Goal: Task Accomplishment & Management: Manage account settings

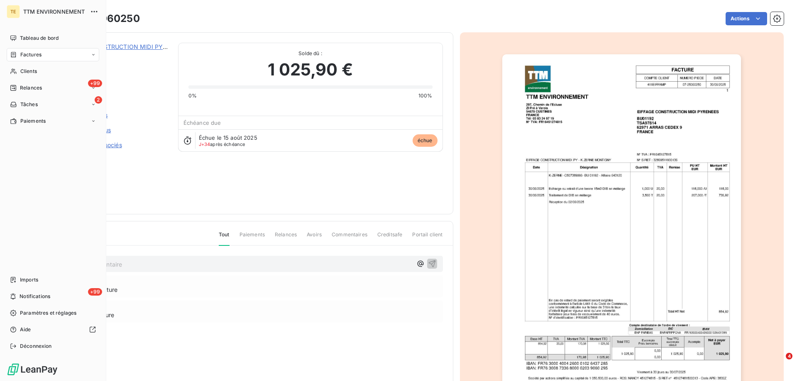
click at [32, 53] on span "Factures" at bounding box center [30, 54] width 21 height 7
click at [31, 101] on span "Clients" at bounding box center [28, 104] width 17 height 7
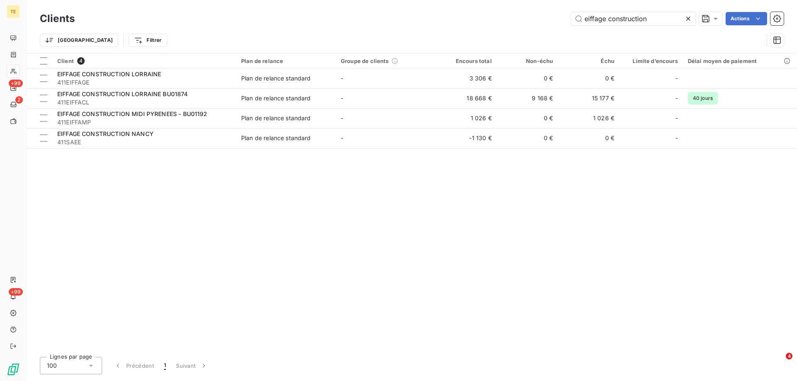
drag, startPoint x: 612, startPoint y: 15, endPoint x: 538, endPoint y: 12, distance: 74.3
click at [538, 12] on div "eiffage construction Actions" at bounding box center [434, 18] width 699 height 13
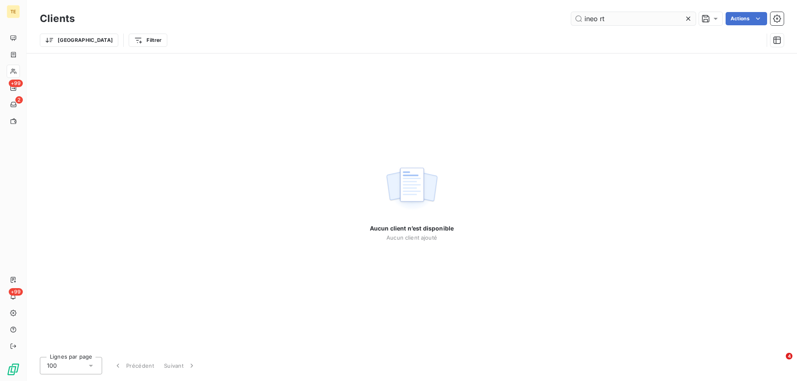
click at [612, 16] on input "ineo rt" at bounding box center [633, 18] width 124 height 13
drag, startPoint x: 612, startPoint y: 16, endPoint x: 562, endPoint y: 20, distance: 49.5
click at [562, 20] on div "ineo rt Actions" at bounding box center [434, 18] width 699 height 13
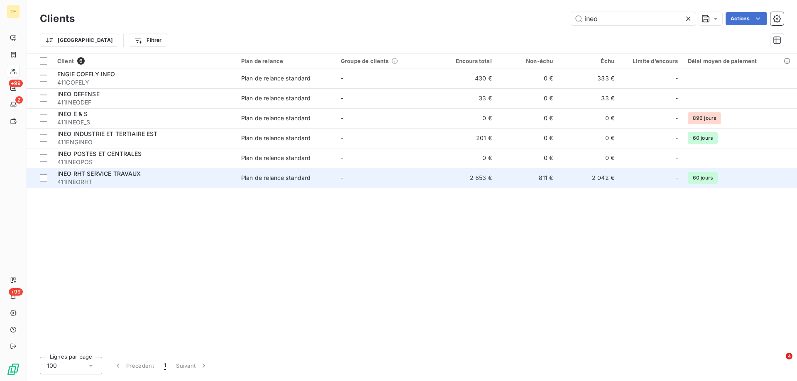
type input "ineo"
click at [85, 171] on span "INEO RHT SERVICE TRAVAUX" at bounding box center [99, 173] width 84 height 7
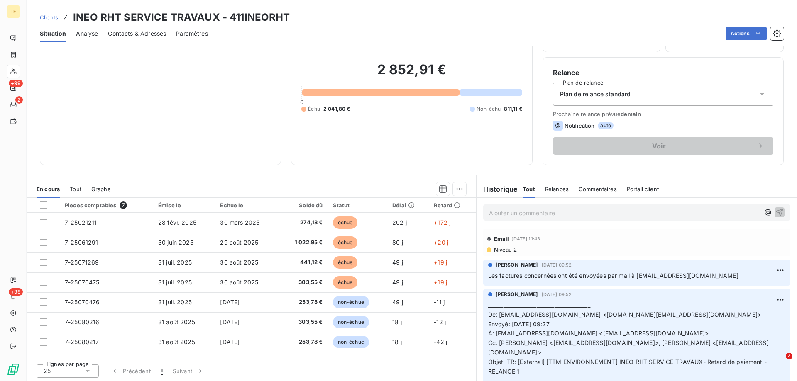
scroll to position [53, 0]
click at [499, 212] on p "Ajouter un commentaire ﻿" at bounding box center [624, 212] width 271 height 10
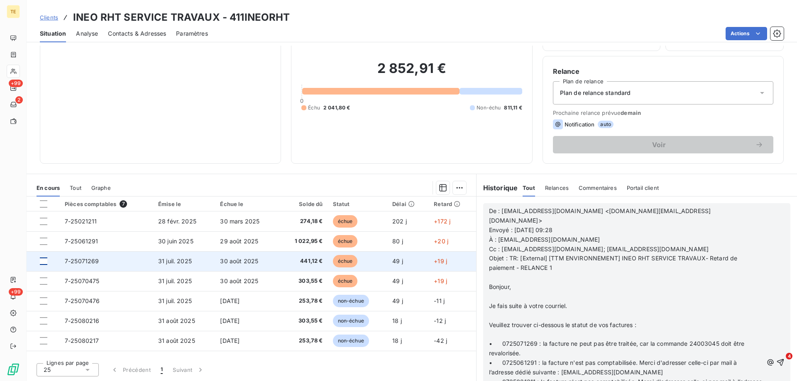
click at [43, 261] on div at bounding box center [43, 261] width 7 height 7
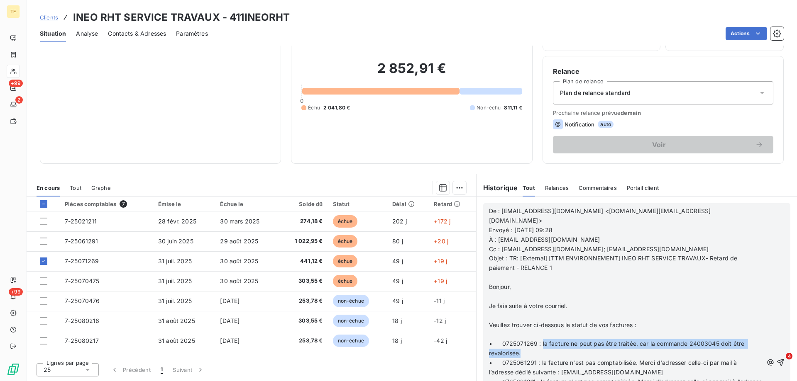
drag, startPoint x: 538, startPoint y: 343, endPoint x: 537, endPoint y: 350, distance: 7.6
click at [537, 350] on p "• 0725071269 : la facture ne peut pas être traitée, car la commande 24003045 do…" at bounding box center [626, 348] width 274 height 19
copy span "la facture ne peut pas être traitée, car la commande 24003045 doit être revalor…"
click at [452, 188] on html "TE +99 2 +99 Clients INEO RHT SERVICE TRAVAUX - 411INEORHT Situation Analyse Co…" at bounding box center [398, 190] width 797 height 381
click at [384, 206] on div "Mettre en litige (1 facture)" at bounding box center [385, 206] width 146 height 13
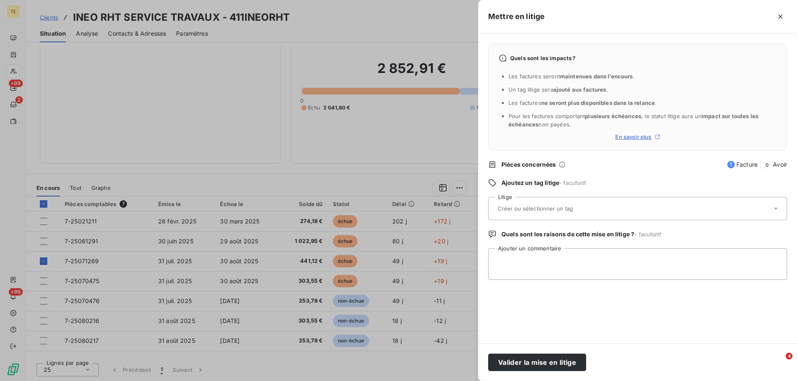
click at [508, 206] on input "text" at bounding box center [557, 208] width 121 height 7
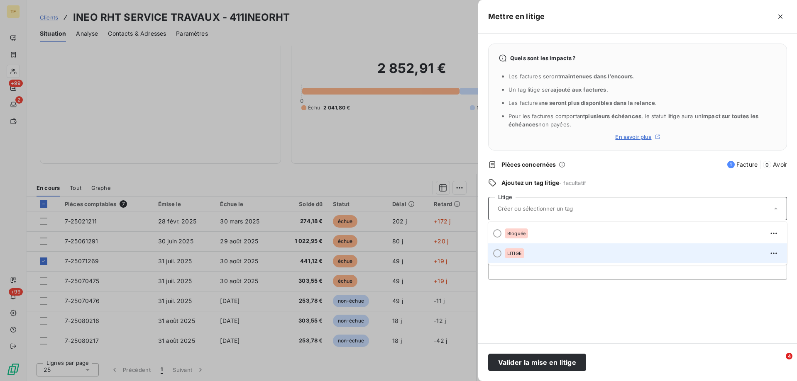
click at [516, 253] on span "LITIGE" at bounding box center [514, 253] width 15 height 5
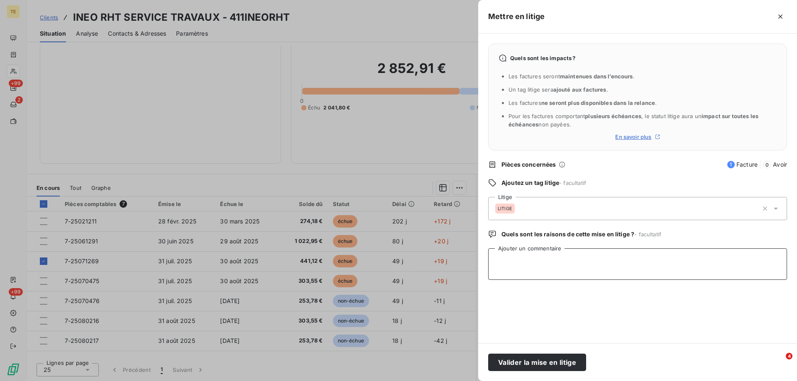
click at [514, 256] on textarea "Ajouter un commentaire" at bounding box center [637, 265] width 299 height 32
paste textarea "la facture ne peut pas être traitée, car la commande 24003045 doit être revalor…"
type textarea "la facture ne peut pas être traitée, car la commande 24003045 doit être revalor…"
click at [521, 359] on button "Valider la mise en litige" at bounding box center [537, 362] width 98 height 17
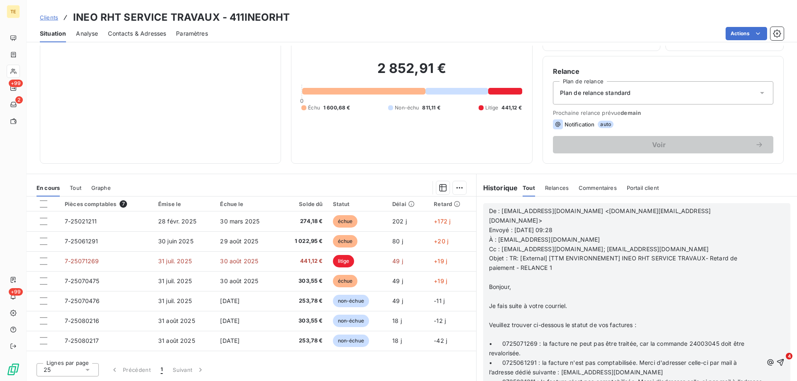
scroll to position [41, 0]
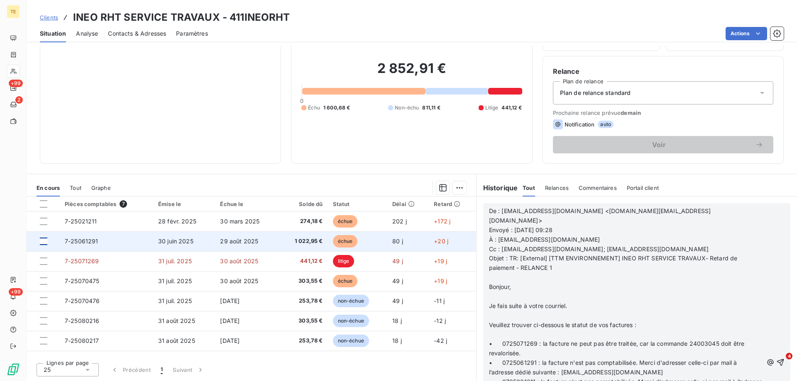
click at [43, 242] on div at bounding box center [43, 241] width 7 height 7
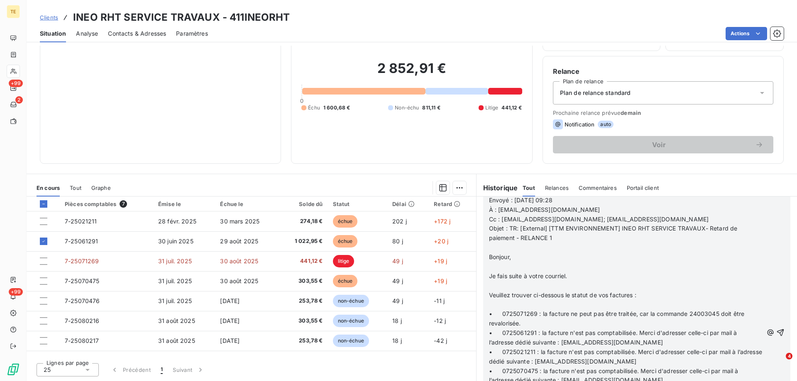
scroll to position [1601, 0]
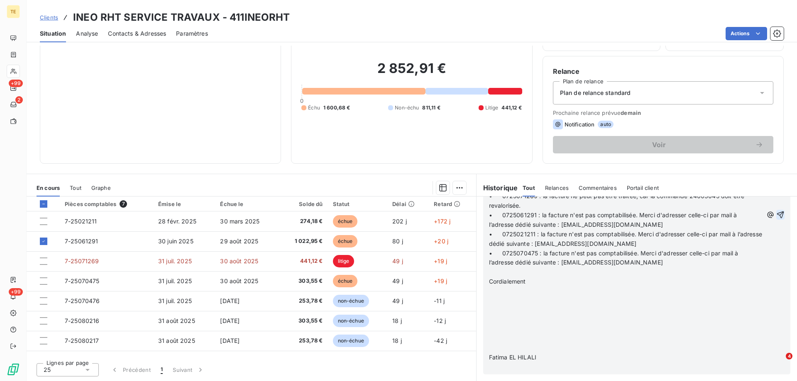
click at [776, 215] on icon "button" at bounding box center [780, 215] width 8 height 8
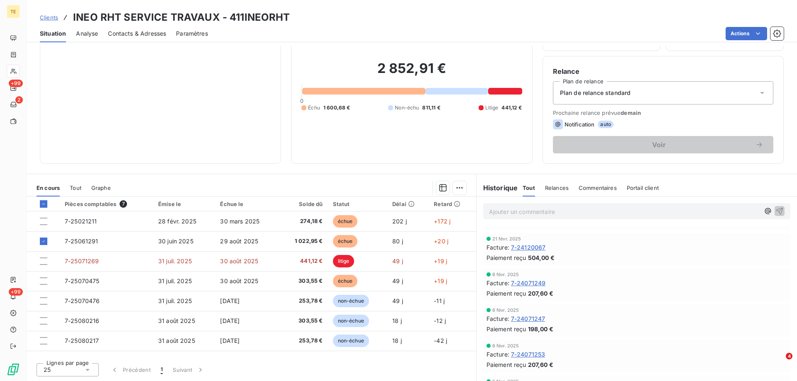
scroll to position [1612, 0]
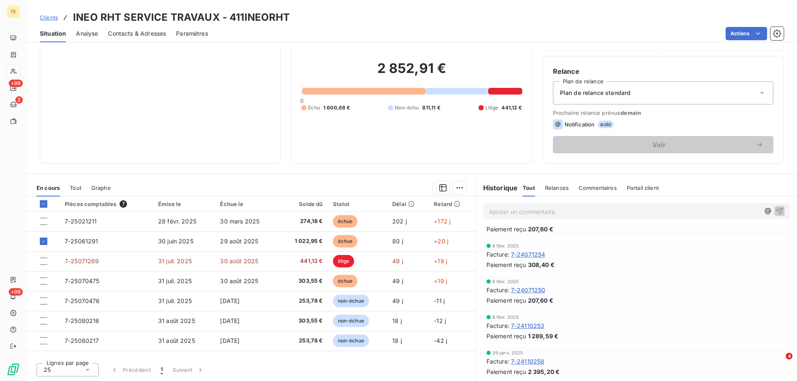
click at [512, 208] on p "Ajouter un commentaire ﻿" at bounding box center [624, 212] width 271 height 10
click at [549, 185] on span "Relances" at bounding box center [557, 188] width 24 height 7
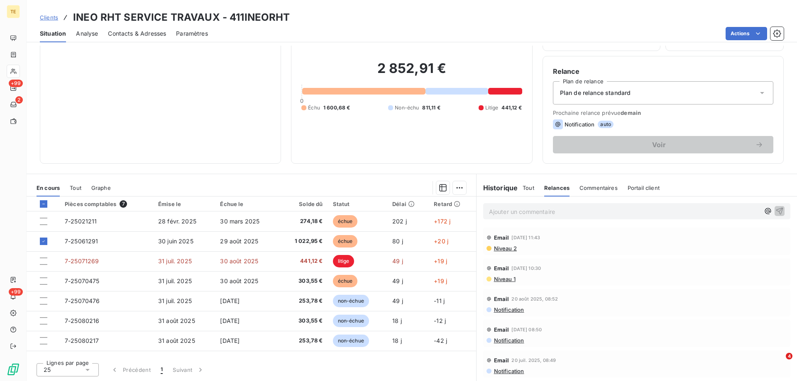
click at [524, 187] on span "Tout" at bounding box center [528, 188] width 12 height 7
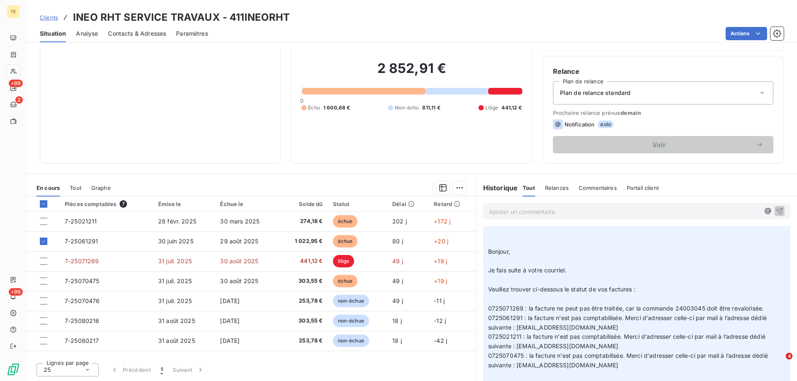
scroll to position [498, 0]
drag, startPoint x: 517, startPoint y: 319, endPoint x: 483, endPoint y: 318, distance: 33.6
click at [483, 318] on div "[PERSON_NAME] [DATE] 09:52 ________________________________________ De: [EMAIL_…" at bounding box center [636, 307] width 307 height 330
drag, startPoint x: 518, startPoint y: 336, endPoint x: 480, endPoint y: 327, distance: 39.6
click at [483, 327] on div "[PERSON_NAME] [DATE] 09:52 ________________________________________ De: [EMAIL_…" at bounding box center [636, 307] width 307 height 330
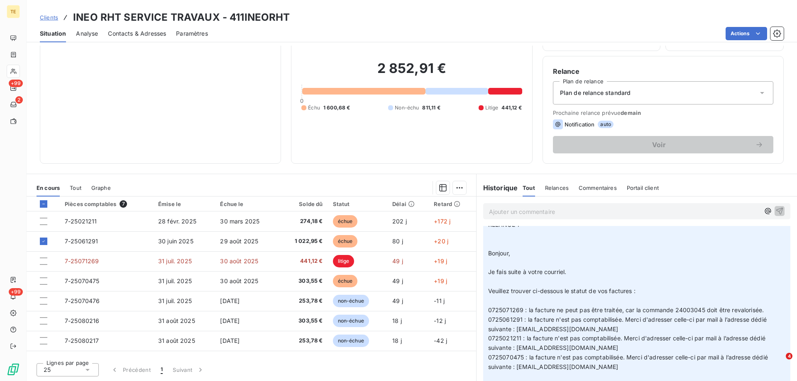
click at [529, 371] on p "________________________________________ De: [EMAIL_ADDRESS][DOMAIN_NAME] <[DOM…" at bounding box center [636, 310] width 297 height 313
click at [643, 368] on p "________________________________________ De: [EMAIL_ADDRESS][DOMAIN_NAME] <[DOM…" at bounding box center [636, 310] width 297 height 313
drag, startPoint x: 641, startPoint y: 368, endPoint x: 484, endPoint y: 323, distance: 163.7
click at [488, 323] on p "________________________________________ De: [EMAIL_ADDRESS][DOMAIN_NAME] <[DOM…" at bounding box center [636, 310] width 297 height 313
copy p "0725061291 : la facture n'est pas comptabilisée. Merci d'adresser celle-ci par …"
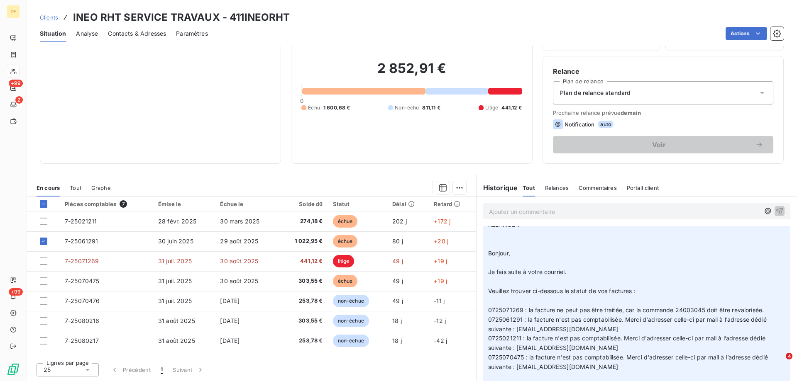
click at [498, 211] on p "Ajouter un commentaire ﻿" at bounding box center [624, 212] width 271 height 10
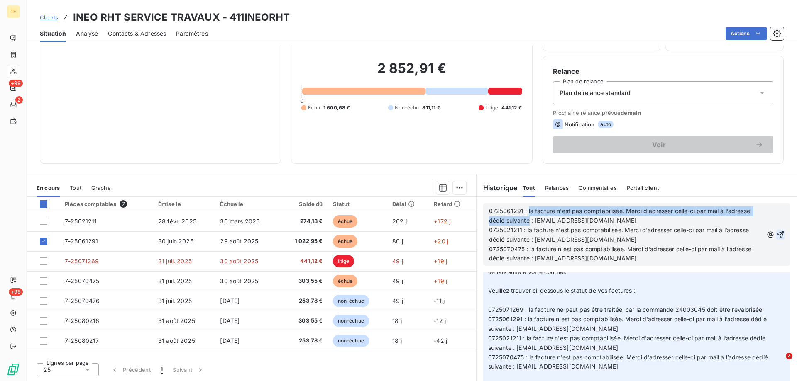
drag, startPoint x: 523, startPoint y: 208, endPoint x: 527, endPoint y: 224, distance: 16.5
click at [527, 224] on p "0725061291 : la facture n'est pas comptabilisée. Merci d'adresser celle-ci par …" at bounding box center [626, 216] width 274 height 19
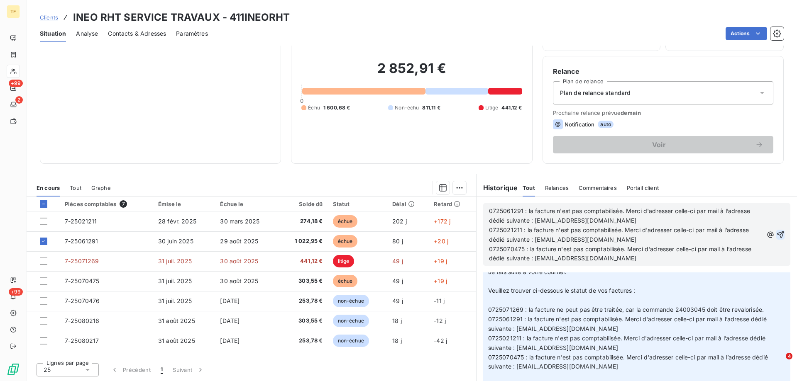
scroll to position [535, 0]
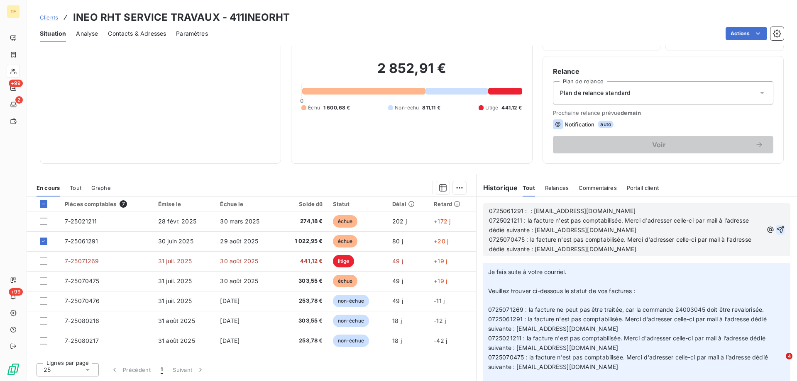
drag, startPoint x: 521, startPoint y: 222, endPoint x: 709, endPoint y: 228, distance: 188.1
click at [709, 228] on p "0725021211 : la facture n'est pas comptabilisée. Merci d'adresser celle-ci par …" at bounding box center [626, 225] width 274 height 19
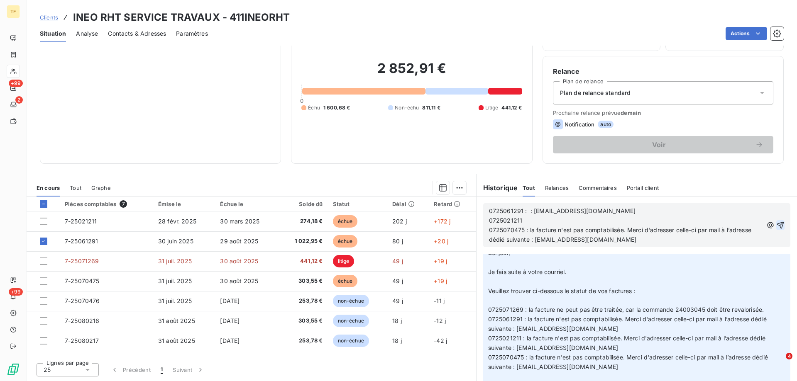
drag, startPoint x: 525, startPoint y: 231, endPoint x: 657, endPoint y: 239, distance: 132.2
click at [657, 239] on p "0725070475 : la facture n'est pas comptabilisée. Merci d'adresser celle-ci par …" at bounding box center [626, 235] width 274 height 19
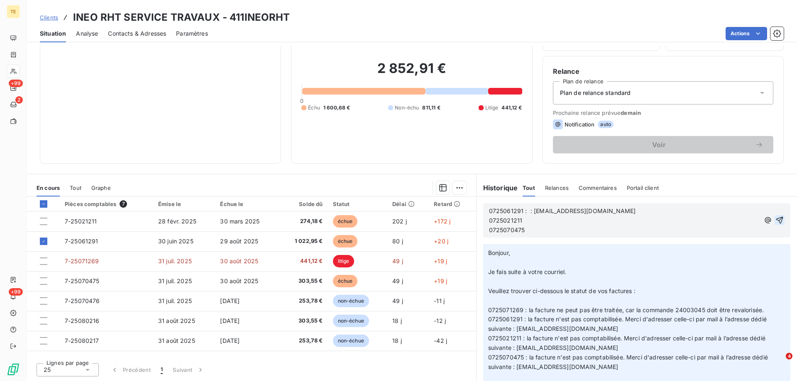
click at [489, 213] on span "0725061291 : : [EMAIL_ADDRESS][DOMAIN_NAME]" at bounding box center [562, 210] width 147 height 7
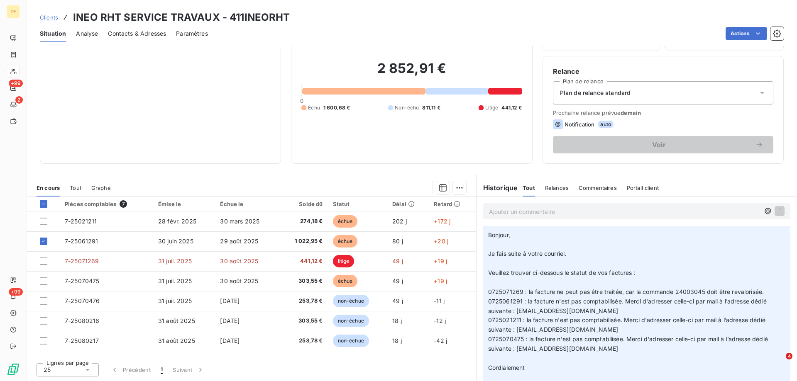
scroll to position [498, 0]
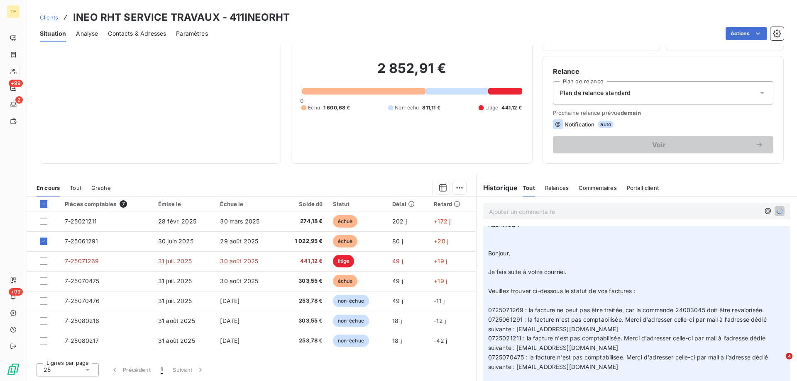
click at [497, 212] on p "Ajouter un commentaire ﻿" at bounding box center [624, 212] width 271 height 10
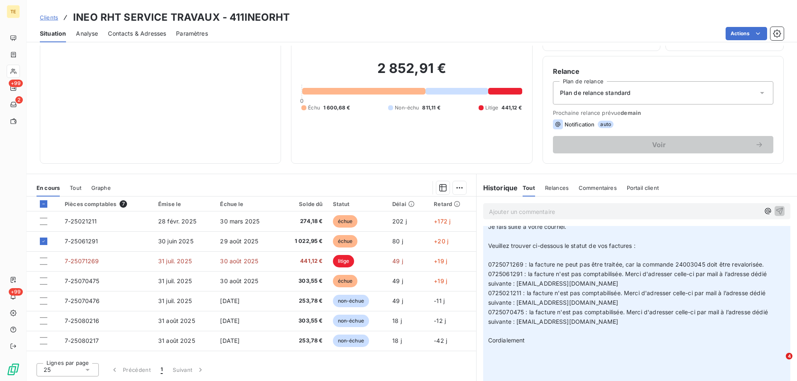
scroll to position [588, 0]
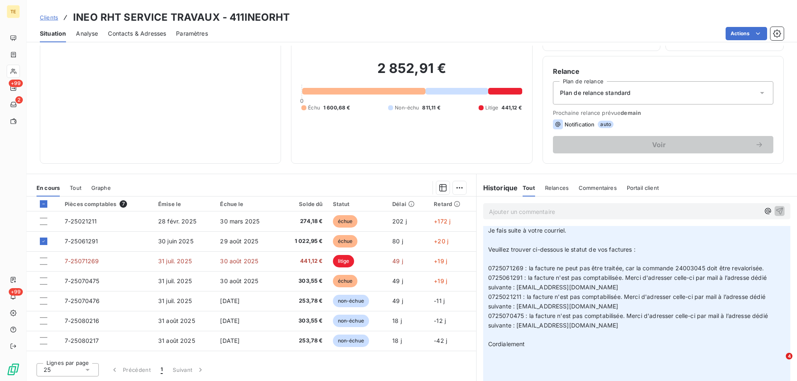
drag, startPoint x: 485, startPoint y: 280, endPoint x: 652, endPoint y: 329, distance: 174.1
click at [652, 329] on p "________________________________________ De: [EMAIL_ADDRESS][DOMAIN_NAME] <[DOM…" at bounding box center [636, 268] width 297 height 313
copy p "0725061291 : la facture n'est pas comptabilisée. Merci d'adresser celle-ci par …"
click at [543, 215] on p "Ajouter un commentaire ﻿" at bounding box center [624, 212] width 271 height 10
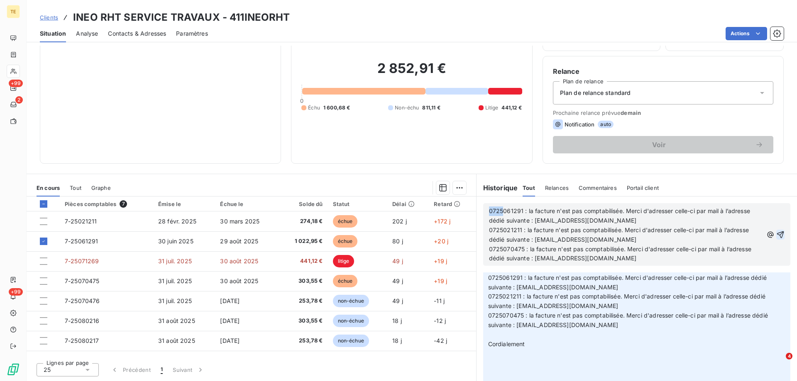
drag, startPoint x: 485, startPoint y: 210, endPoint x: 500, endPoint y: 215, distance: 15.5
click at [500, 215] on p "0725061291 : la facture n'est pas comptabilisée. Merci d'adresser celle-ci par …" at bounding box center [626, 216] width 274 height 19
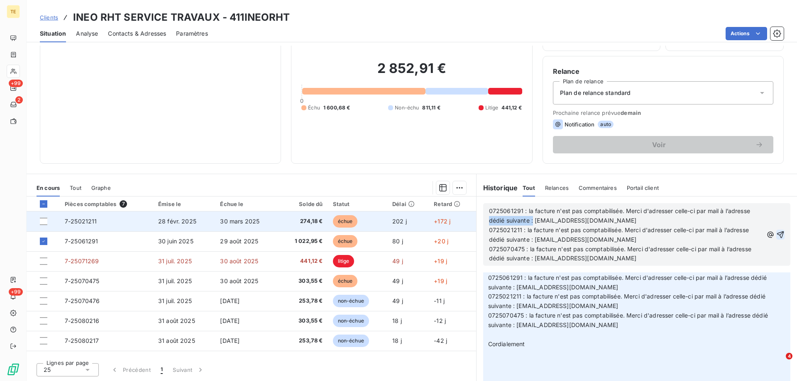
drag, startPoint x: 529, startPoint y: 220, endPoint x: 468, endPoint y: 220, distance: 60.6
click at [468, 220] on div "En cours Tout Graphe Pièces comptables 7 Émise le Échue le Solde dû Statut Déla…" at bounding box center [412, 277] width 770 height 207
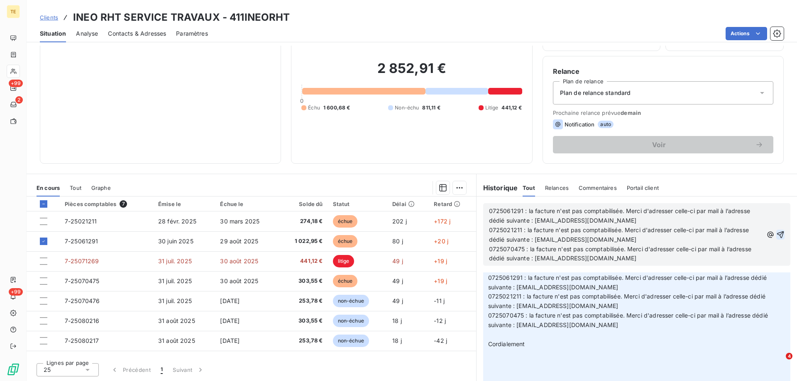
click at [515, 235] on p "0725021211 : la facture n'est pas comptabilisée. Merci d'adresser celle-ci par …" at bounding box center [626, 235] width 274 height 19
drag, startPoint x: 526, startPoint y: 220, endPoint x: 481, endPoint y: 220, distance: 44.8
click at [483, 220] on div "0725061291 : la facture n'est pas comptabilisée. Merci d'adresser celle-ci par …" at bounding box center [636, 234] width 307 height 63
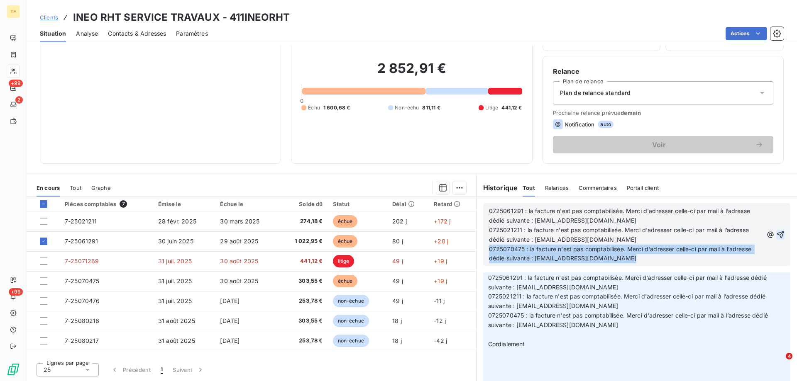
drag, startPoint x: 517, startPoint y: 210, endPoint x: 524, endPoint y: 210, distance: 6.6
click at [524, 210] on div "0725061291 : la facture n'est pas comptabilisée. Merci d'adresser celle-ci par …" at bounding box center [636, 235] width 295 height 58
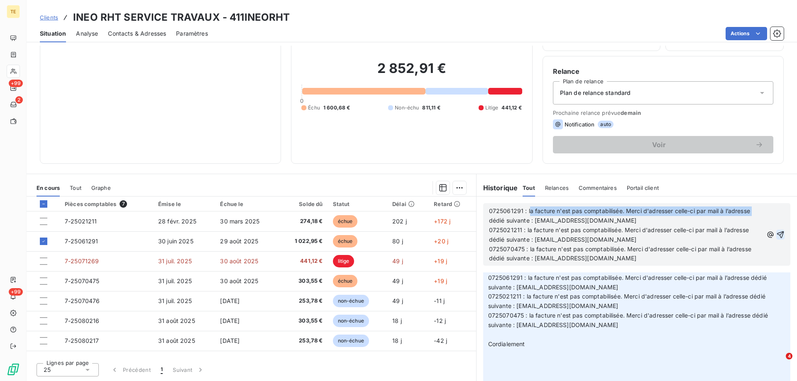
drag, startPoint x: 524, startPoint y: 210, endPoint x: 778, endPoint y: 205, distance: 253.6
click at [778, 205] on div "0725061291 : la facture n'est pas comptabilisée. Merci d'adresser celle-ci par …" at bounding box center [636, 235] width 320 height 76
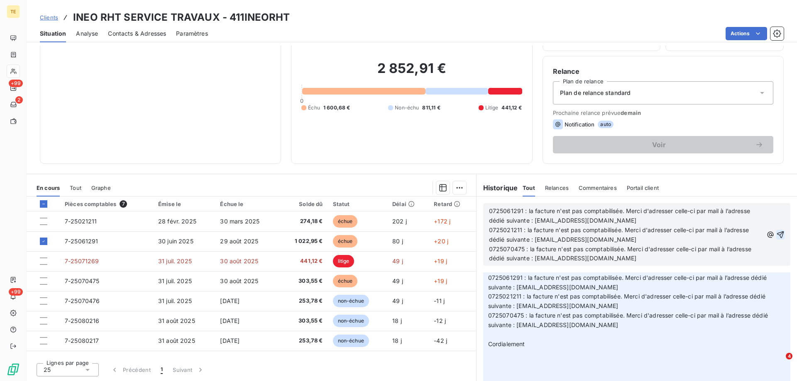
scroll to position [625, 0]
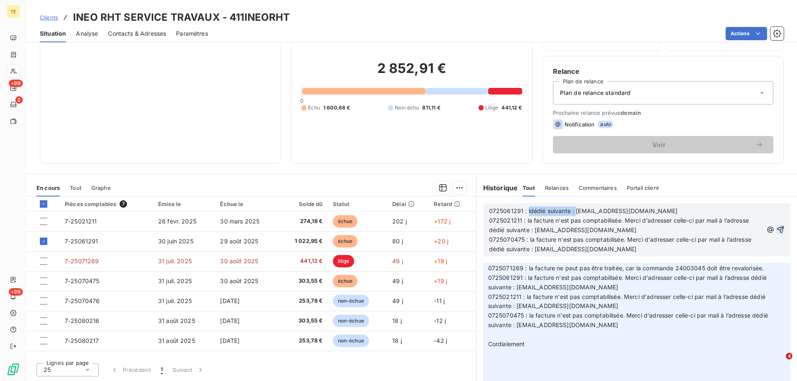
drag, startPoint x: 571, startPoint y: 212, endPoint x: 526, endPoint y: 211, distance: 45.2
click at [524, 211] on span "0725061291 : ldédié suivante : [EMAIL_ADDRESS][DOMAIN_NAME]" at bounding box center [583, 210] width 189 height 7
drag, startPoint x: 522, startPoint y: 221, endPoint x: 761, endPoint y: 228, distance: 238.3
click at [761, 228] on div "0725061291 : [EMAIL_ADDRESS][DOMAIN_NAME] 0725021211 : la facture n'est pas com…" at bounding box center [636, 230] width 295 height 48
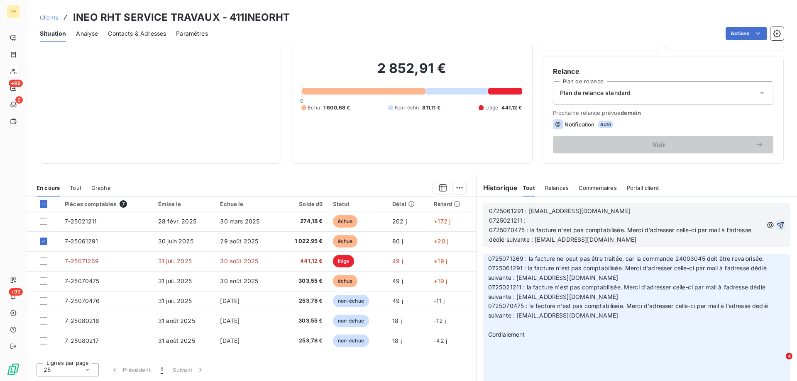
scroll to position [616, 0]
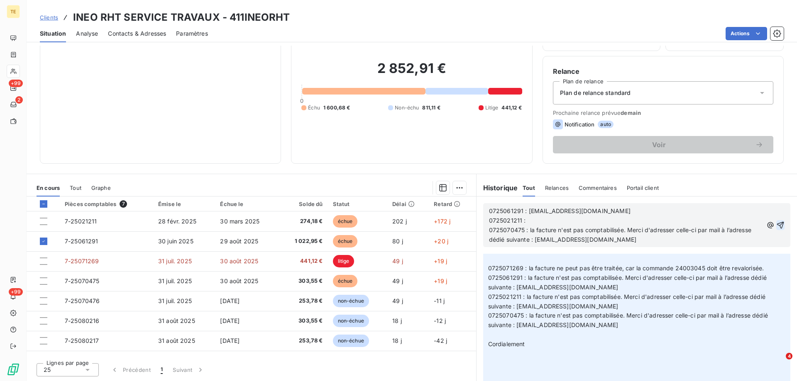
drag, startPoint x: 526, startPoint y: 230, endPoint x: 663, endPoint y: 243, distance: 137.6
click at [663, 243] on p "0725070475 : la facture n'est pas comptabilisée. Merci d'adresser celle-ci par …" at bounding box center [626, 235] width 274 height 19
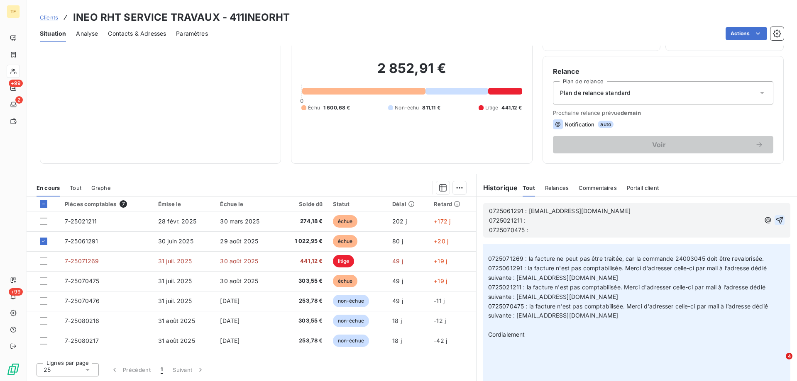
scroll to position [606, 0]
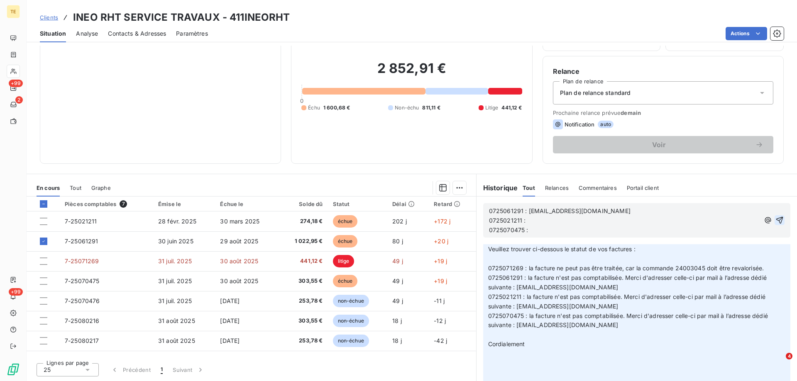
click at [543, 219] on p "0725021211 :" at bounding box center [624, 221] width 271 height 10
click at [568, 230] on p "0725070475 :" at bounding box center [624, 231] width 271 height 10
drag, startPoint x: 652, startPoint y: 210, endPoint x: 646, endPoint y: 210, distance: 6.7
click at [651, 210] on p "0725061291 : [EMAIL_ADDRESS][DOMAIN_NAME]" at bounding box center [624, 212] width 271 height 10
click at [525, 212] on span "0725061291 : [EMAIL_ADDRESS][DOMAIN_NAME]" at bounding box center [559, 210] width 141 height 7
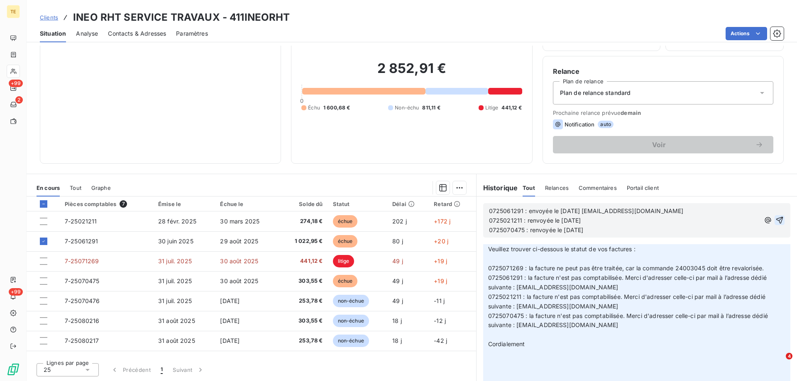
click at [775, 220] on icon "button" at bounding box center [779, 220] width 8 height 8
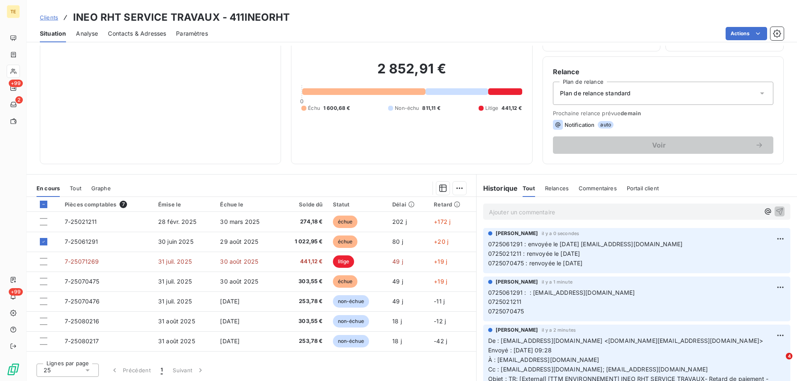
scroll to position [53, 0]
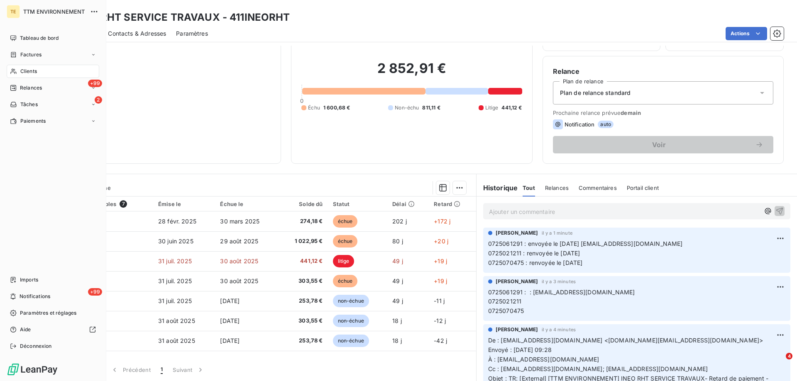
click at [31, 68] on span "Clients" at bounding box center [28, 71] width 17 height 7
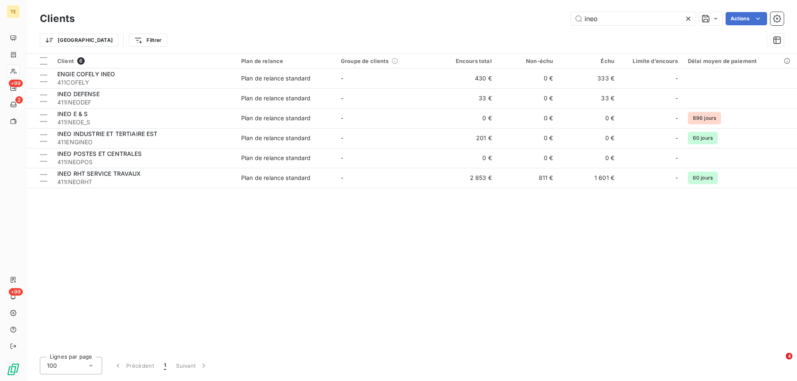
drag, startPoint x: 611, startPoint y: 19, endPoint x: 564, endPoint y: 13, distance: 47.6
click at [566, 17] on div "ineo Actions" at bounding box center [434, 18] width 699 height 13
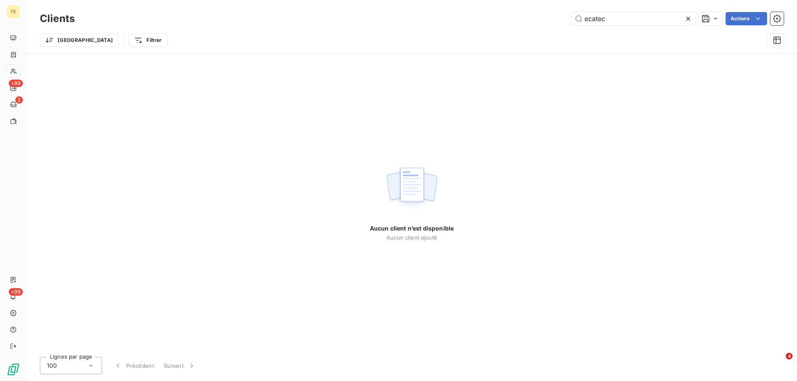
drag, startPoint x: 589, startPoint y: 21, endPoint x: 561, endPoint y: 24, distance: 28.4
click at [561, 24] on div "ecatec Actions" at bounding box center [434, 18] width 699 height 13
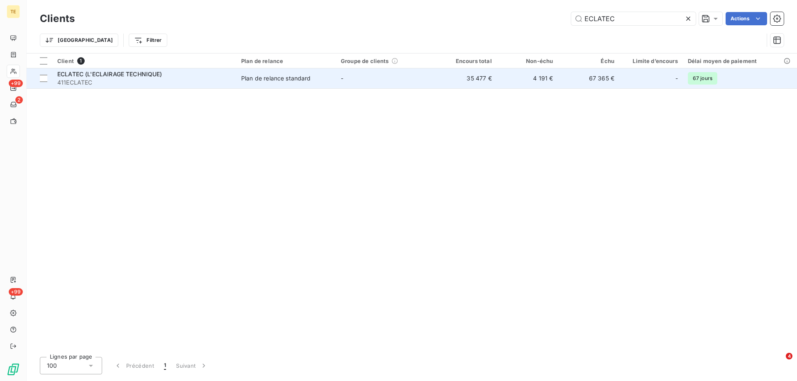
type input "ECLATEC"
click at [107, 78] on span "411ECLATEC" at bounding box center [144, 82] width 174 height 8
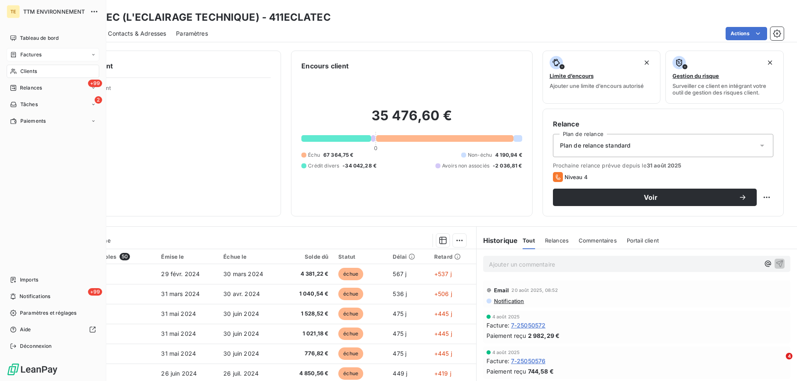
click at [32, 53] on span "Factures" at bounding box center [30, 54] width 21 height 7
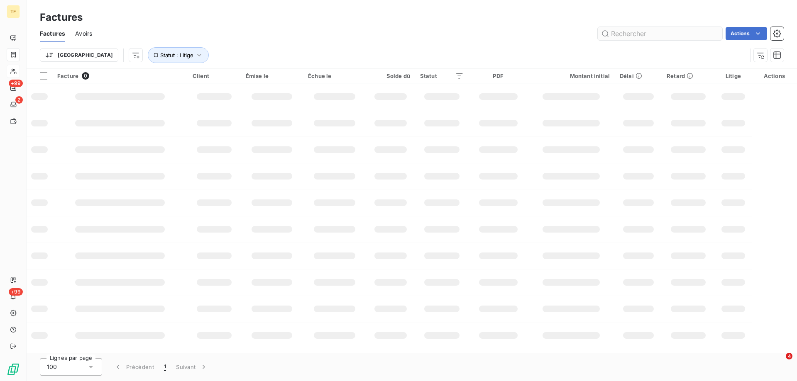
click at [635, 30] on input "text" at bounding box center [659, 33] width 124 height 13
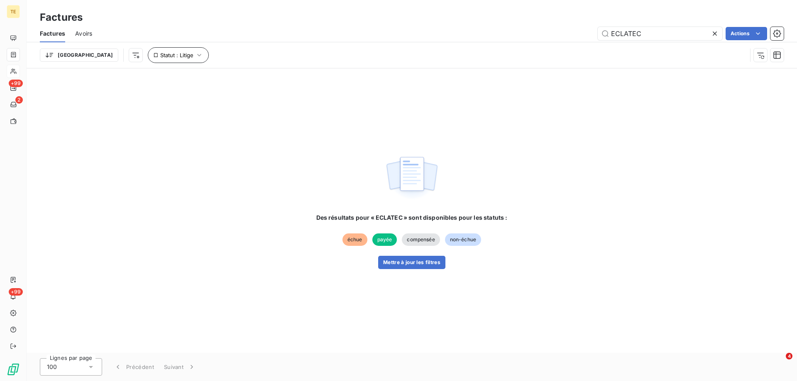
type input "ECLATEC"
click at [195, 55] on icon "button" at bounding box center [199, 55] width 8 height 8
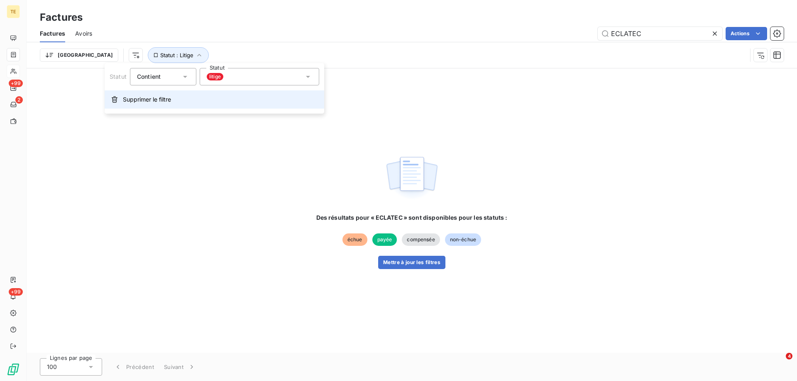
click at [150, 98] on span "Supprimer le filtre" at bounding box center [147, 99] width 48 height 8
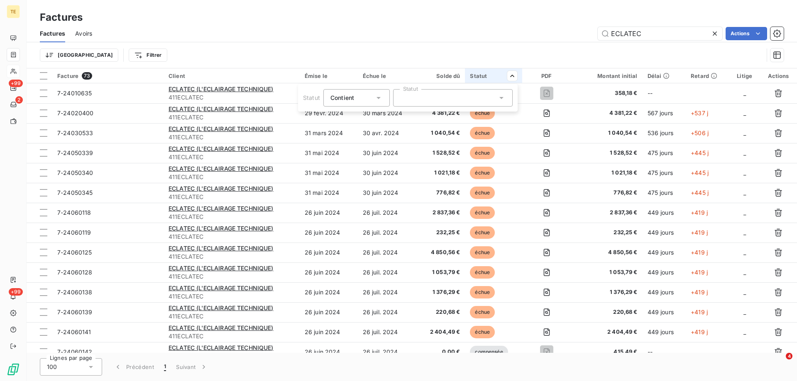
click at [472, 100] on div at bounding box center [452, 97] width 119 height 17
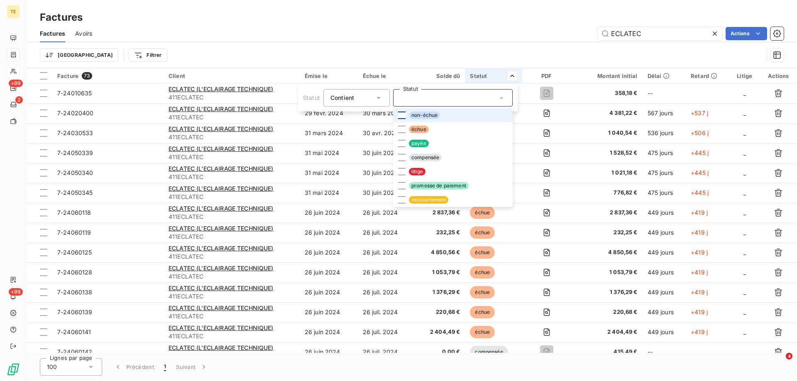
click at [401, 116] on div at bounding box center [401, 115] width 7 height 7
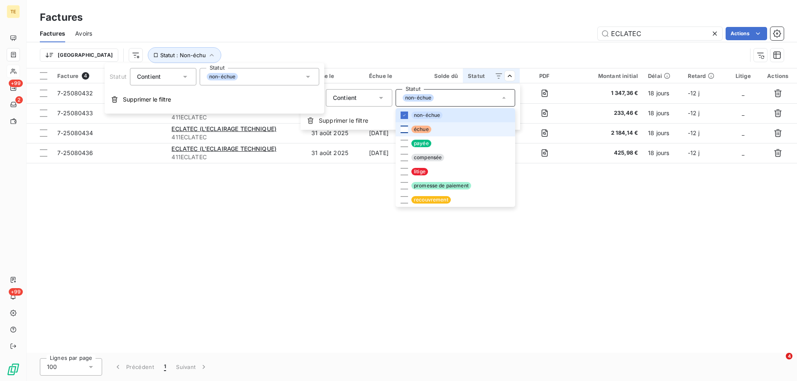
click at [403, 129] on div at bounding box center [403, 129] width 7 height 7
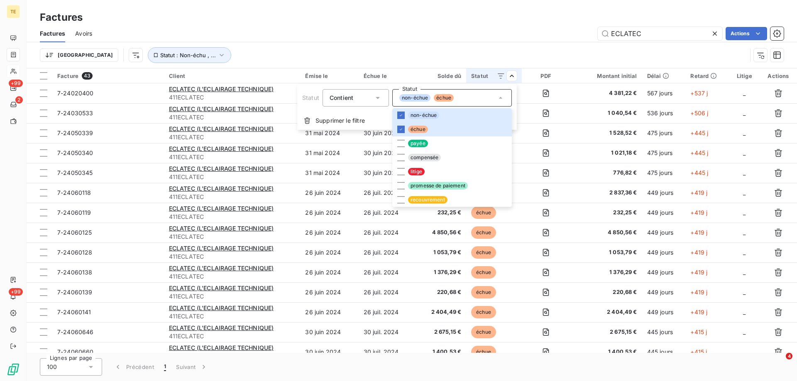
click at [569, 21] on html "TE +99 2 +99 Factures Factures Avoirs ECLATEC Actions Trier Statut : Non-échu ,…" at bounding box center [398, 190] width 797 height 381
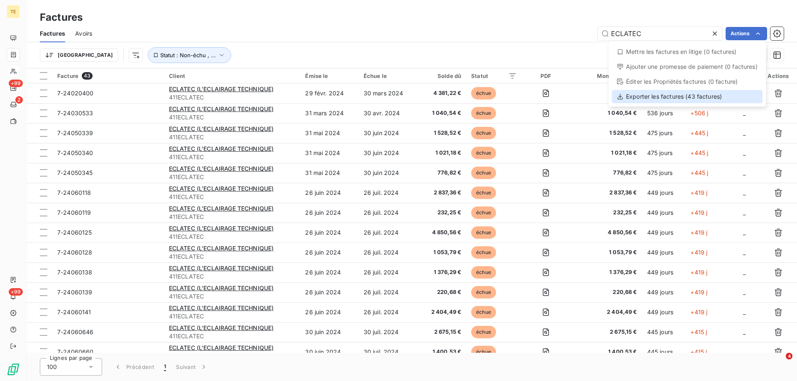
click at [676, 97] on div "Exporter les factures (43 factures)" at bounding box center [687, 96] width 151 height 13
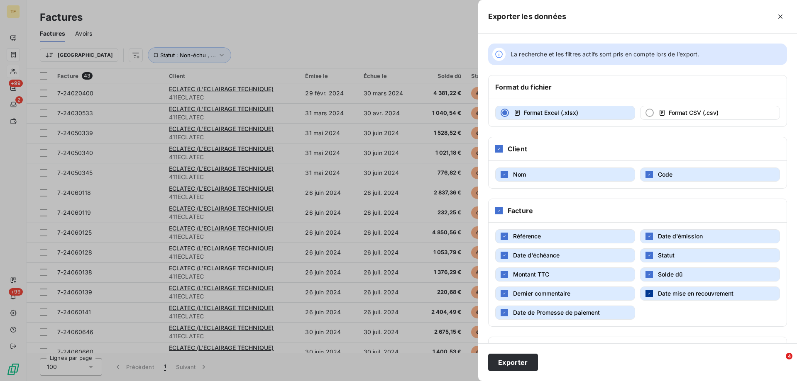
click at [646, 294] on icon "button" at bounding box center [648, 293] width 5 height 5
click at [512, 363] on button "Exporter" at bounding box center [513, 362] width 50 height 17
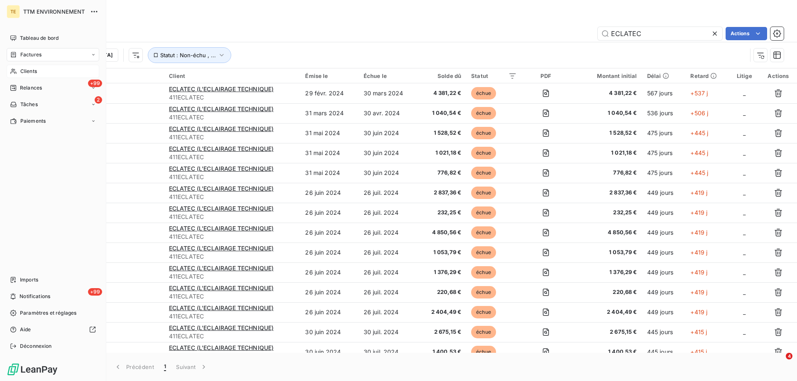
click at [27, 73] on span "Clients" at bounding box center [28, 71] width 17 height 7
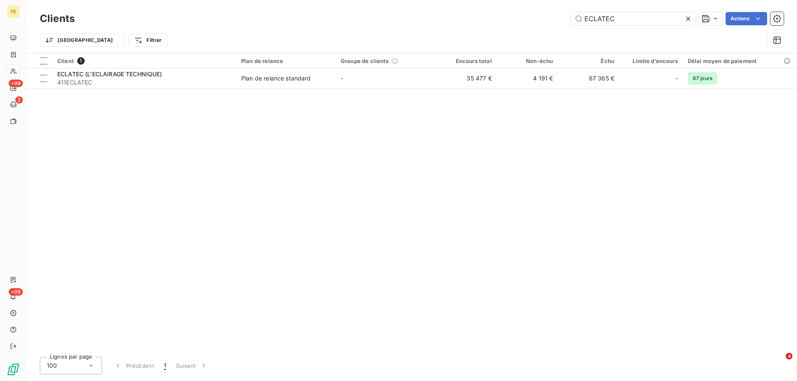
click at [593, 271] on div "Client 1 Plan de relance Groupe de clients Encours total Non-échu Échu Limite d…" at bounding box center [412, 202] width 770 height 297
drag, startPoint x: 35, startPoint y: 68, endPoint x: 134, endPoint y: 186, distance: 154.0
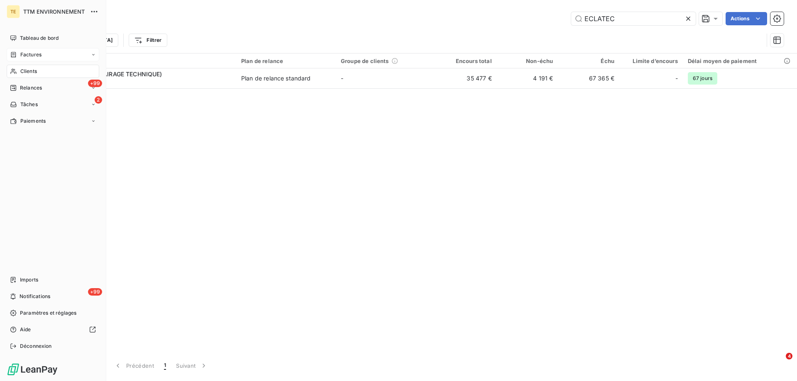
click at [30, 58] on span "Factures" at bounding box center [30, 54] width 21 height 7
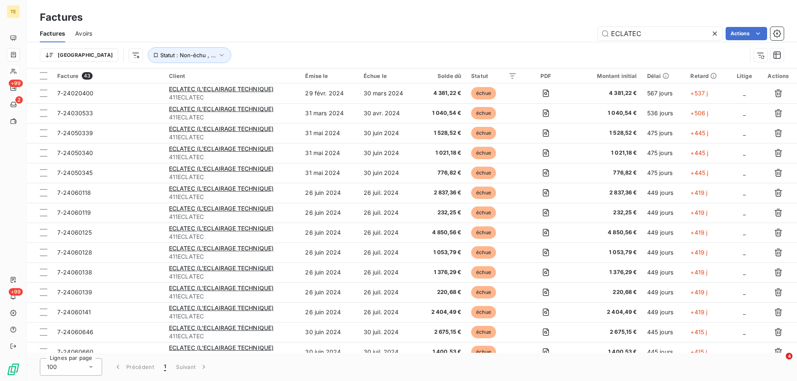
drag, startPoint x: 654, startPoint y: 35, endPoint x: 588, endPoint y: 37, distance: 65.6
click at [588, 37] on div "ECLATEC Actions" at bounding box center [442, 33] width 681 height 13
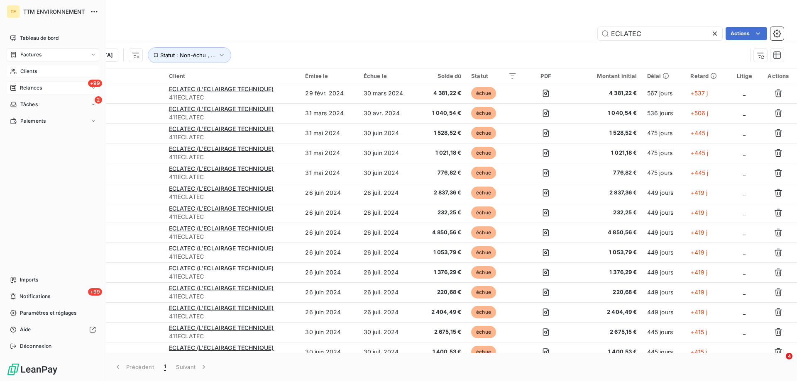
click at [29, 90] on span "Relances" at bounding box center [31, 87] width 22 height 7
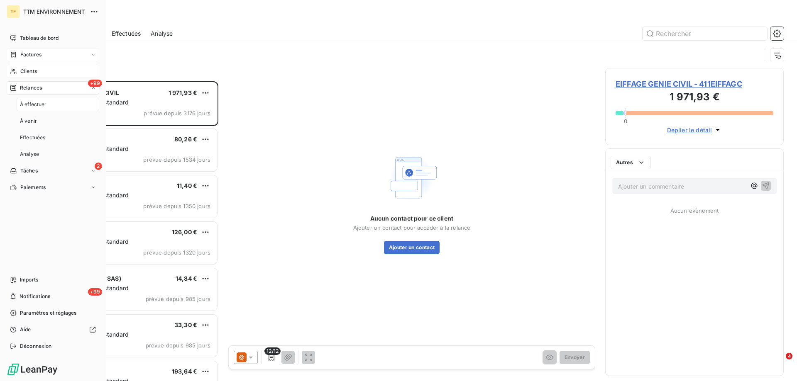
scroll to position [294, 172]
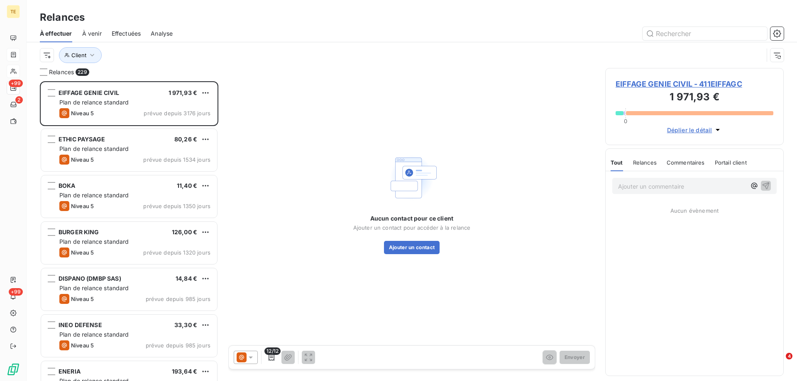
click at [120, 33] on span "Effectuées" at bounding box center [126, 33] width 29 height 8
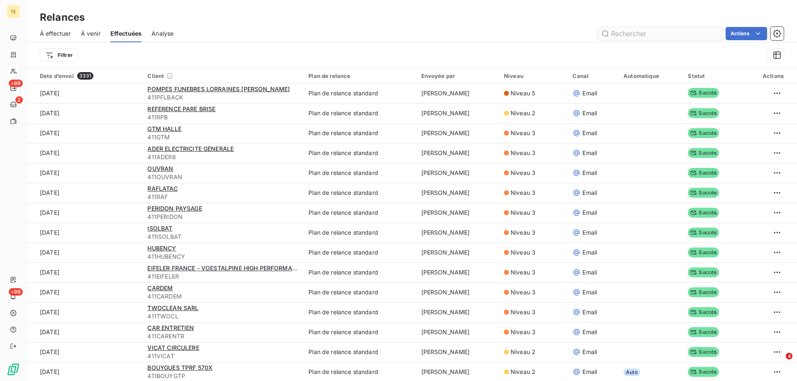
click at [646, 34] on input "text" at bounding box center [659, 33] width 124 height 13
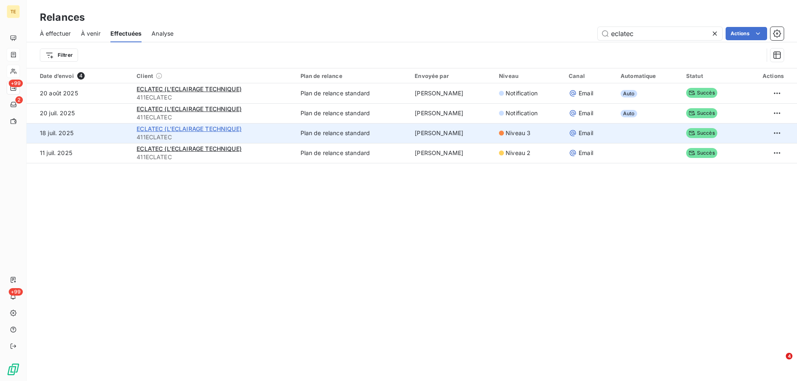
type input "eclatec"
click at [156, 128] on span "ECLATEC (L'ECLAIRAGE TECHNIQUE)" at bounding box center [189, 128] width 105 height 7
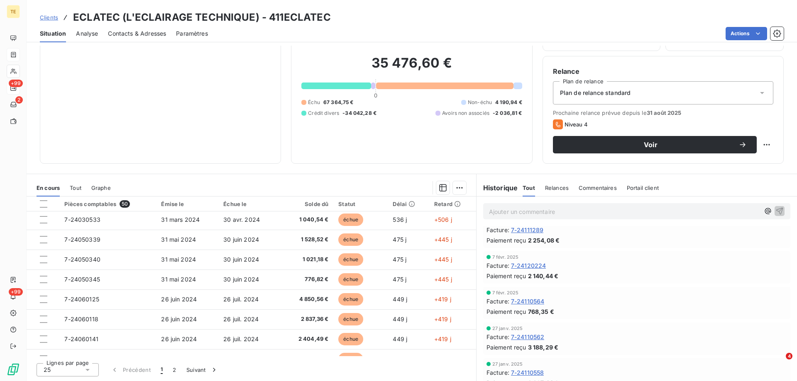
scroll to position [746, 0]
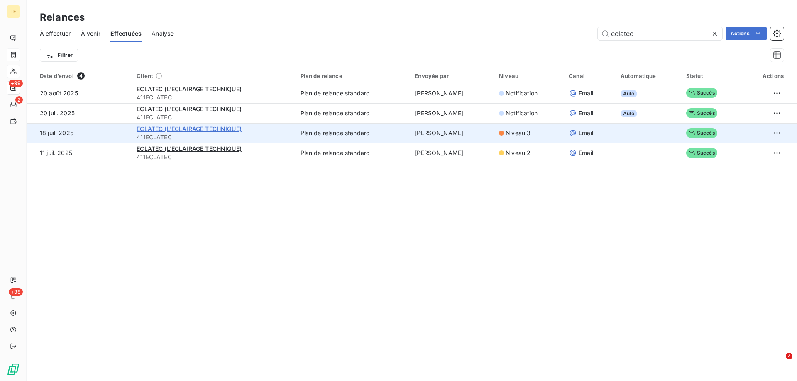
click at [156, 130] on span "ECLATEC (L'ECLAIRAGE TECHNIQUE)" at bounding box center [189, 128] width 105 height 7
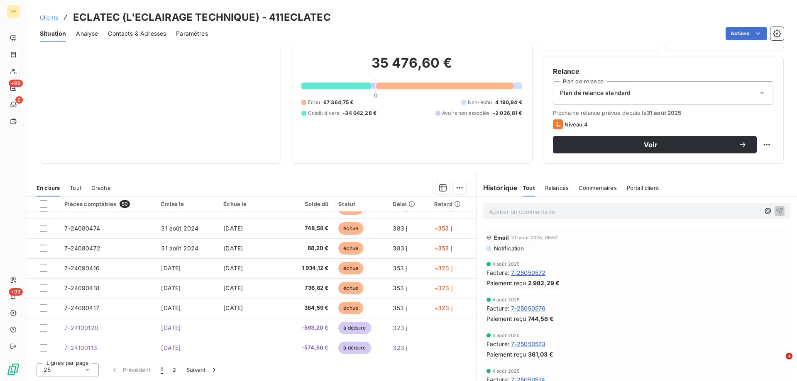
scroll to position [332, 0]
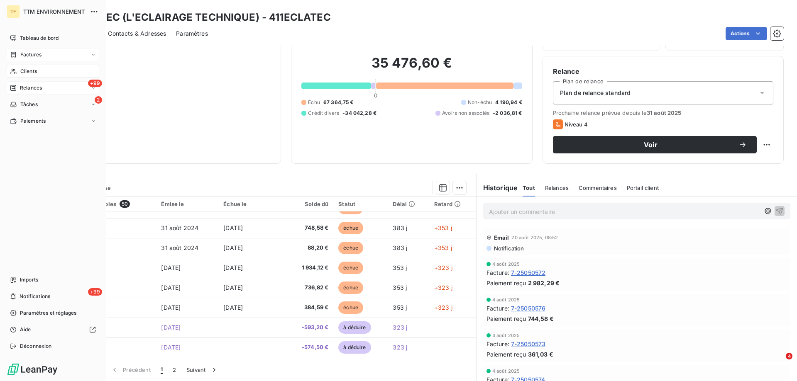
click at [33, 89] on span "Relances" at bounding box center [31, 87] width 22 height 7
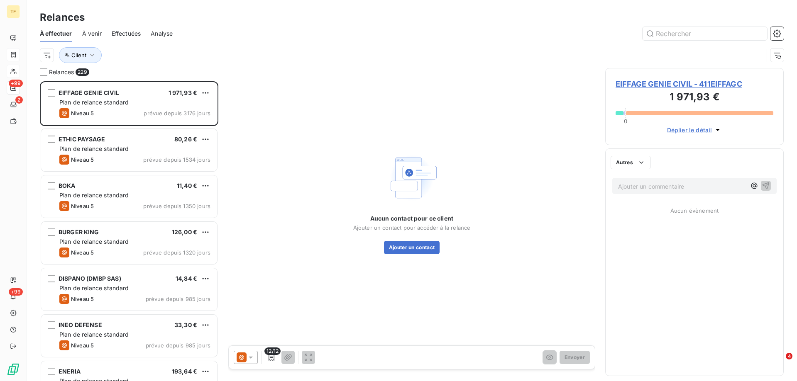
scroll to position [294, 172]
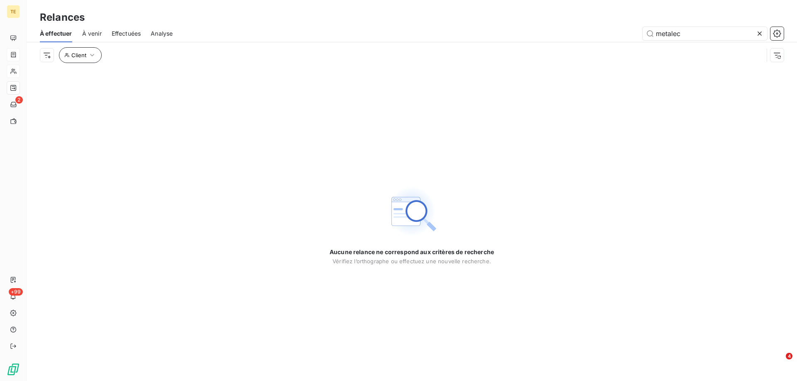
type input "metalec"
click at [90, 58] on icon "button" at bounding box center [92, 55] width 8 height 8
click at [111, 137] on div "Aucune relance ne correspond aux critères de recherche [PERSON_NAME] l’orthogra…" at bounding box center [412, 224] width 770 height 313
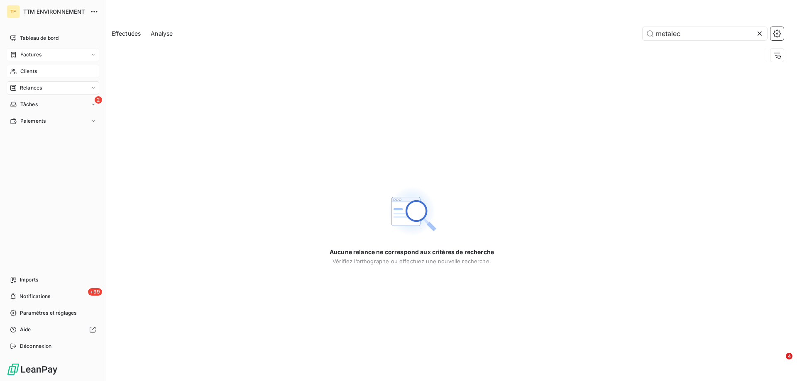
click at [25, 69] on span "Clients" at bounding box center [28, 71] width 17 height 7
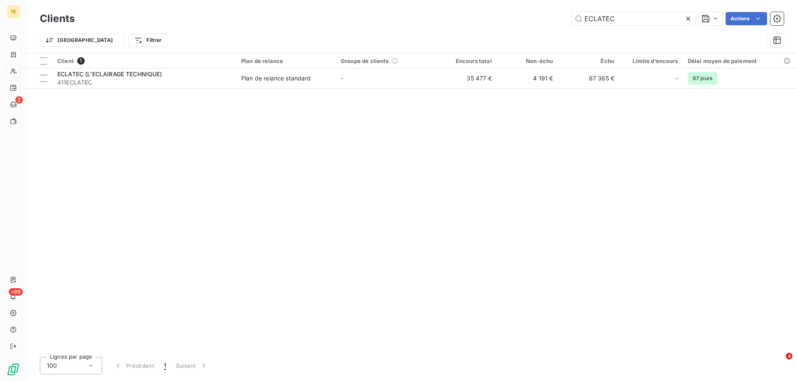
click at [685, 16] on icon at bounding box center [688, 19] width 8 height 8
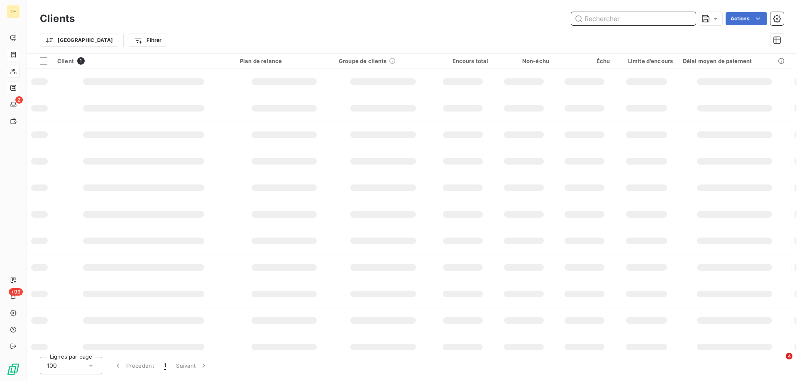
click at [599, 18] on input "text" at bounding box center [633, 18] width 124 height 13
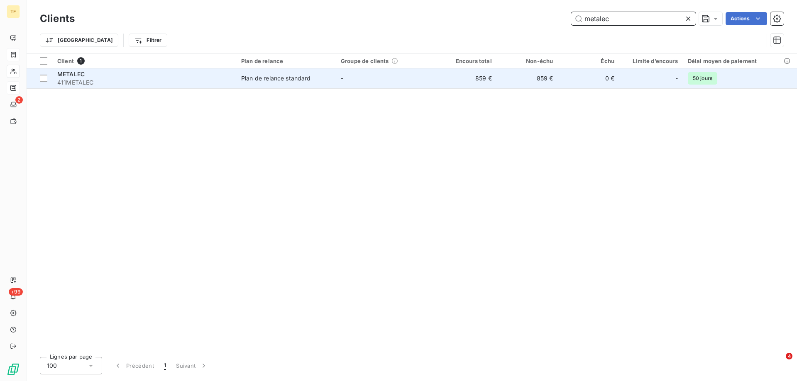
type input "metalec"
click at [70, 79] on span "411METALEC" at bounding box center [144, 82] width 174 height 8
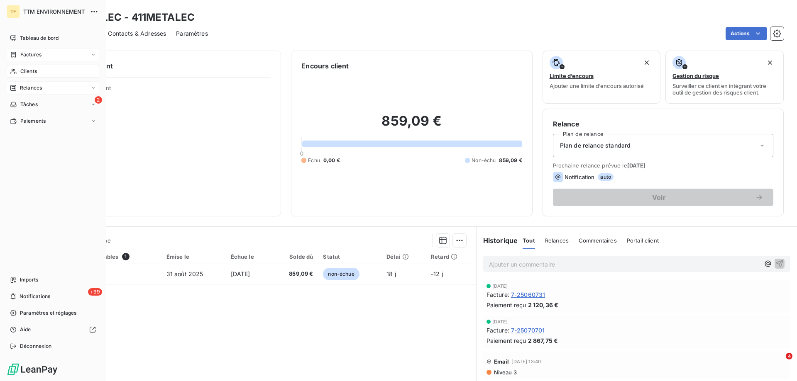
click at [33, 71] on span "Clients" at bounding box center [28, 71] width 17 height 7
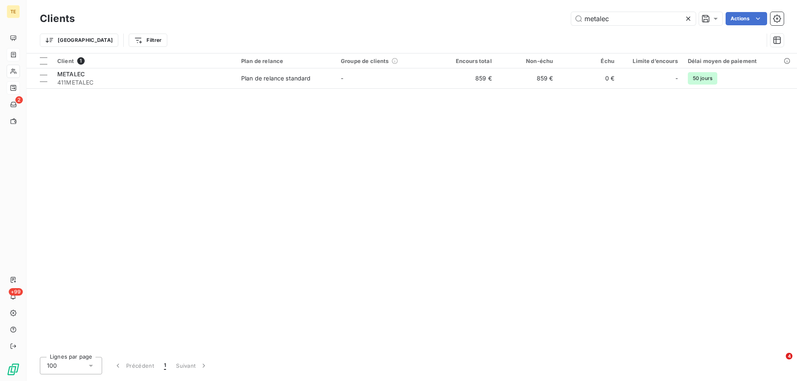
drag, startPoint x: 621, startPoint y: 17, endPoint x: 555, endPoint y: 19, distance: 66.0
click at [555, 19] on div "metalec Actions" at bounding box center [434, 18] width 699 height 13
type input "t"
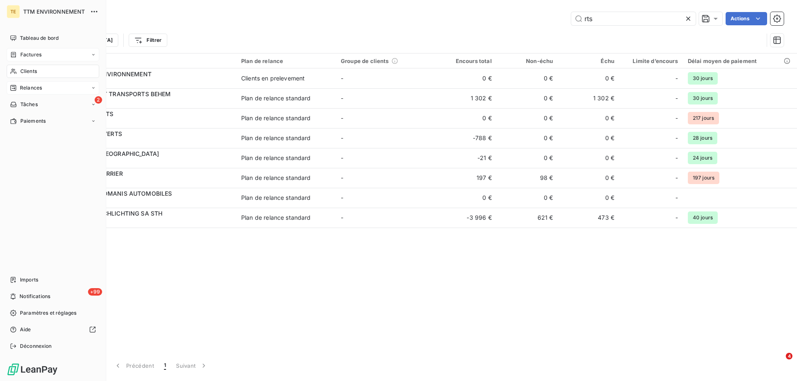
type input "rts"
click at [29, 68] on span "Clients" at bounding box center [28, 71] width 17 height 7
click at [30, 87] on span "Relances" at bounding box center [31, 87] width 22 height 7
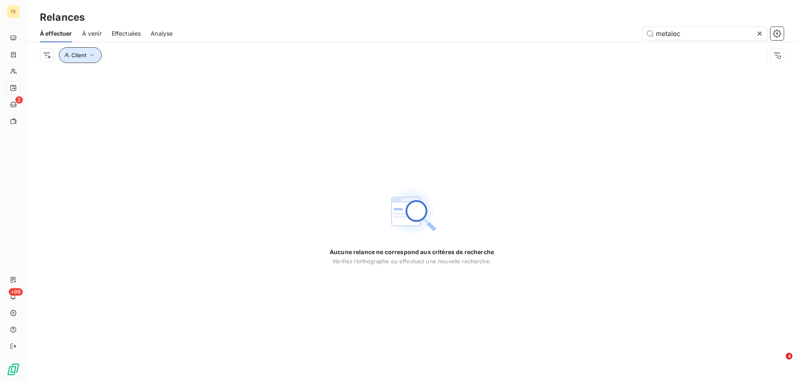
click at [94, 54] on icon "button" at bounding box center [92, 55] width 8 height 8
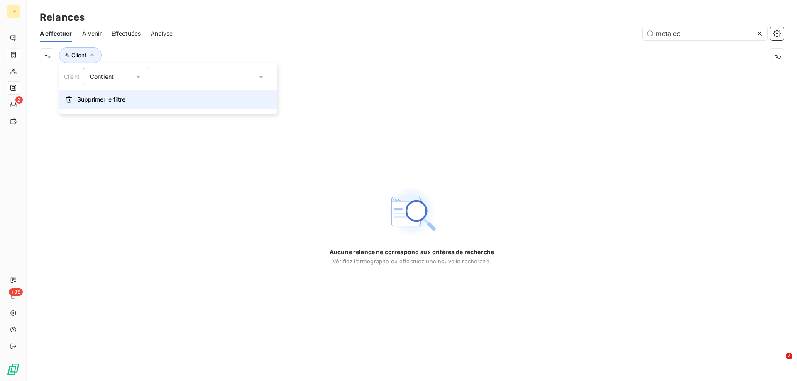
click at [89, 103] on span "Supprimer le filtre" at bounding box center [101, 99] width 48 height 8
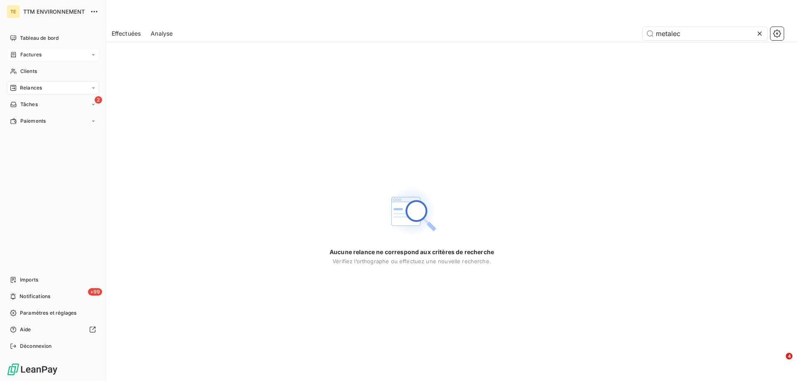
click at [41, 85] on span "Relances" at bounding box center [31, 87] width 22 height 7
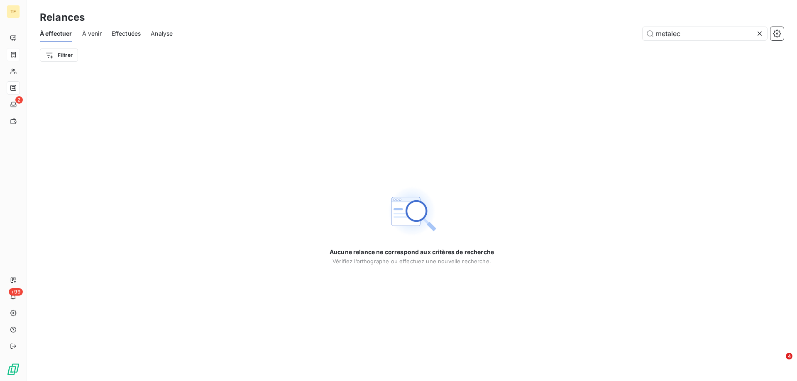
click at [759, 32] on icon at bounding box center [759, 33] width 8 height 8
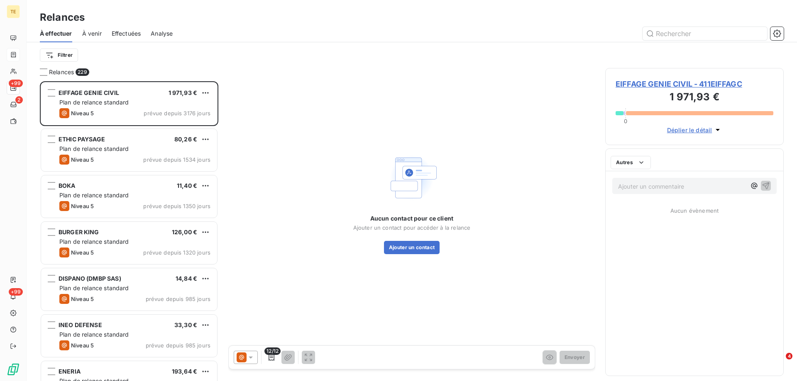
scroll to position [294, 172]
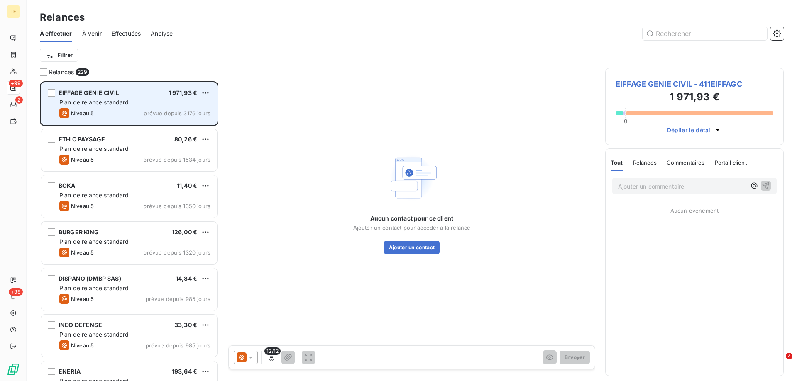
click at [130, 106] on div "Plan de relance standard" at bounding box center [134, 102] width 151 height 8
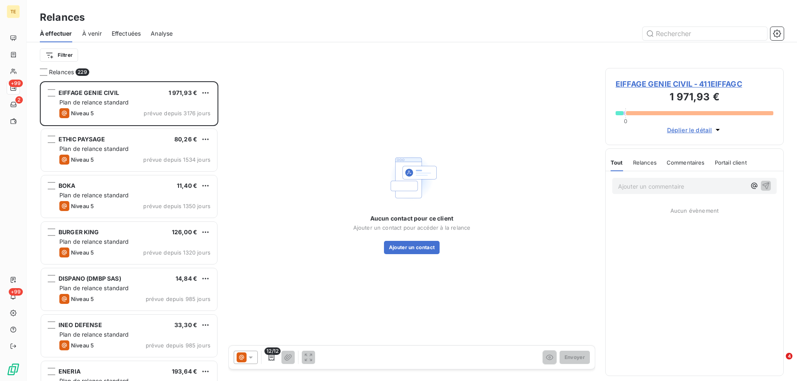
click at [638, 164] on span "Relances" at bounding box center [645, 162] width 24 height 7
click at [681, 161] on span "Commentaires" at bounding box center [686, 162] width 38 height 7
click at [646, 162] on span "Relances" at bounding box center [644, 162] width 24 height 7
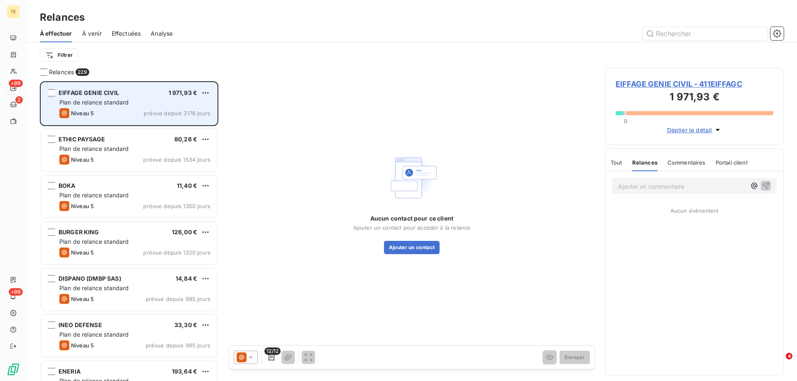
click at [119, 100] on span "Plan de relance standard" at bounding box center [94, 102] width 70 height 7
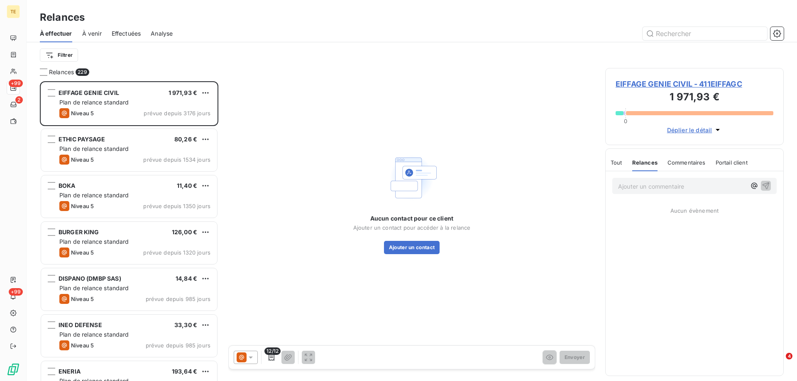
click at [627, 83] on span "EIFFAGE GENIE CIVIL - 411EIFFAGC" at bounding box center [694, 83] width 158 height 11
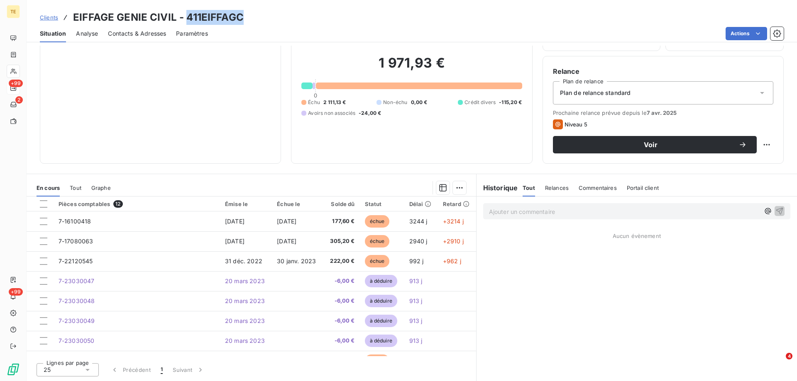
drag, startPoint x: 245, startPoint y: 16, endPoint x: 185, endPoint y: 10, distance: 59.6
click at [185, 10] on div "Clients EIFFAGE GENIE CIVIL - 411EIFFAGC" at bounding box center [412, 17] width 770 height 15
copy h3 "411EIFFAGC"
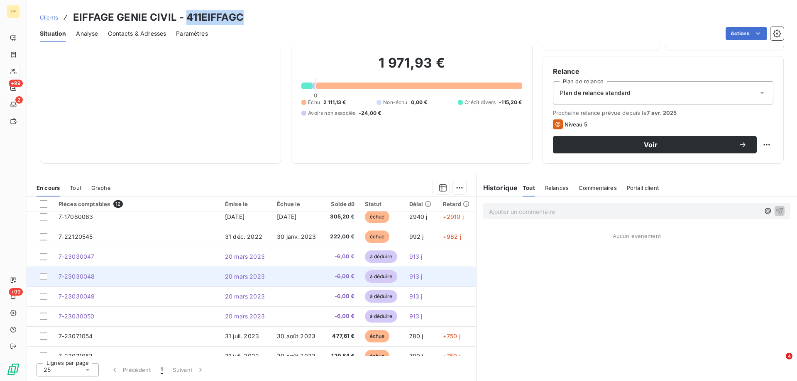
scroll to position [95, 0]
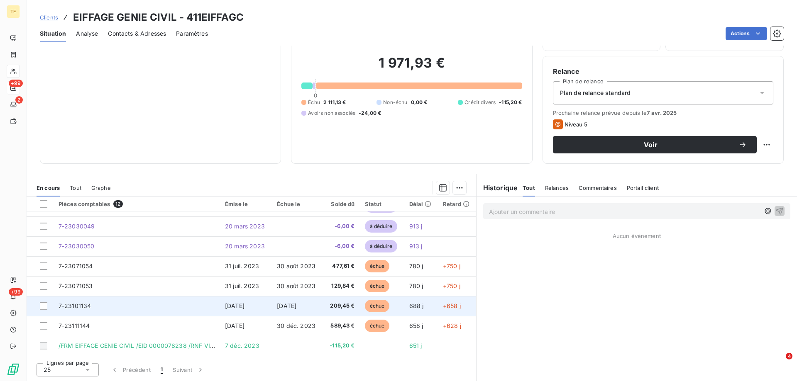
click at [76, 305] on span "7-23101134" at bounding box center [75, 305] width 33 height 7
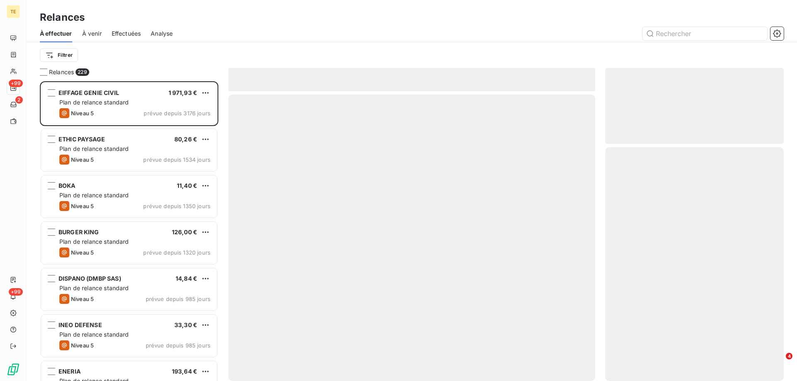
scroll to position [294, 172]
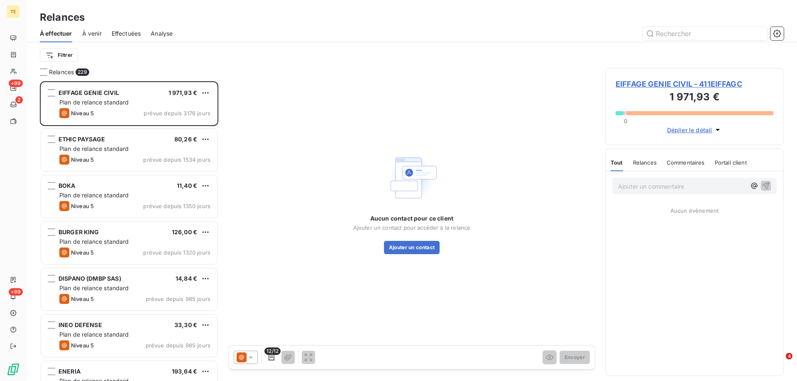
click at [664, 87] on span "EIFFAGE GENIE CIVIL - 411EIFFAGC" at bounding box center [694, 83] width 158 height 11
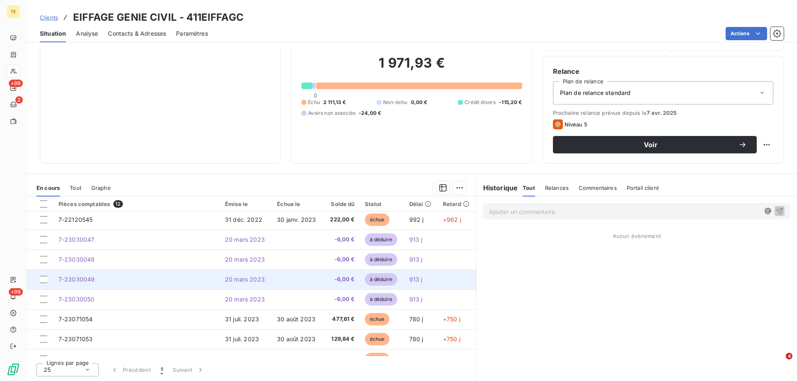
scroll to position [83, 0]
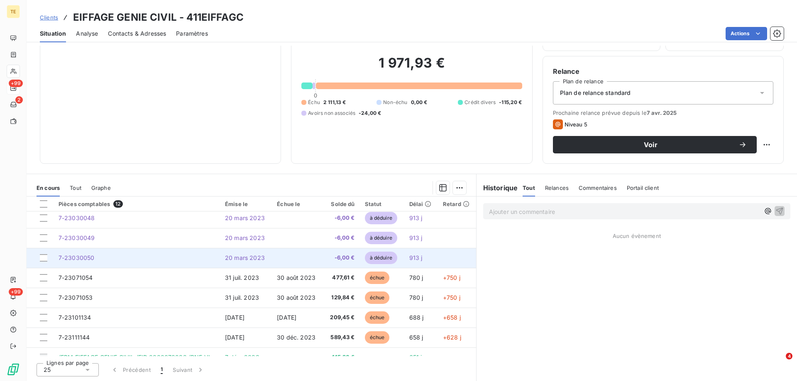
click at [74, 255] on span "7-23030050" at bounding box center [77, 257] width 36 height 7
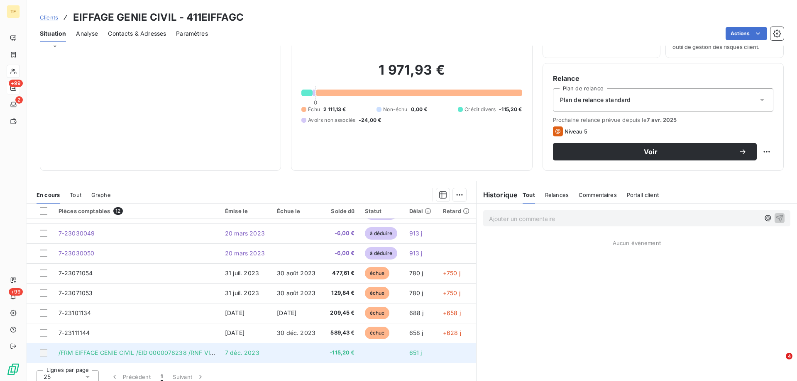
scroll to position [53, 0]
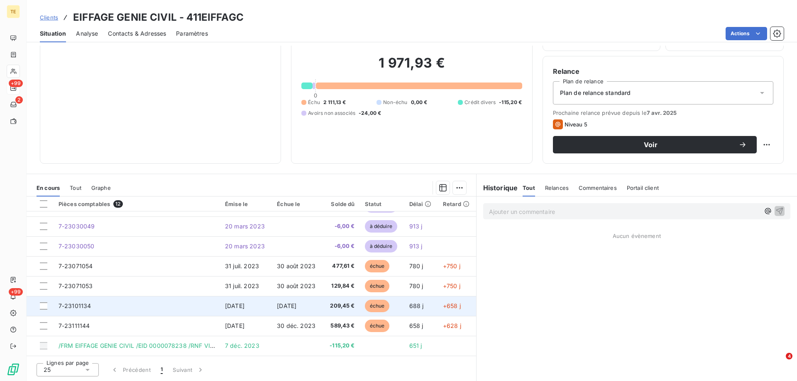
click at [72, 304] on span "7-23101134" at bounding box center [75, 305] width 33 height 7
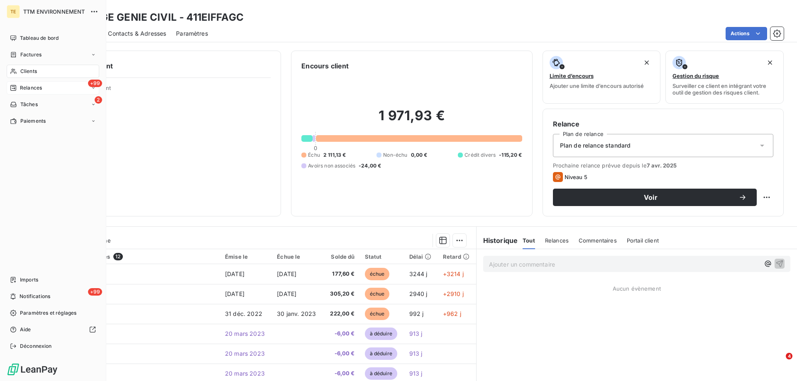
click at [27, 70] on span "Clients" at bounding box center [28, 71] width 17 height 7
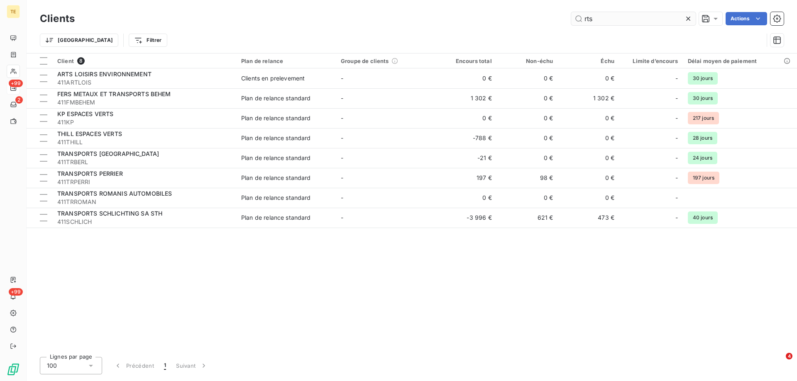
drag, startPoint x: 602, startPoint y: 21, endPoint x: 572, endPoint y: 24, distance: 30.0
click at [571, 22] on input "rts" at bounding box center [633, 18] width 124 height 13
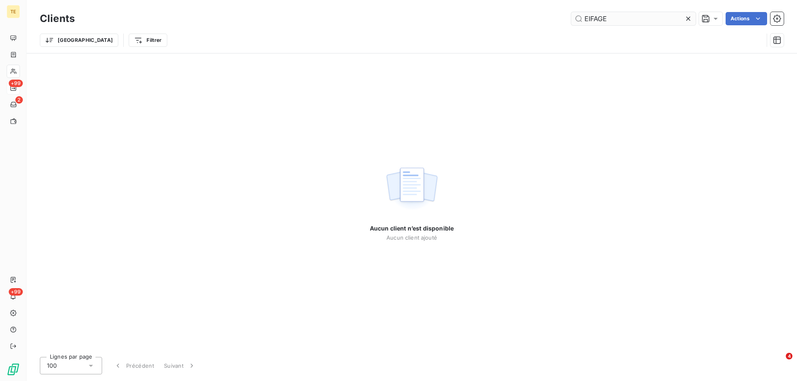
click at [593, 16] on input "EIFAGE" at bounding box center [633, 18] width 124 height 13
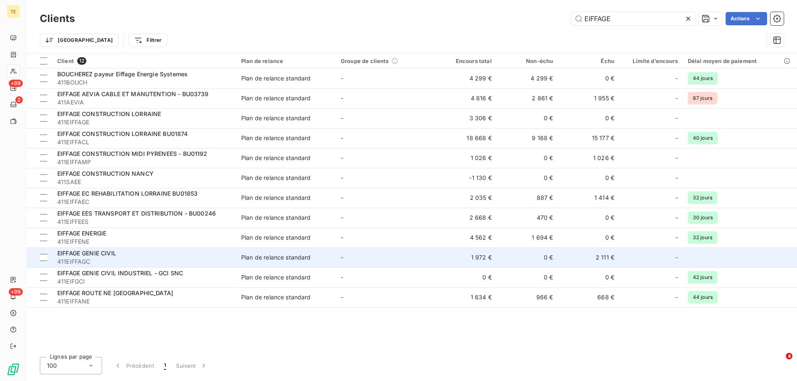
type input "EIFFAGE"
click at [100, 258] on span "411EIFFAGC" at bounding box center [144, 262] width 174 height 8
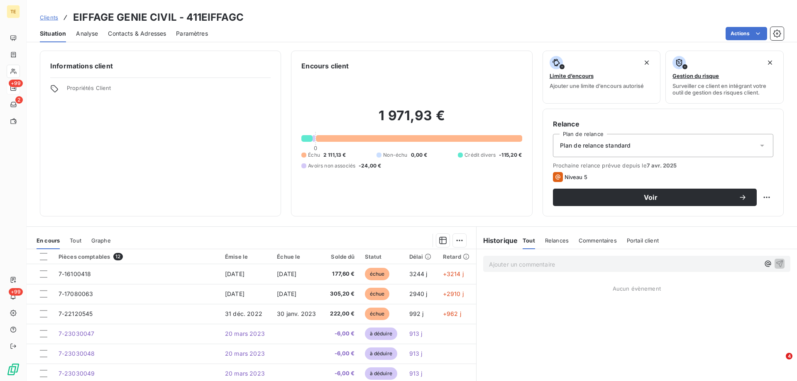
click at [493, 262] on p "Ajouter un commentaire ﻿" at bounding box center [624, 264] width 271 height 10
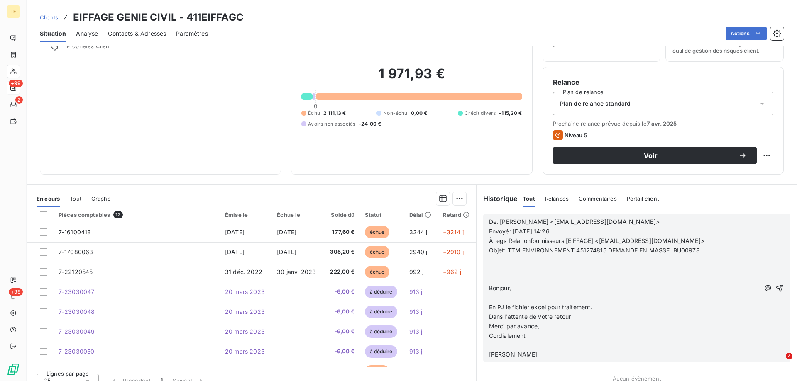
scroll to position [53, 0]
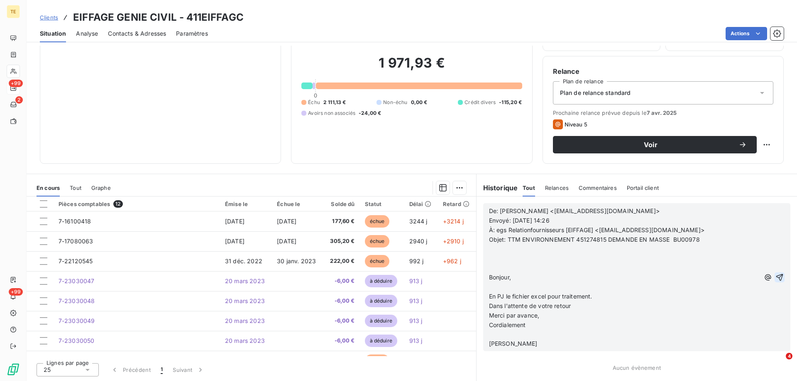
click at [775, 275] on icon "button" at bounding box center [779, 277] width 8 height 8
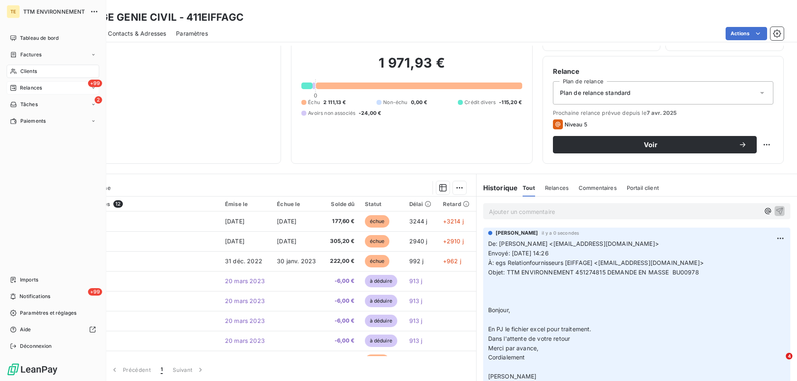
click at [27, 68] on span "Clients" at bounding box center [28, 71] width 17 height 7
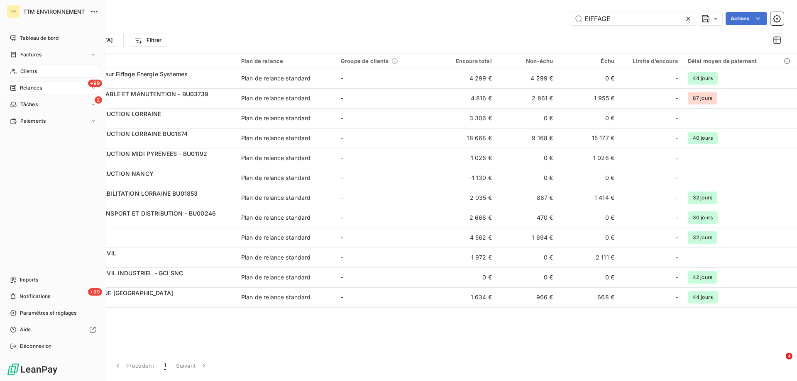
click at [33, 85] on span "Relances" at bounding box center [31, 87] width 22 height 7
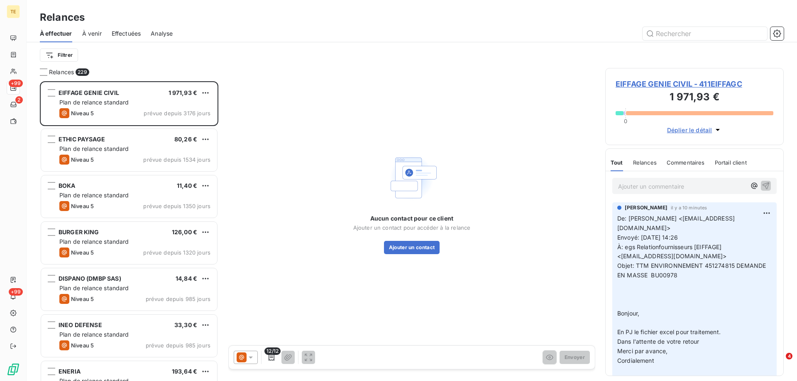
scroll to position [294, 172]
click at [62, 55] on html "TE +99 2 +99 Relances À effectuer À venir Effectuées Analyse Filtrer Relances 2…" at bounding box center [398, 190] width 797 height 381
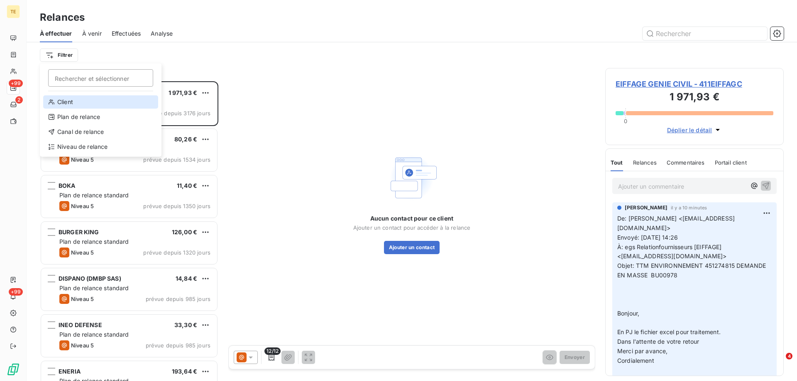
click at [61, 104] on div "Client" at bounding box center [100, 101] width 115 height 13
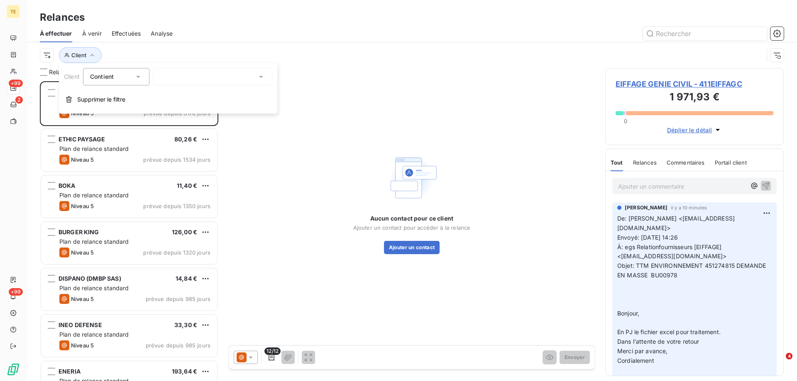
click at [213, 77] on div at bounding box center [212, 76] width 119 height 17
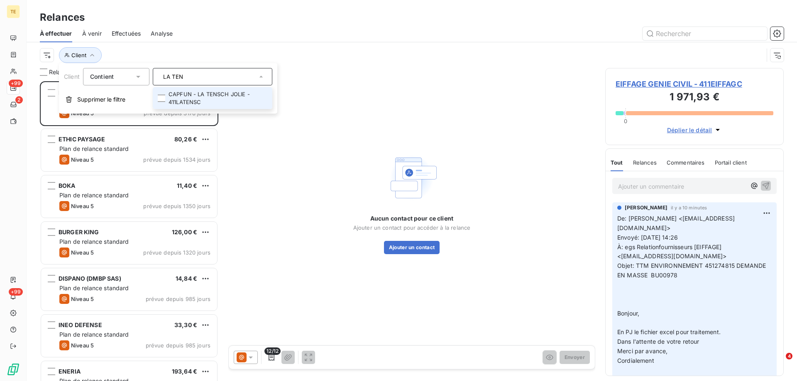
type input "LA TEN"
click at [207, 98] on li "CAPFUN - LA TENSCH JOLIE - 411LATENSC" at bounding box center [212, 98] width 119 height 22
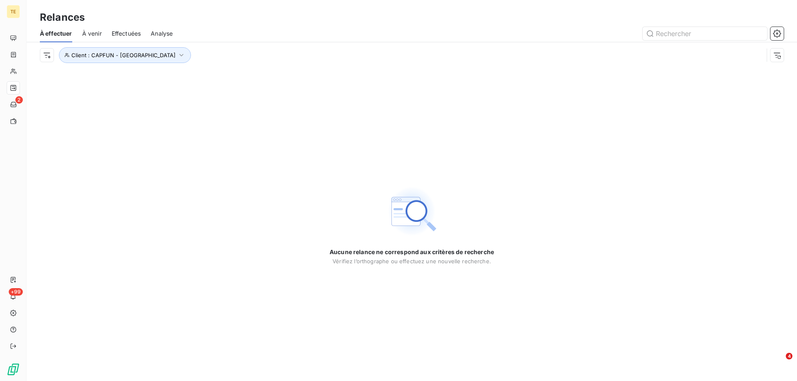
click at [216, 158] on div "Aucune relance ne correspond aux critères de recherche [PERSON_NAME] l’orthogra…" at bounding box center [412, 224] width 770 height 313
click at [179, 54] on icon "button" at bounding box center [181, 55] width 4 height 2
click at [150, 135] on div "Aucune relance ne correspond aux critères de recherche [PERSON_NAME] l’orthogra…" at bounding box center [412, 224] width 770 height 313
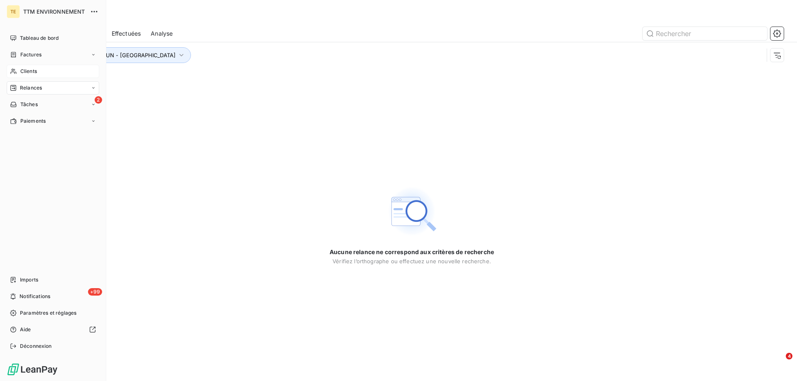
click at [28, 68] on span "Clients" at bounding box center [28, 71] width 17 height 7
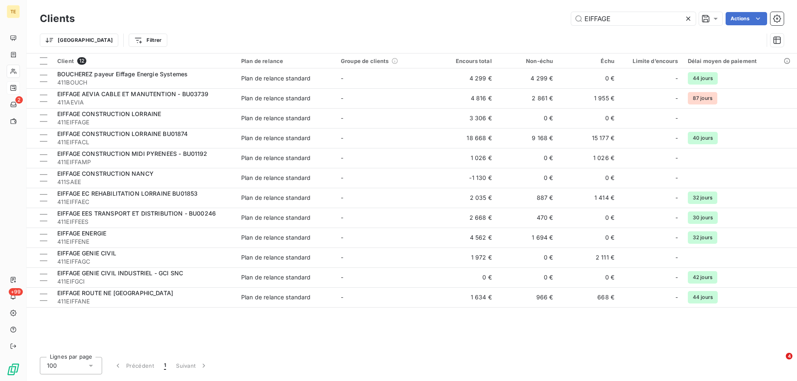
drag, startPoint x: 616, startPoint y: 16, endPoint x: 563, endPoint y: 15, distance: 53.1
click at [563, 15] on div "EIFFAGE Actions" at bounding box center [434, 18] width 699 height 13
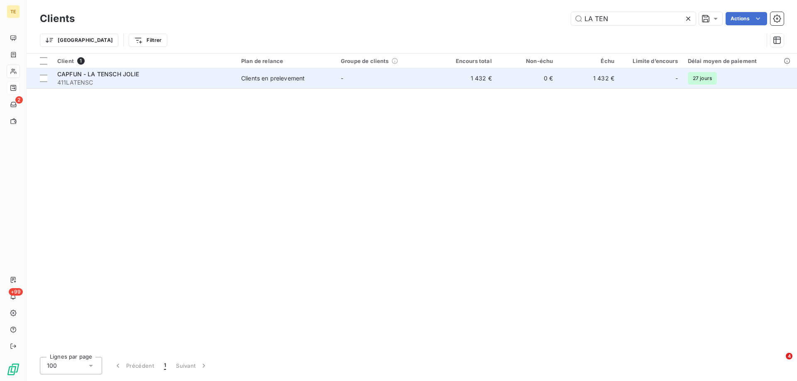
type input "LA TEN"
click at [101, 84] on span "411LATENSC" at bounding box center [144, 82] width 174 height 8
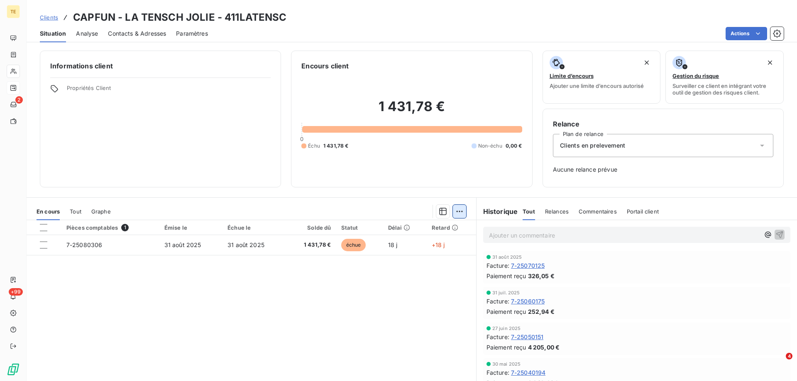
click at [456, 211] on html "TE 2 +99 Clients CAPFUN - LA TENSCH JOLIE - 411LATENSC Situation Analyse Contac…" at bounding box center [398, 190] width 797 height 381
click at [300, 309] on html "TE 2 +99 Clients CAPFUN - LA TENSCH JOLIE - 411LATENSC Situation Analyse Contac…" at bounding box center [398, 190] width 797 height 381
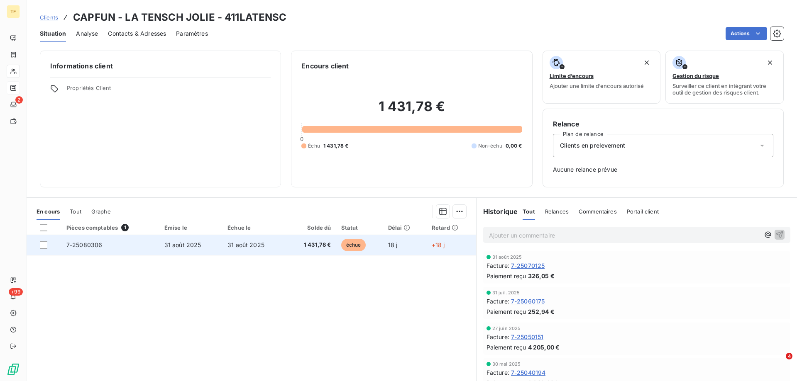
click at [88, 244] on span "7-25080306" at bounding box center [84, 244] width 36 height 7
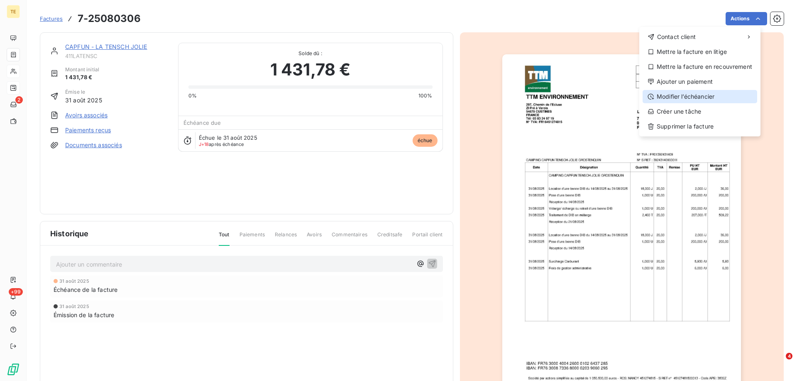
click at [686, 96] on div "Modifier l’échéancier" at bounding box center [699, 96] width 115 height 13
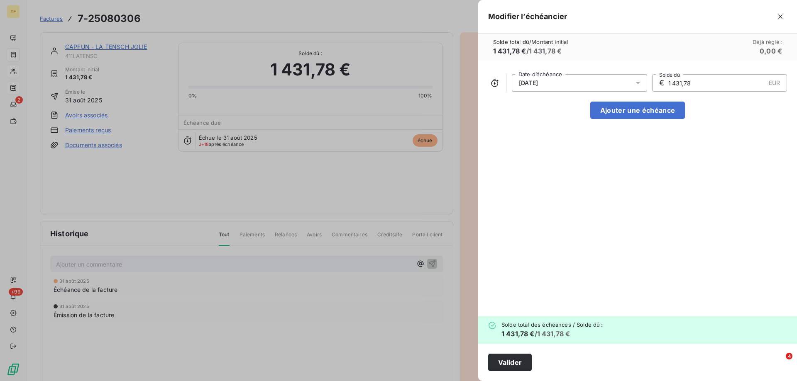
click at [551, 88] on div "[DATE]" at bounding box center [579, 82] width 135 height 17
click at [628, 115] on icon "Go to next month" at bounding box center [629, 115] width 7 height 7
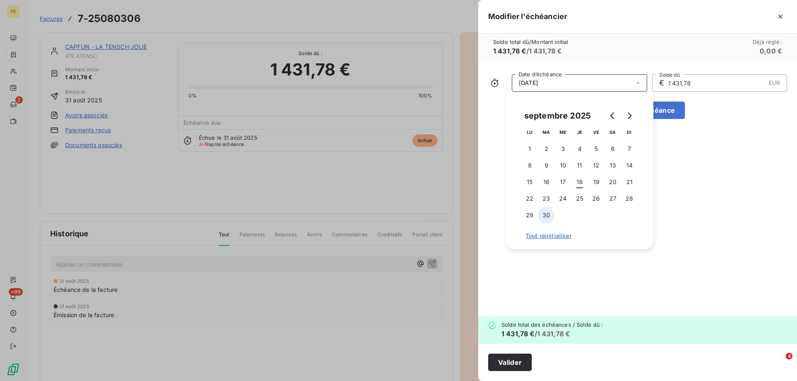
click at [547, 213] on button "30" at bounding box center [546, 215] width 17 height 17
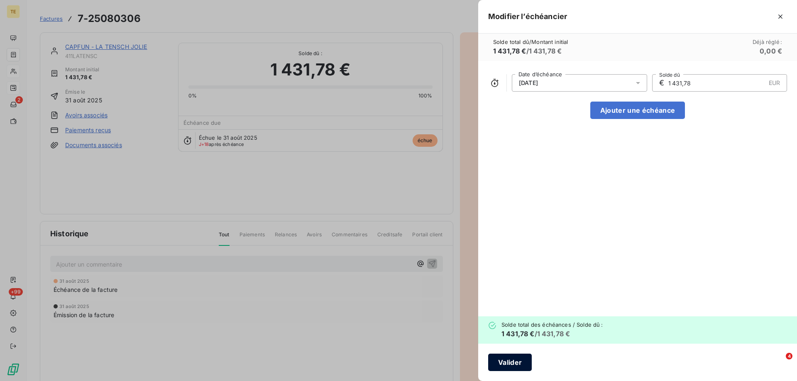
click at [507, 361] on button "Valider" at bounding box center [510, 362] width 44 height 17
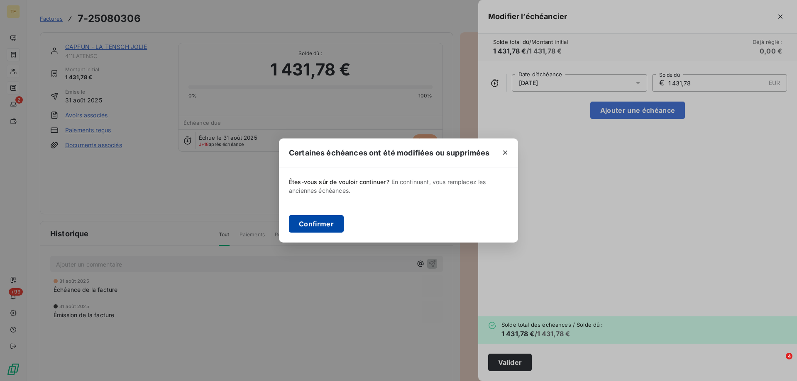
click at [333, 229] on button "Confirmer" at bounding box center [316, 223] width 55 height 17
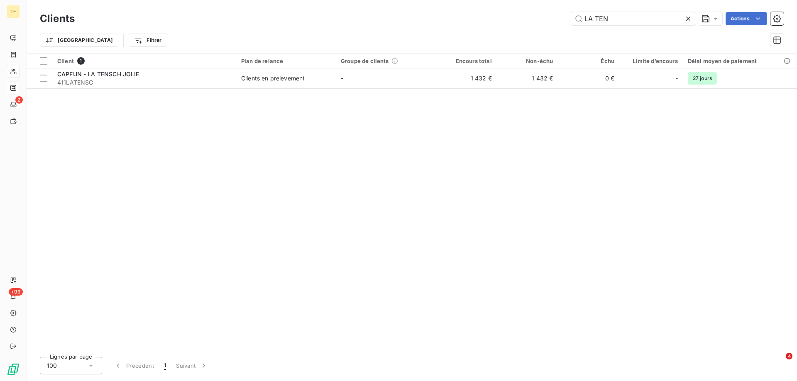
drag, startPoint x: 613, startPoint y: 20, endPoint x: 458, endPoint y: 20, distance: 154.8
click at [456, 20] on div "LA TEN Actions" at bounding box center [434, 18] width 699 height 13
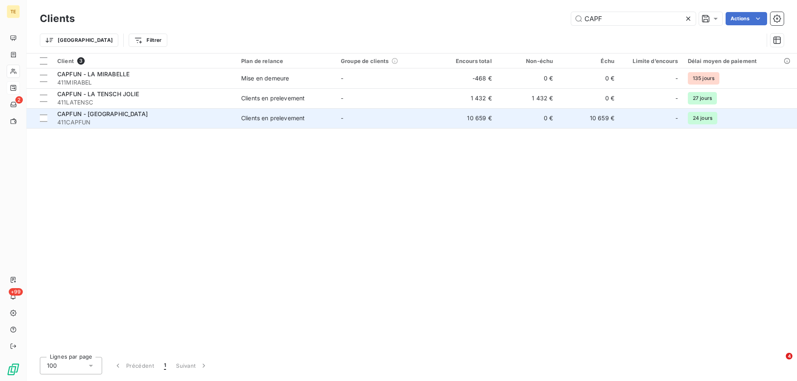
type input "CAPF"
click at [146, 115] on span "CAPFUN - [GEOGRAPHIC_DATA]" at bounding box center [102, 113] width 90 height 7
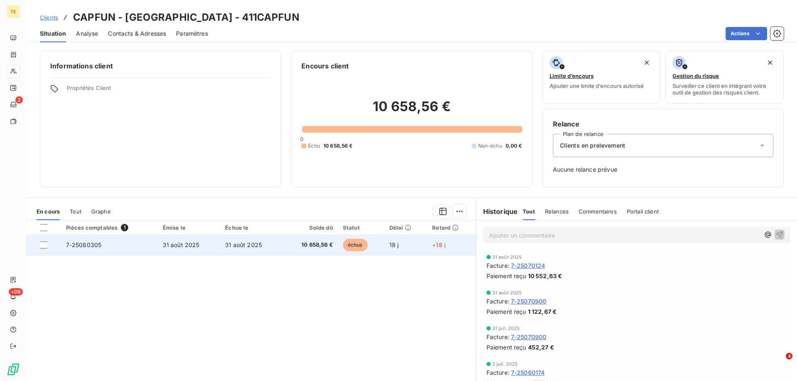
click at [48, 246] on div at bounding box center [48, 244] width 16 height 7
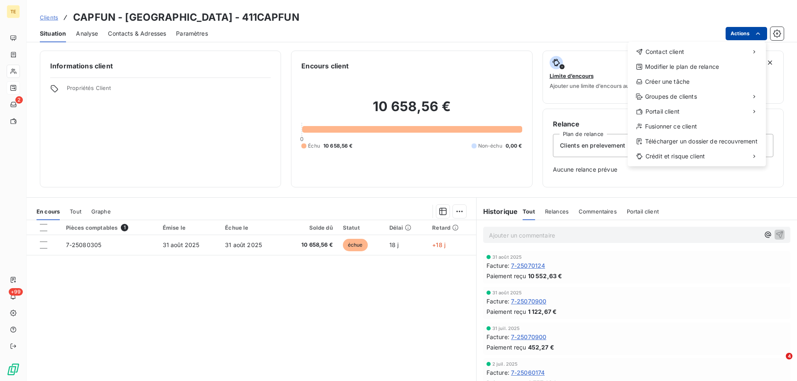
click at [762, 36] on html "TE 2 +99 Clients CAPFUN - [GEOGRAPHIC_DATA] - 411CAPFUN Situation Analyse Conta…" at bounding box center [398, 190] width 797 height 381
click at [668, 64] on div "Modifier le plan de relance" at bounding box center [697, 66] width 132 height 13
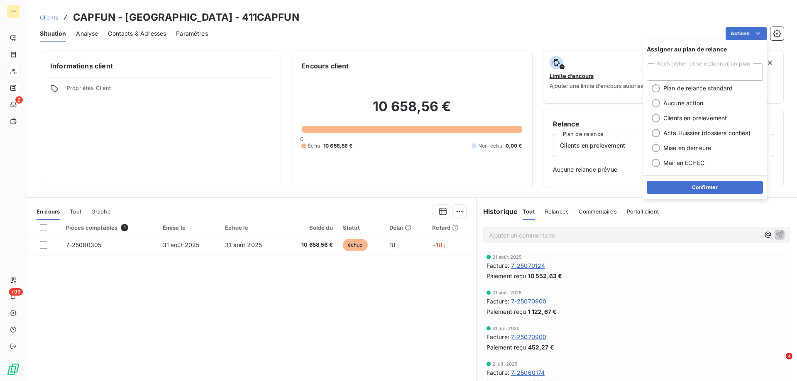
click at [668, 64] on div "Rechercher et sélectionner un plan" at bounding box center [704, 71] width 116 height 17
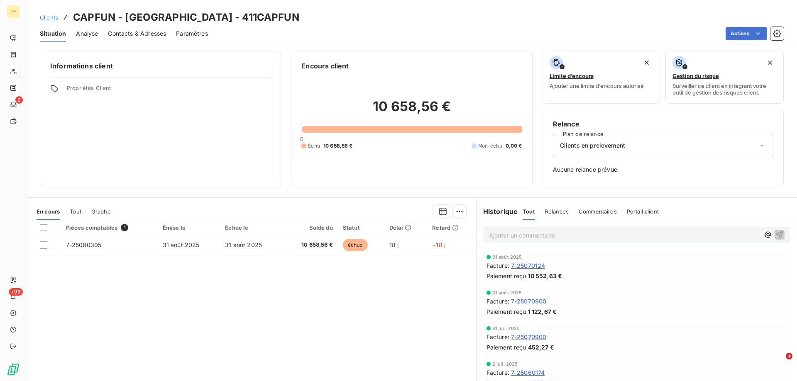
click at [580, 17] on div "Clients CAPFUN - [GEOGRAPHIC_DATA] - 411CAPFUN" at bounding box center [412, 17] width 770 height 15
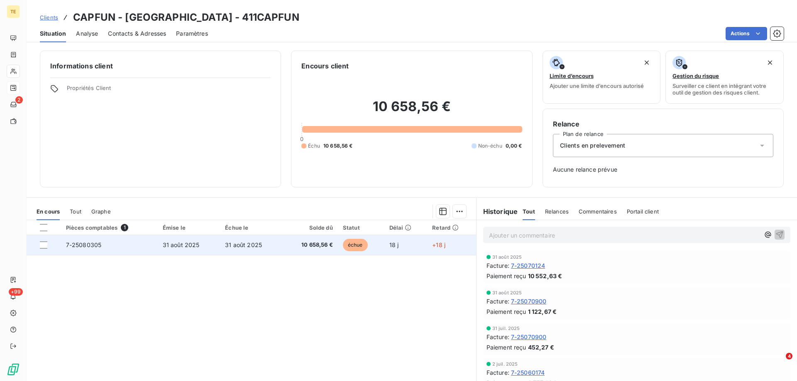
click at [39, 246] on td at bounding box center [44, 245] width 34 height 20
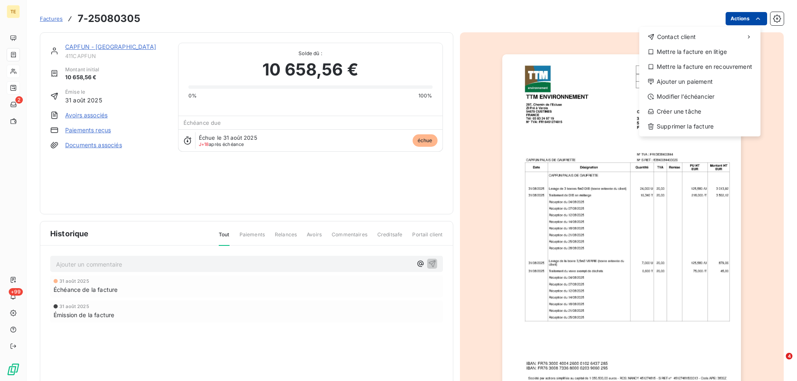
click at [724, 20] on html "TE 2 +99 Factures [PHONE_NUMBER] Actions Contact client Mettre la facture en li…" at bounding box center [398, 190] width 797 height 381
click at [675, 95] on div "Modifier l’échéancier" at bounding box center [699, 96] width 115 height 13
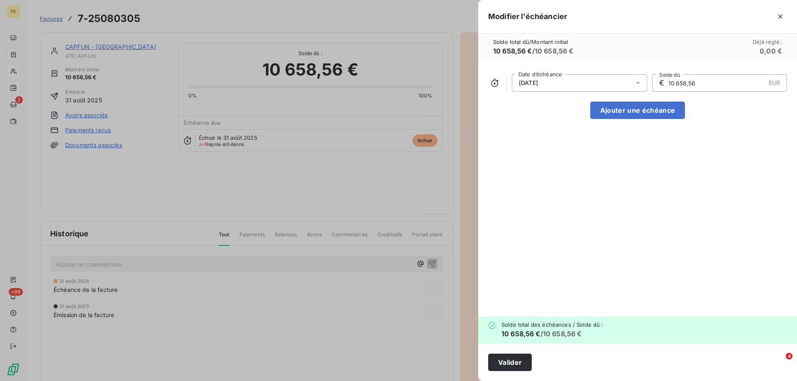
click at [583, 81] on div "[DATE]" at bounding box center [579, 82] width 135 height 17
click at [627, 112] on icon "Go to next month" at bounding box center [629, 115] width 7 height 7
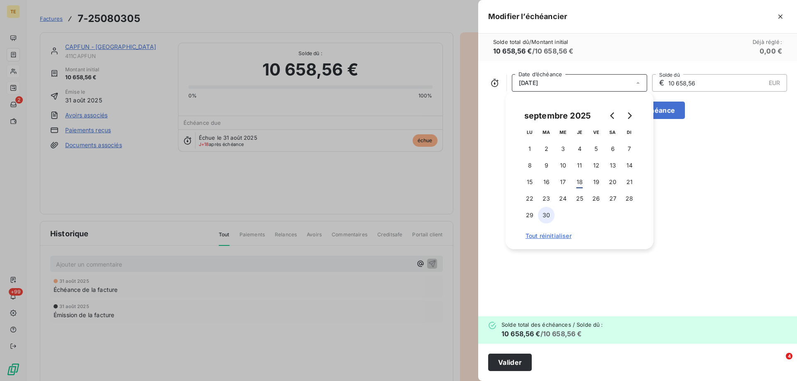
click at [547, 215] on button "30" at bounding box center [546, 215] width 17 height 17
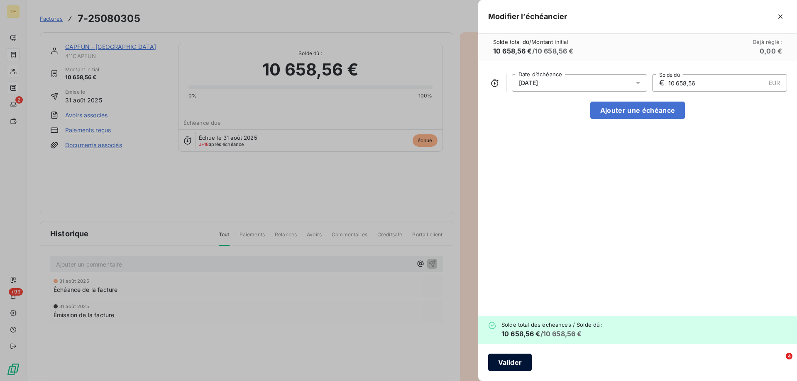
click at [515, 358] on button "Valider" at bounding box center [510, 362] width 44 height 17
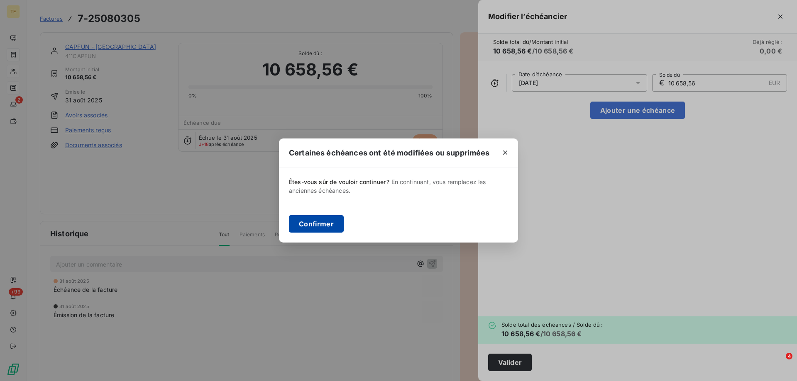
click at [319, 220] on button "Confirmer" at bounding box center [316, 223] width 55 height 17
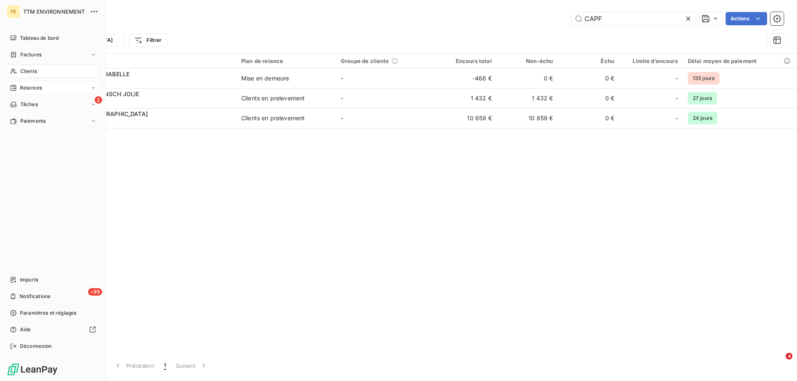
drag, startPoint x: 29, startPoint y: 69, endPoint x: 68, endPoint y: 69, distance: 38.2
click at [33, 69] on span "Clients" at bounding box center [28, 71] width 17 height 7
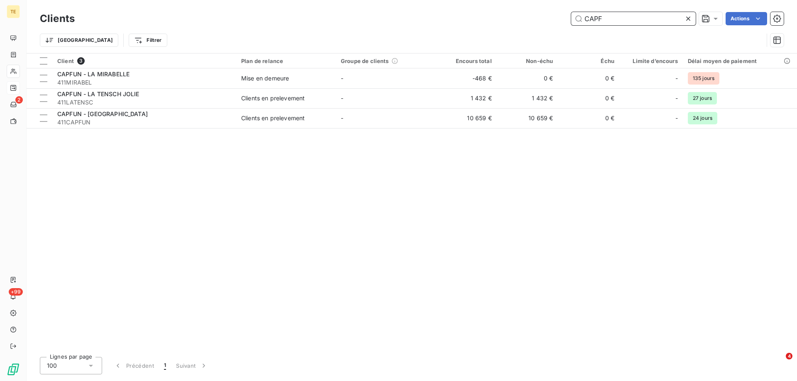
drag, startPoint x: 613, startPoint y: 21, endPoint x: 512, endPoint y: 9, distance: 101.5
click at [512, 9] on div "Clients CAPF Actions Trier Filtrer" at bounding box center [412, 26] width 770 height 53
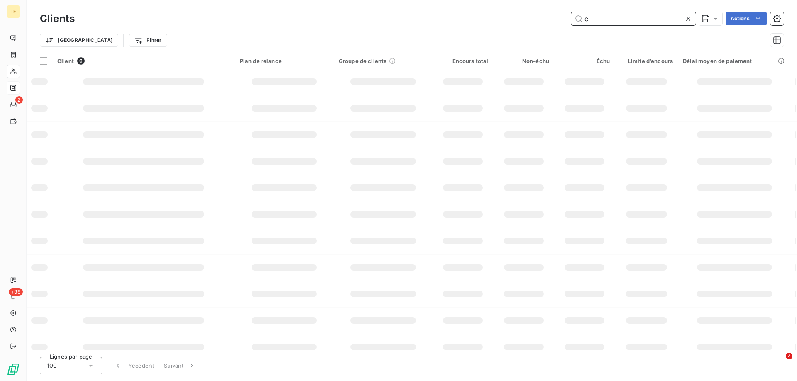
type input "e"
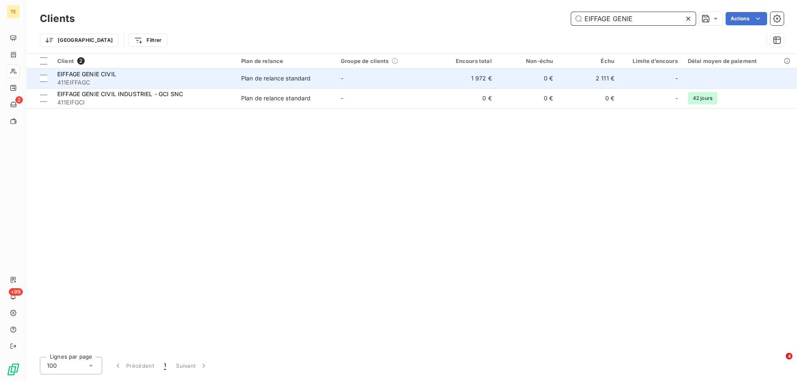
type input "EIFFAGE GENIE"
click at [111, 75] on span "EIFFAGE GENIE CIVIL" at bounding box center [86, 74] width 59 height 7
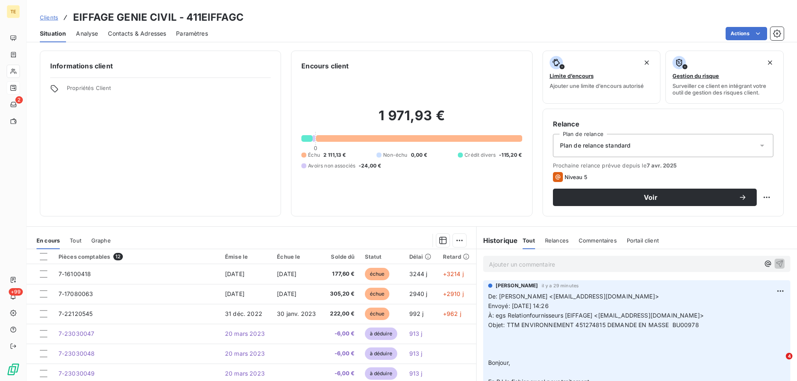
click at [498, 268] on p "Ajouter un commentaire ﻿" at bounding box center [624, 264] width 271 height 10
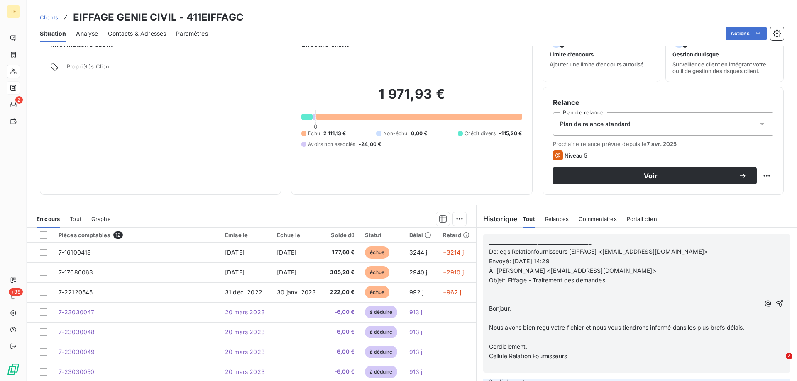
scroll to position [53, 0]
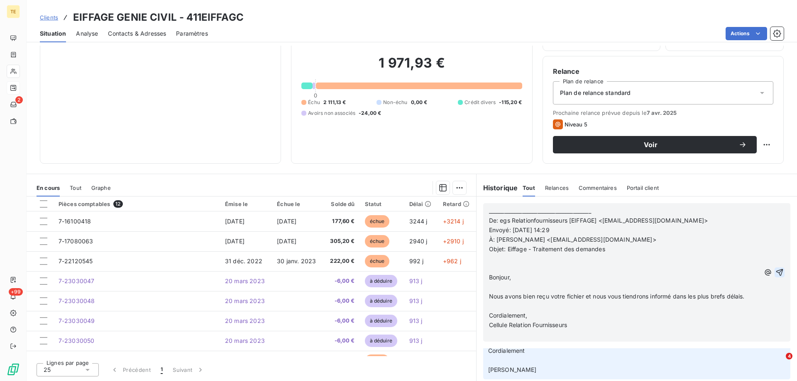
click at [775, 272] on icon "button" at bounding box center [779, 272] width 8 height 8
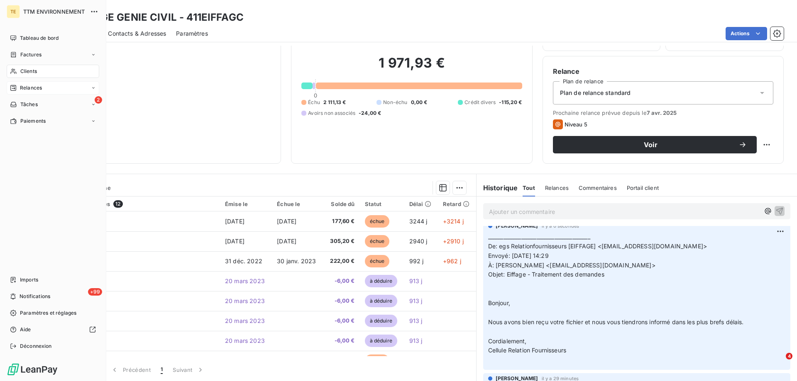
click at [29, 72] on span "Clients" at bounding box center [28, 71] width 17 height 7
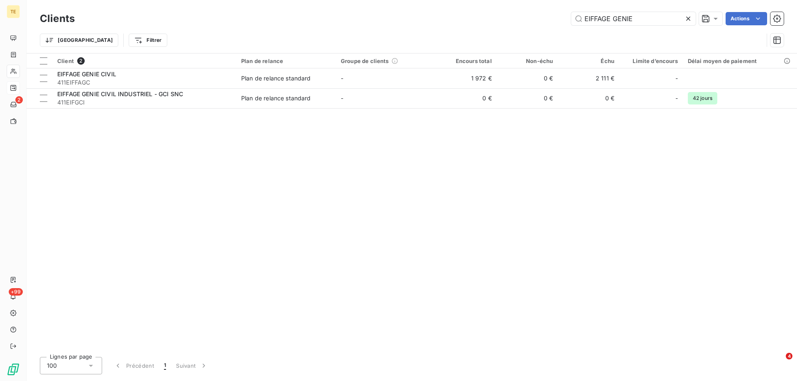
drag, startPoint x: 632, startPoint y: 20, endPoint x: 516, endPoint y: 10, distance: 116.7
click at [516, 10] on div "Clients EIFFAGE GENIE Actions Trier Filtrer" at bounding box center [412, 26] width 770 height 53
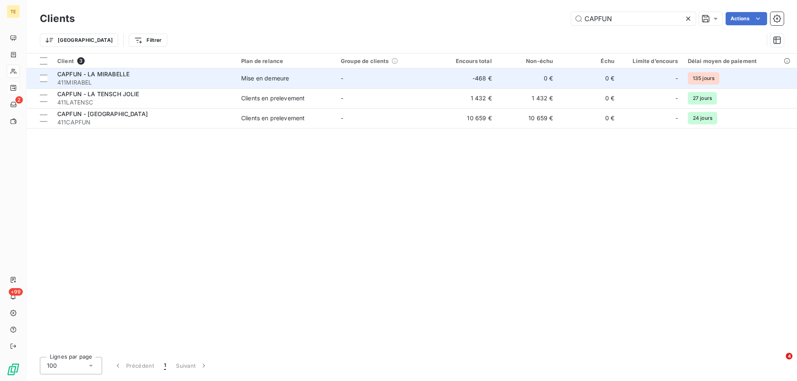
type input "CAPFUN"
click at [92, 82] on span "411MIRABEL" at bounding box center [144, 82] width 174 height 8
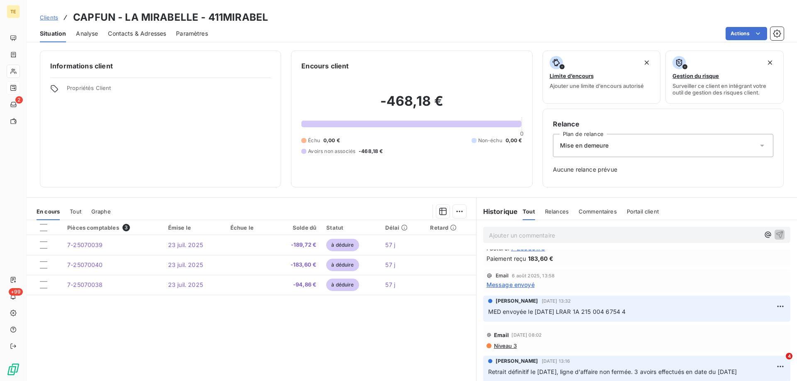
scroll to position [166, 0]
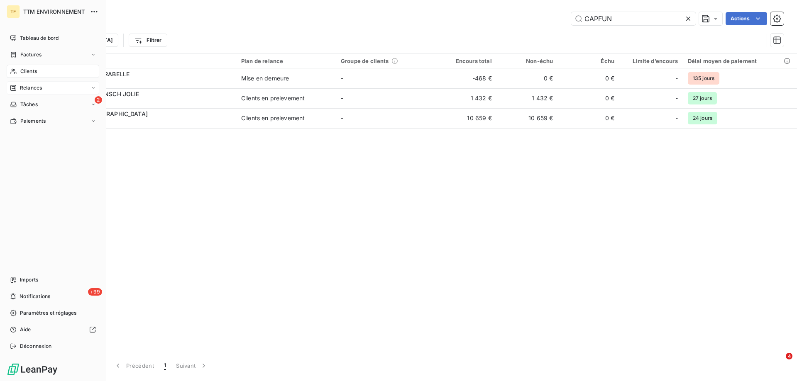
click at [31, 88] on span "Relances" at bounding box center [31, 87] width 22 height 7
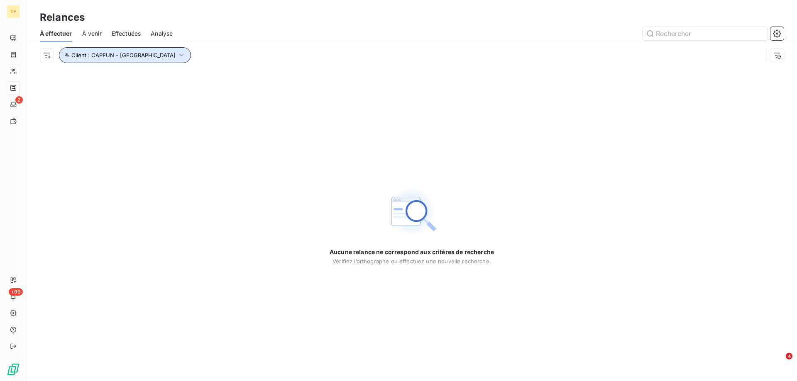
click at [177, 53] on icon "button" at bounding box center [181, 55] width 8 height 8
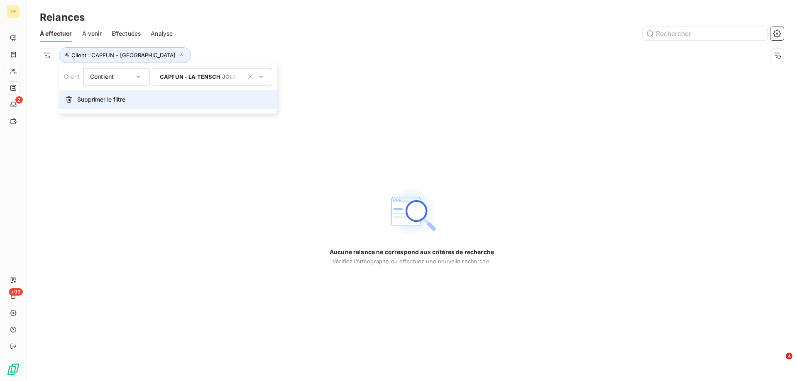
click at [97, 102] on span "Supprimer le filtre" at bounding box center [101, 99] width 48 height 8
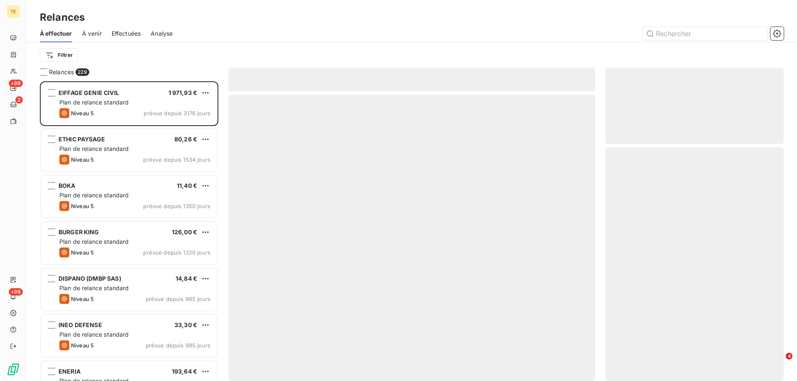
scroll to position [294, 172]
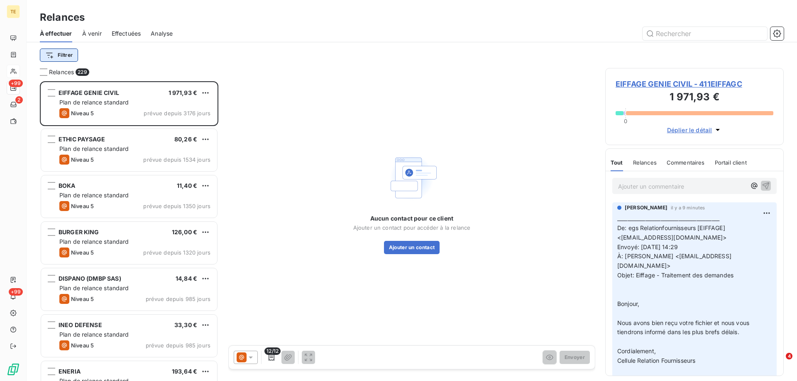
click at [61, 54] on html "TE +99 2 +99 Relances À effectuer À venir Effectuées Analyse Filtrer Relances 2…" at bounding box center [398, 190] width 797 height 381
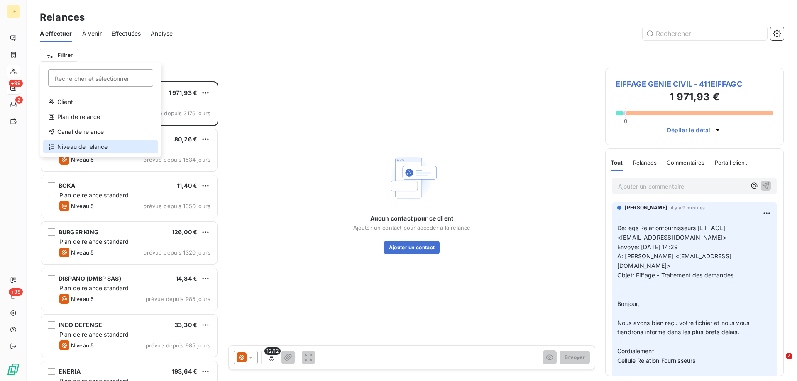
click at [78, 151] on div "Niveau de relance" at bounding box center [100, 146] width 115 height 13
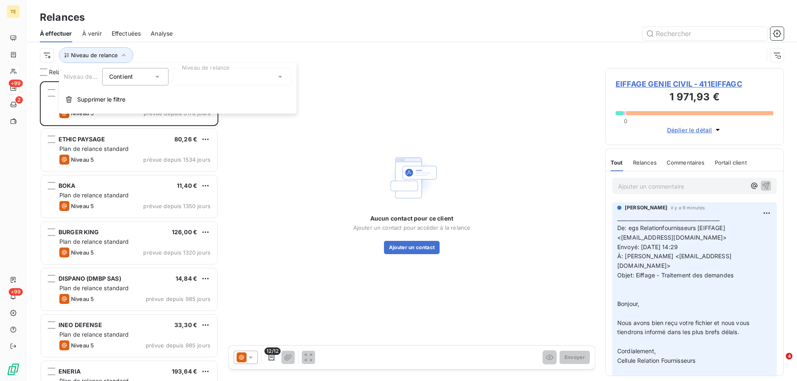
click at [285, 75] on div at bounding box center [231, 76] width 119 height 17
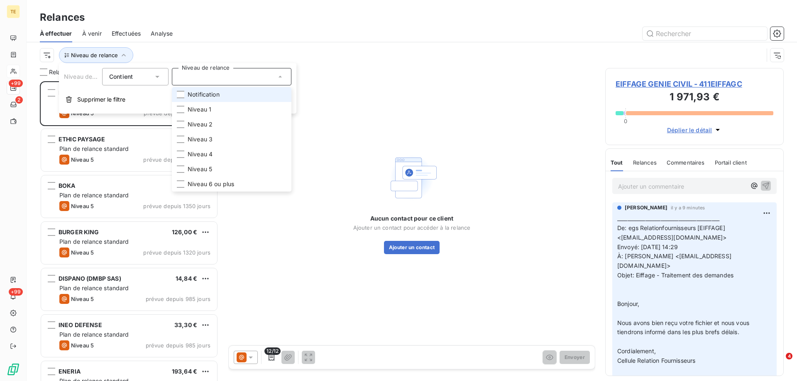
click at [234, 96] on li "Notification" at bounding box center [231, 94] width 119 height 15
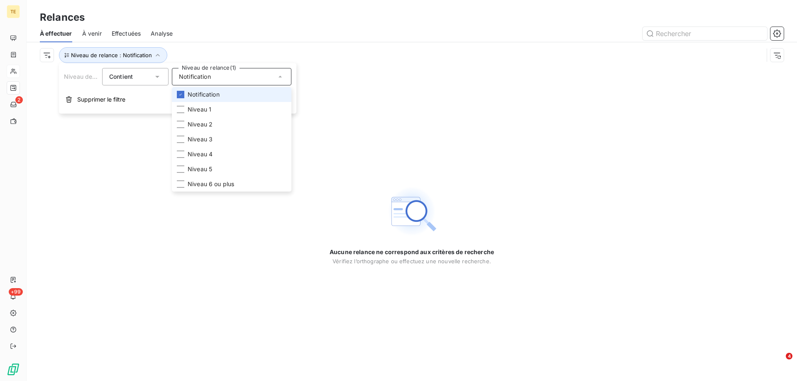
click at [190, 93] on span "Notification" at bounding box center [204, 94] width 32 height 8
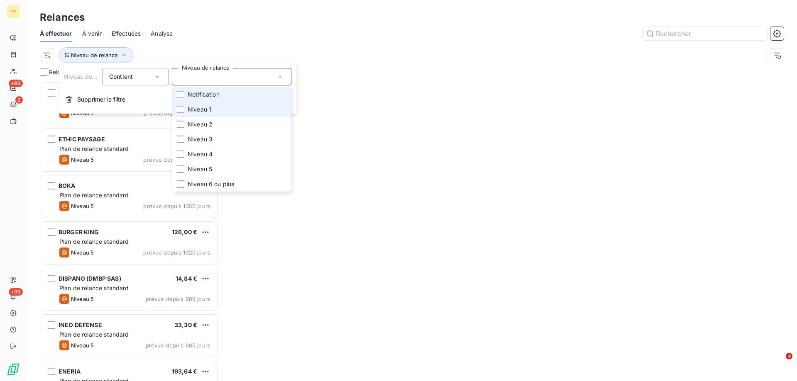
scroll to position [294, 172]
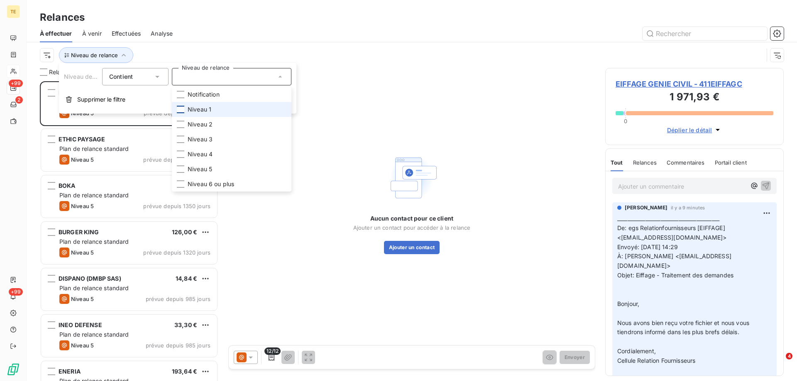
click at [180, 108] on div at bounding box center [180, 109] width 7 height 7
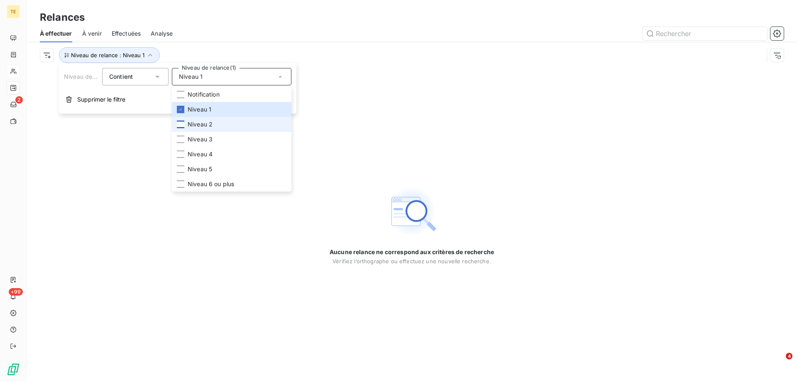
click at [178, 126] on div at bounding box center [180, 124] width 7 height 7
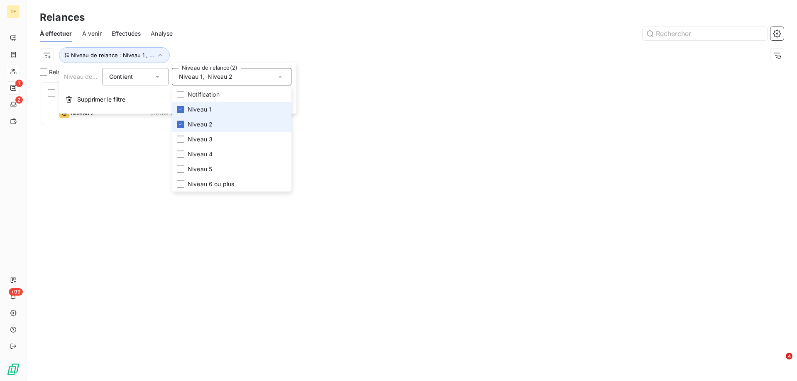
scroll to position [294, 172]
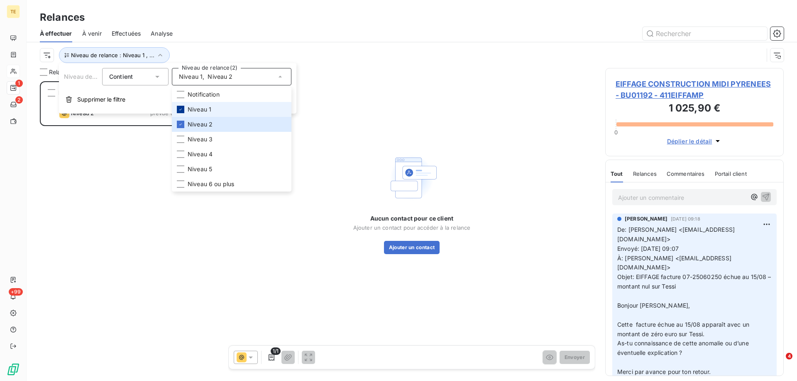
click at [178, 110] on div at bounding box center [180, 109] width 7 height 7
click at [95, 161] on div "EIFFAGE CONSTRUCTION MIDI PYRENEES - BU01192 1 025,90 € Plan de relance standar…" at bounding box center [129, 231] width 178 height 300
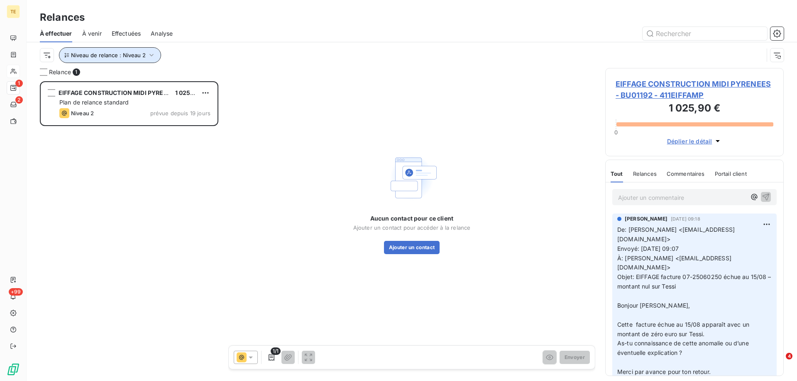
click at [151, 57] on icon "button" at bounding box center [151, 55] width 8 height 8
click at [145, 157] on div "EIFFAGE CONSTRUCTION MIDI PYRENEES - BU01192 1 025,90 € Plan de relance standar…" at bounding box center [129, 231] width 178 height 300
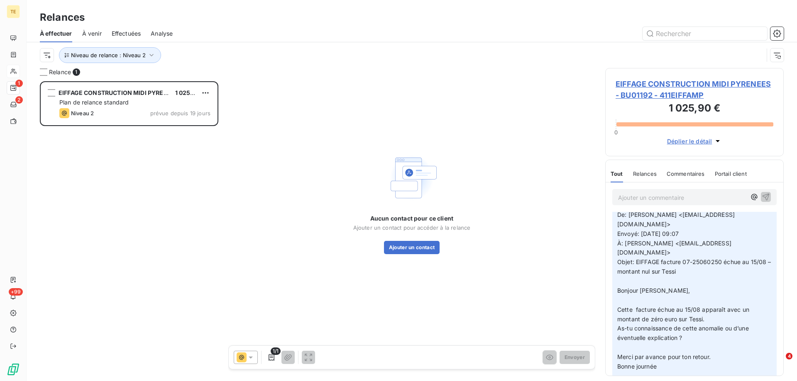
scroll to position [0, 0]
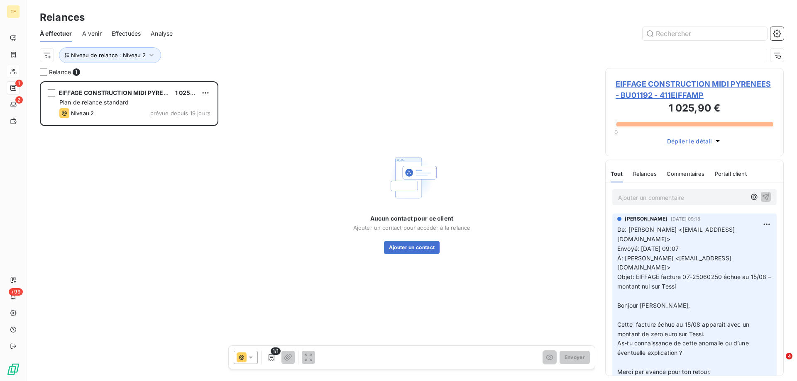
click at [671, 93] on span "EIFFAGE CONSTRUCTION MIDI PYRENEES - BU01192 - 411EIFFAMP" at bounding box center [694, 89] width 158 height 22
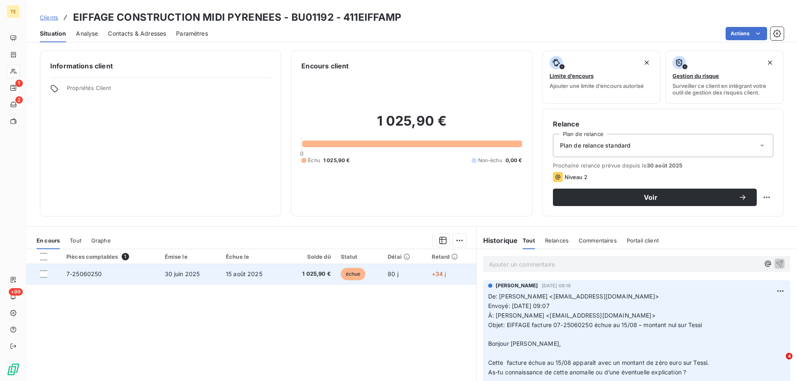
click at [94, 275] on span "7-25060250" at bounding box center [84, 274] width 36 height 7
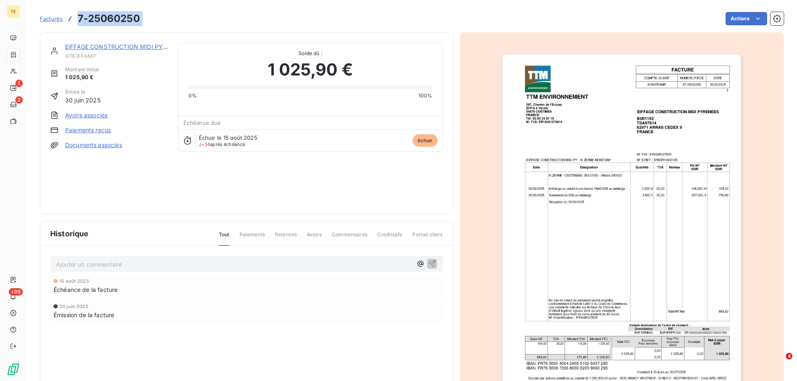
drag, startPoint x: 172, startPoint y: 17, endPoint x: 78, endPoint y: 16, distance: 94.6
click at [78, 16] on div "Factures 7-25060250 Actions" at bounding box center [412, 18] width 744 height 17
copy section "7-25060250 Actions"
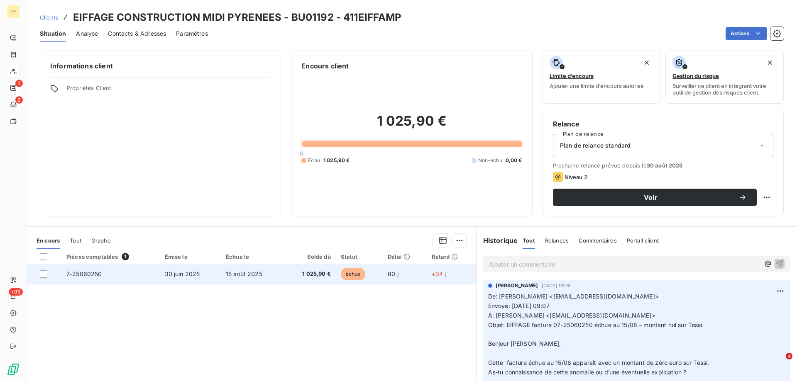
click at [80, 274] on span "7-25060250" at bounding box center [84, 274] width 36 height 7
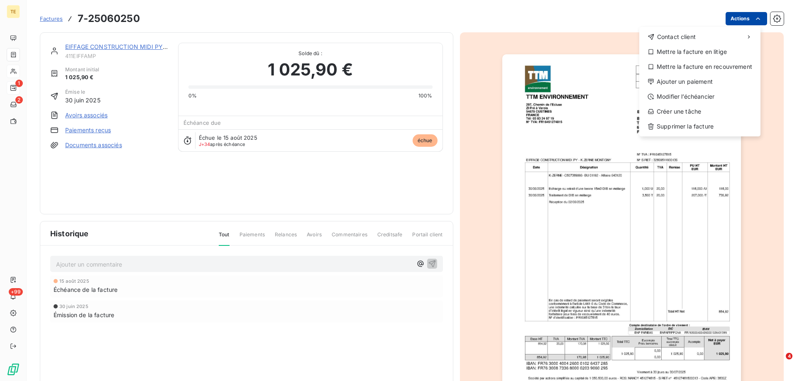
click at [735, 17] on html "TE 1 2 +99 Factures [PHONE_NUMBER] Actions Contact client Mettre la facture en …" at bounding box center [398, 190] width 797 height 381
click at [679, 95] on div "Modifier l’échéancier" at bounding box center [699, 96] width 115 height 13
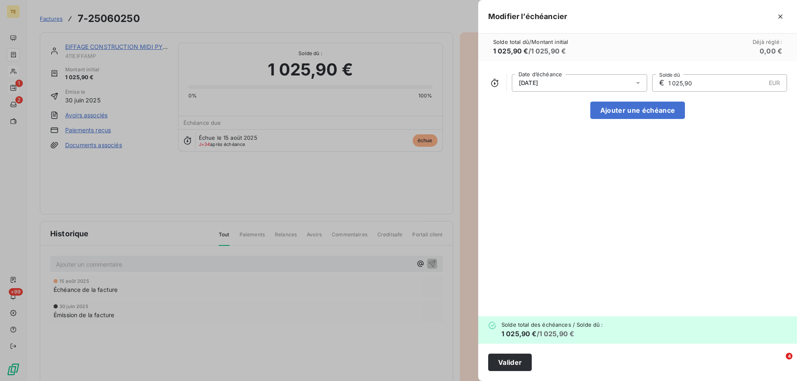
click at [635, 82] on icon at bounding box center [638, 83] width 8 height 8
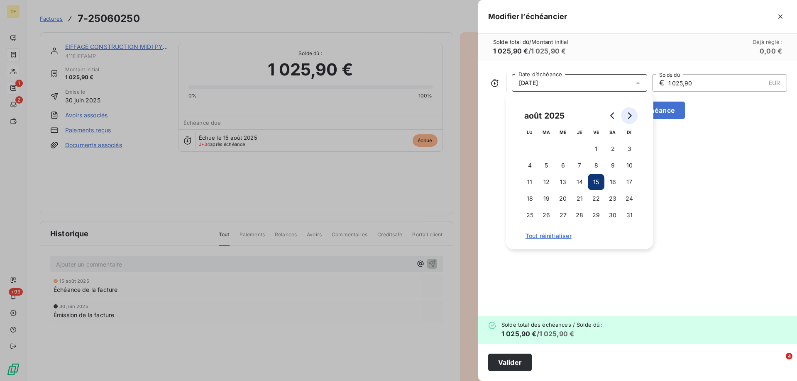
click at [627, 115] on icon "Go to next month" at bounding box center [629, 115] width 7 height 7
click at [591, 214] on button "31" at bounding box center [596, 215] width 17 height 17
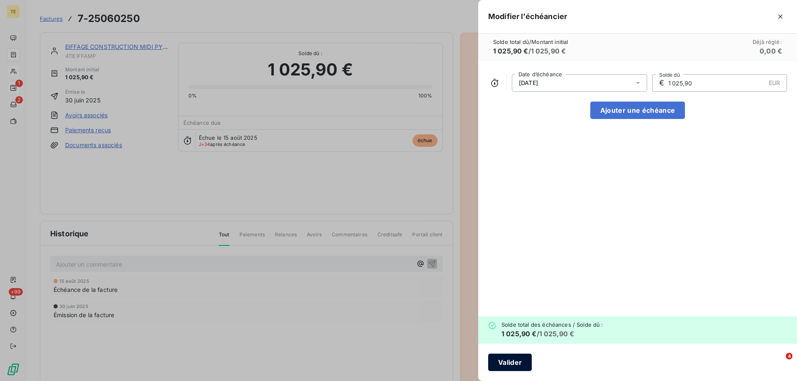
click at [509, 361] on button "Valider" at bounding box center [510, 362] width 44 height 17
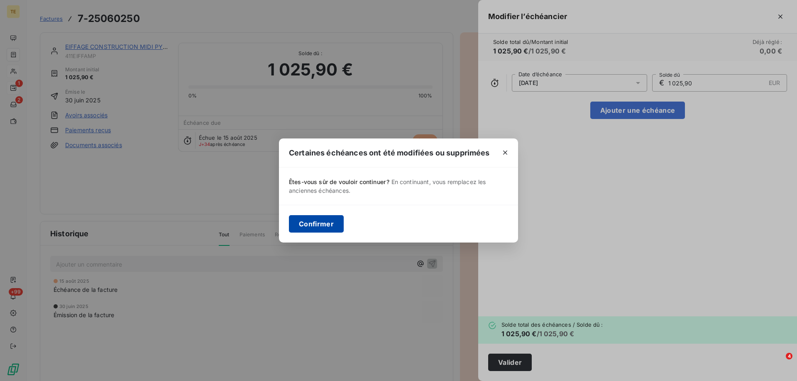
click at [315, 225] on button "Confirmer" at bounding box center [316, 223] width 55 height 17
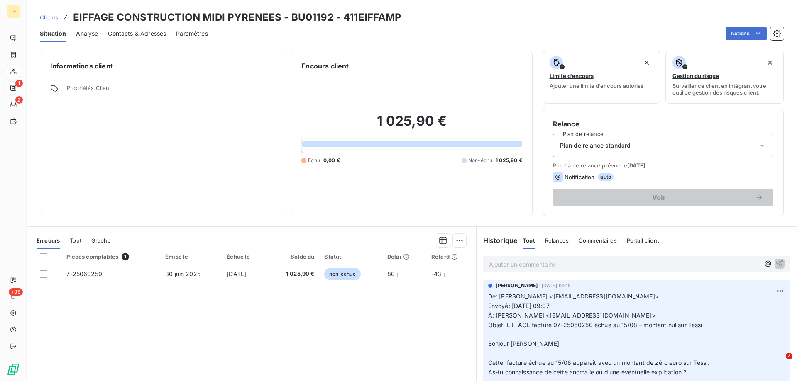
click at [494, 264] on p "Ajouter un commentaire ﻿" at bounding box center [624, 264] width 271 height 10
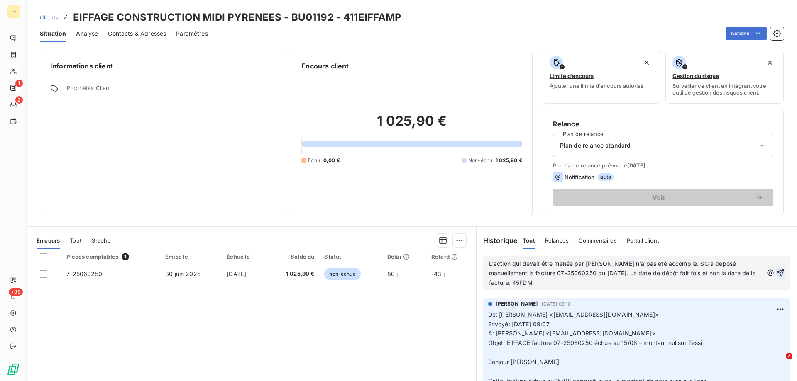
click at [776, 273] on icon "button" at bounding box center [780, 273] width 8 height 8
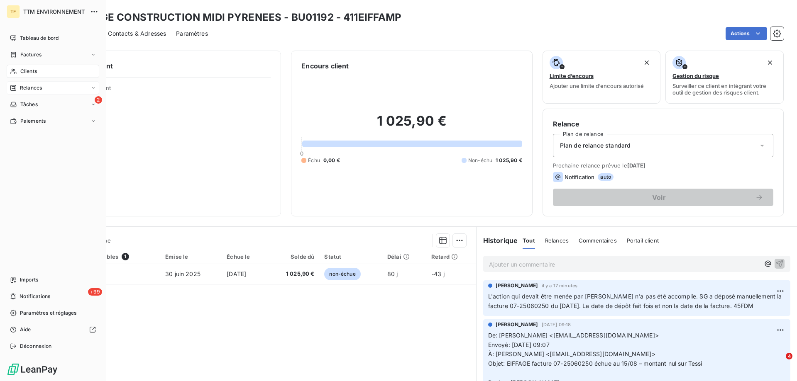
click at [28, 68] on span "Clients" at bounding box center [28, 71] width 17 height 7
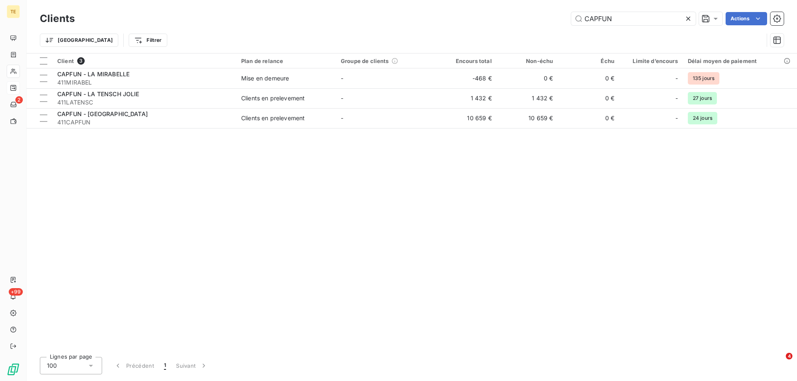
click at [686, 21] on icon at bounding box center [688, 19] width 8 height 8
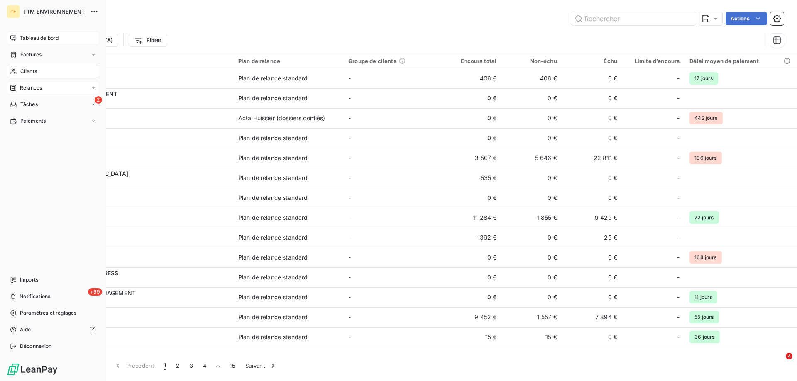
click at [25, 37] on span "Tableau de bord" at bounding box center [39, 37] width 39 height 7
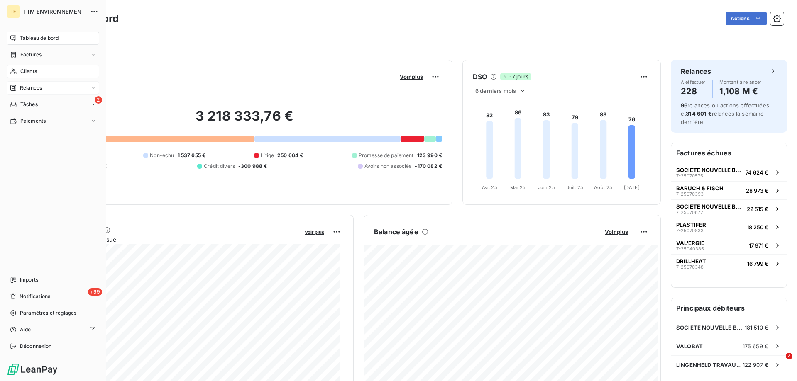
click at [29, 72] on span "Clients" at bounding box center [28, 71] width 17 height 7
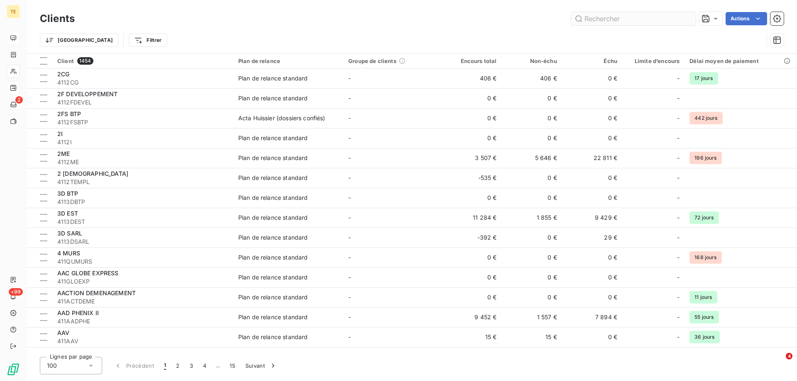
click at [591, 20] on input "text" at bounding box center [633, 18] width 124 height 13
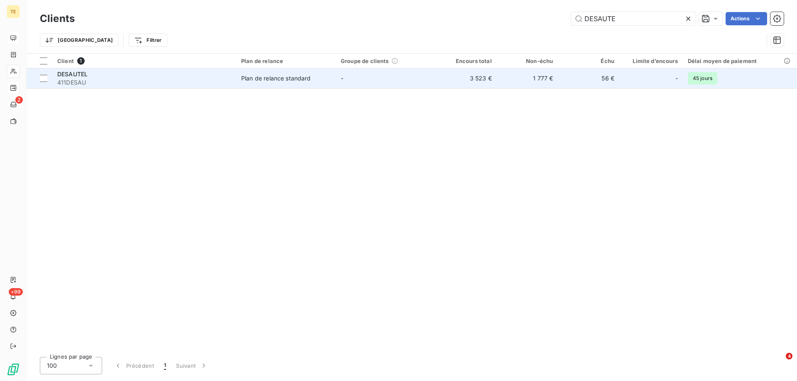
type input "DESAUTE"
click at [74, 81] on span "411DESAU" at bounding box center [144, 82] width 174 height 8
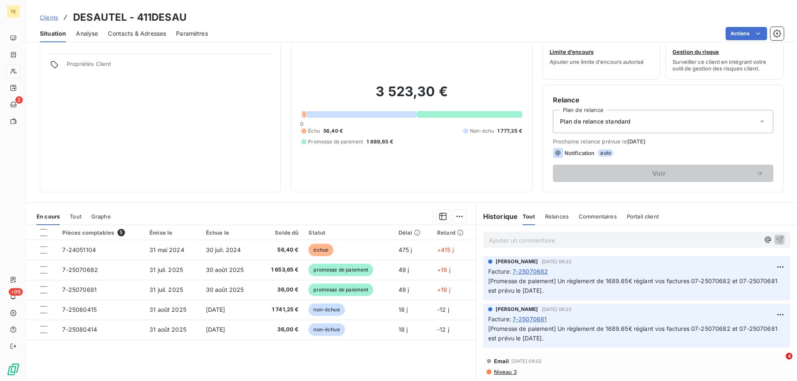
scroll to position [41, 0]
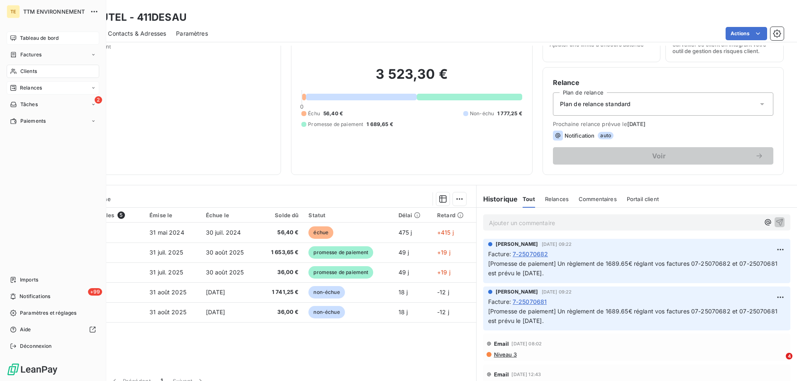
click at [30, 72] on span "Clients" at bounding box center [28, 71] width 17 height 7
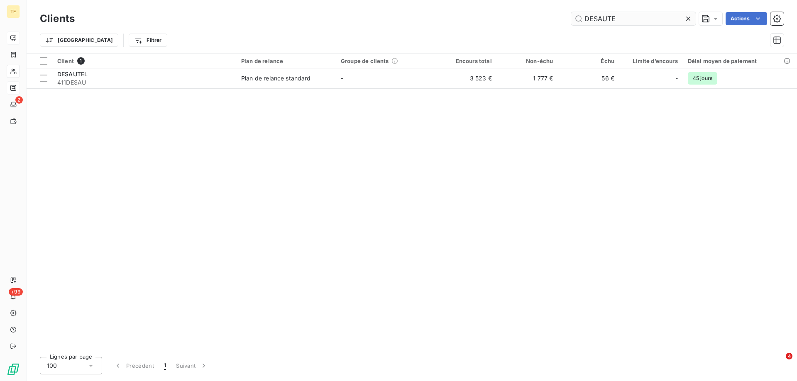
drag, startPoint x: 615, startPoint y: 16, endPoint x: 571, endPoint y: 19, distance: 44.1
click at [571, 19] on input "DESAUTE" at bounding box center [633, 18] width 124 height 13
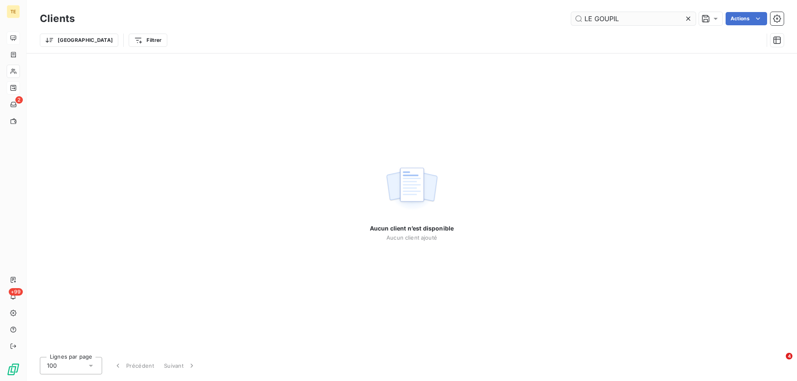
drag, startPoint x: 594, startPoint y: 20, endPoint x: 579, endPoint y: 18, distance: 14.6
click at [579, 18] on input "LE GOUPIL" at bounding box center [633, 18] width 124 height 13
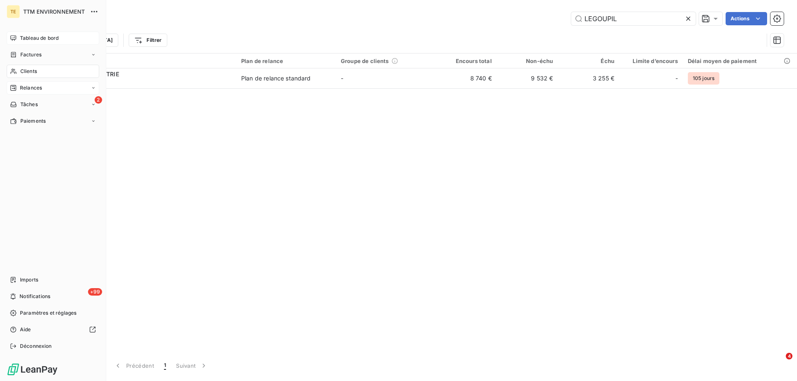
click at [32, 74] on span "Clients" at bounding box center [28, 71] width 17 height 7
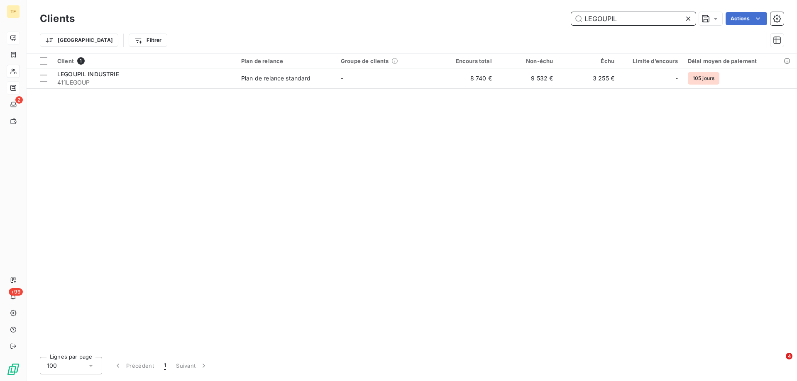
drag, startPoint x: 633, startPoint y: 17, endPoint x: 541, endPoint y: 17, distance: 91.7
click at [541, 17] on div "LEGOUPIL Actions" at bounding box center [434, 18] width 699 height 13
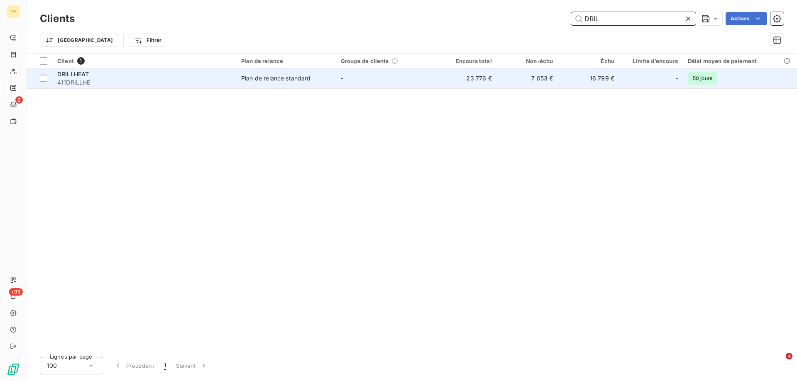
type input "DRIL"
click at [80, 83] on span "411DRILLHE" at bounding box center [144, 82] width 174 height 8
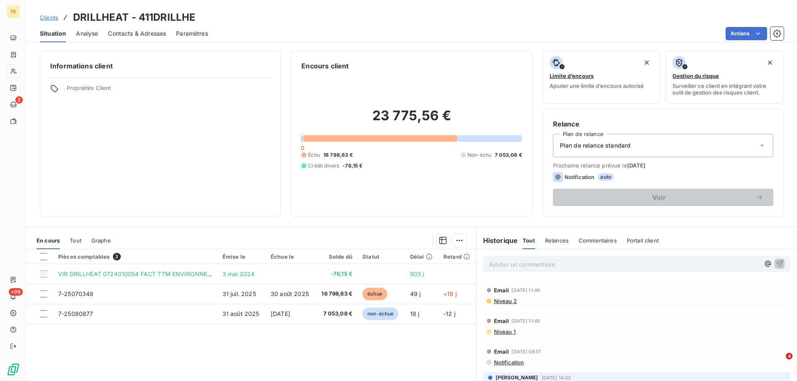
click at [142, 37] on span "Contacts & Adresses" at bounding box center [137, 33] width 58 height 8
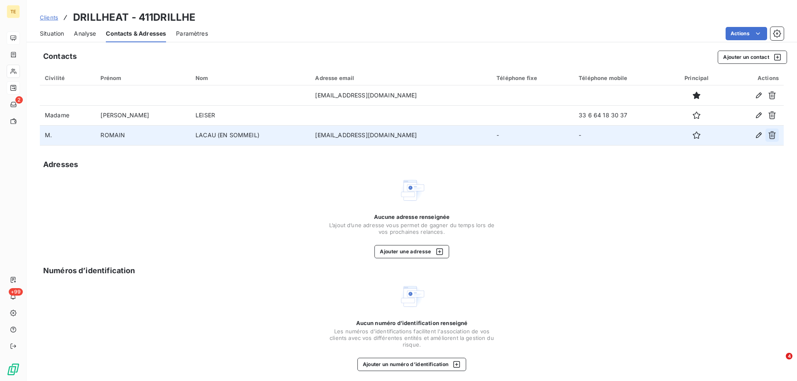
click at [768, 135] on icon "button" at bounding box center [772, 135] width 8 height 8
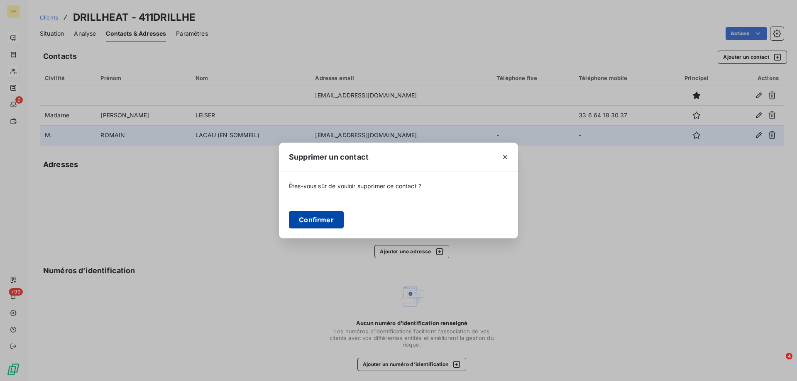
click at [315, 222] on button "Confirmer" at bounding box center [316, 219] width 55 height 17
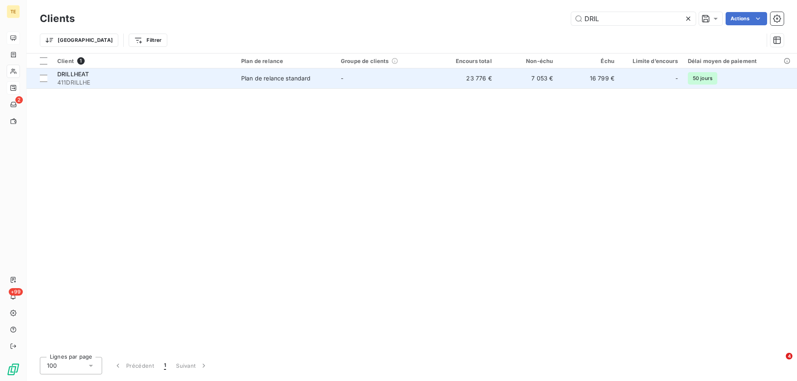
click at [66, 77] on span "DRILLHEAT" at bounding box center [73, 74] width 32 height 7
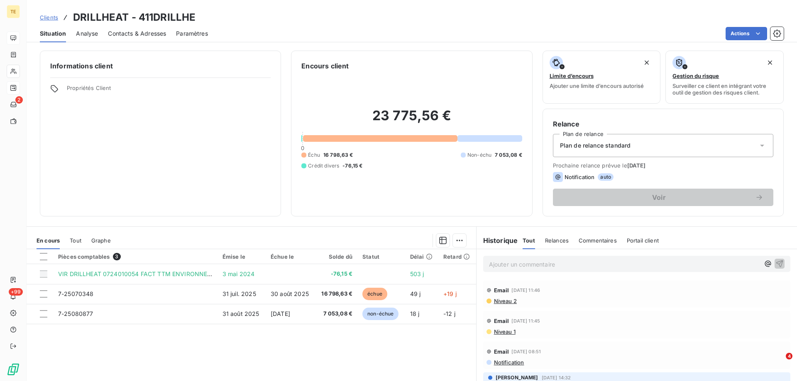
click at [503, 331] on span "Niveau 1" at bounding box center [504, 332] width 22 height 7
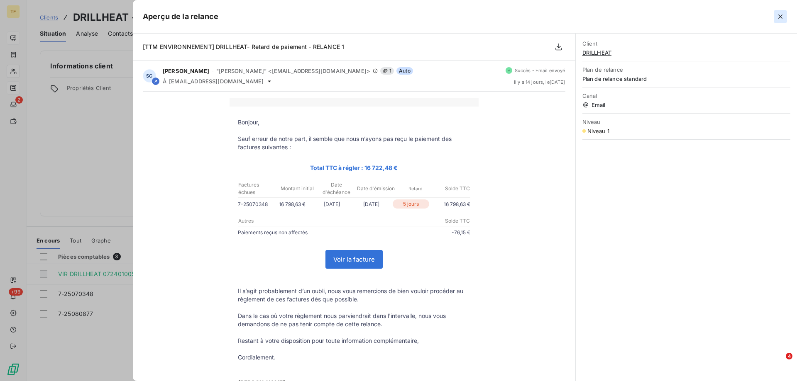
click at [785, 15] on button "button" at bounding box center [779, 16] width 13 height 13
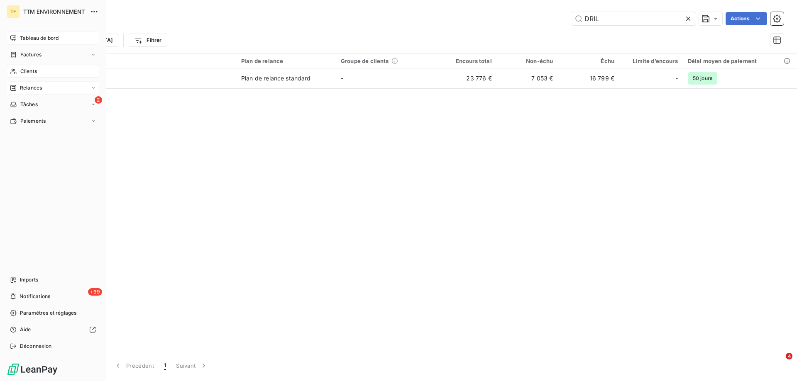
click at [34, 86] on span "Relances" at bounding box center [31, 87] width 22 height 7
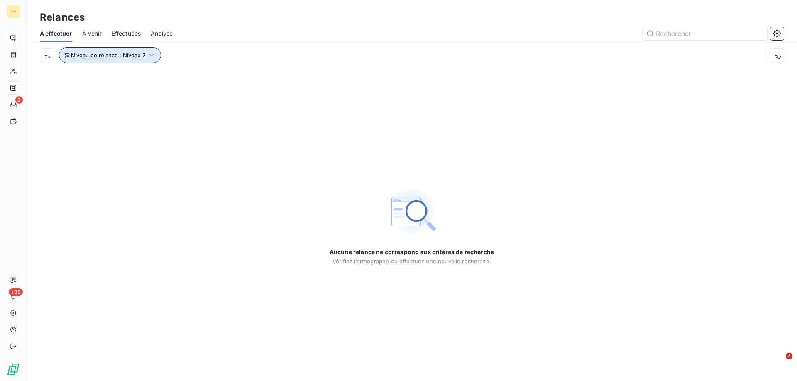
click at [149, 55] on icon "button" at bounding box center [151, 55] width 8 height 8
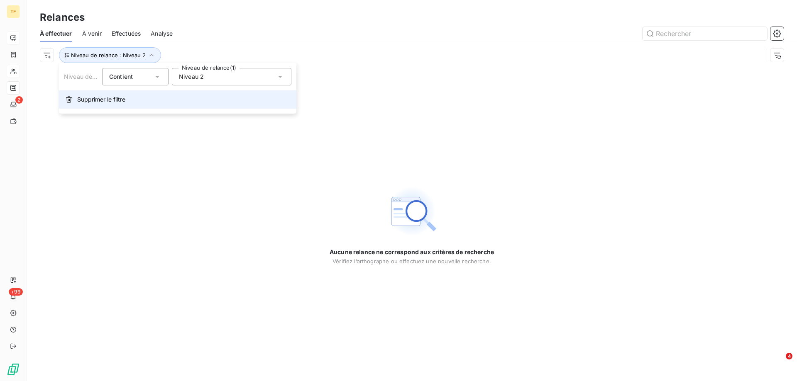
click at [93, 99] on span "Supprimer le filtre" at bounding box center [101, 99] width 48 height 8
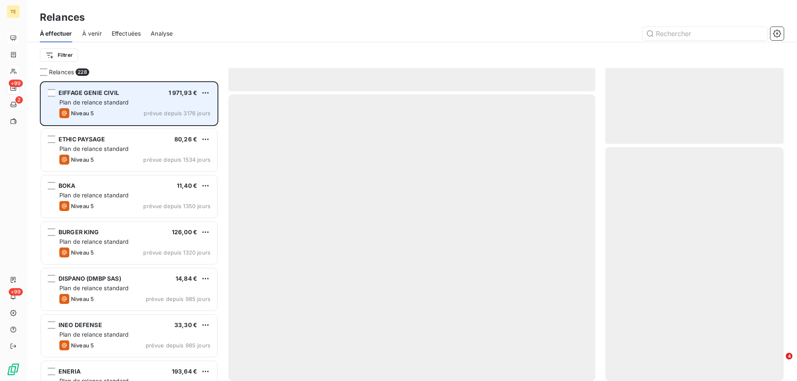
scroll to position [294, 172]
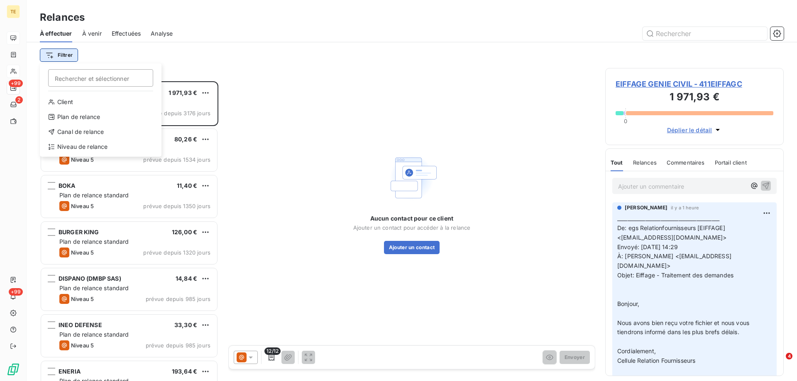
click at [64, 54] on html "TE +99 2 +99 Relances À effectuer À venir Effectuées Analyse Filtrer Rechercher…" at bounding box center [398, 190] width 797 height 381
click at [80, 101] on div "Client" at bounding box center [100, 101] width 115 height 13
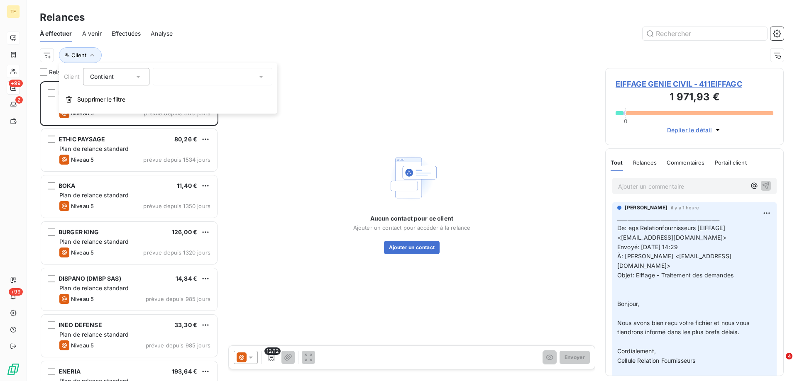
click at [226, 76] on div at bounding box center [212, 76] width 119 height 17
type input "DRILL"
click at [223, 94] on li "DRILLHEAT - 411DRILLHE" at bounding box center [212, 94] width 119 height 15
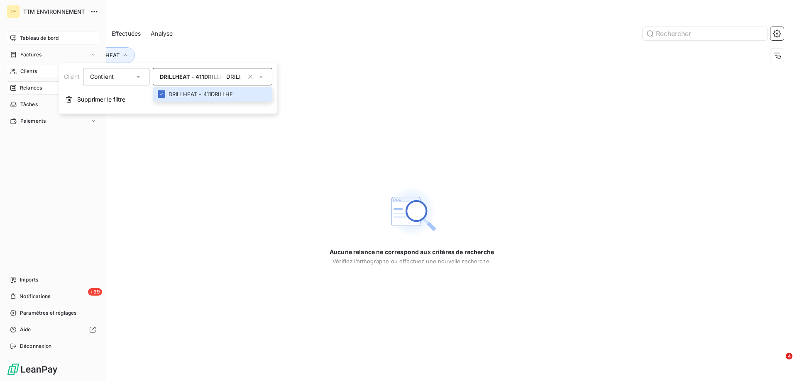
click at [30, 68] on span "Clients" at bounding box center [28, 71] width 17 height 7
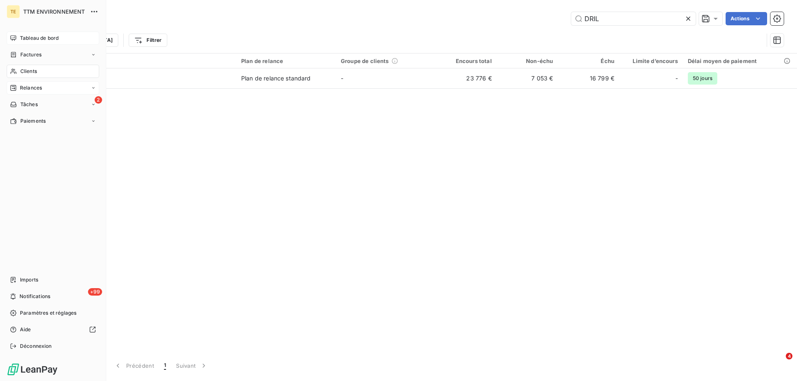
click at [29, 90] on span "Relances" at bounding box center [31, 87] width 22 height 7
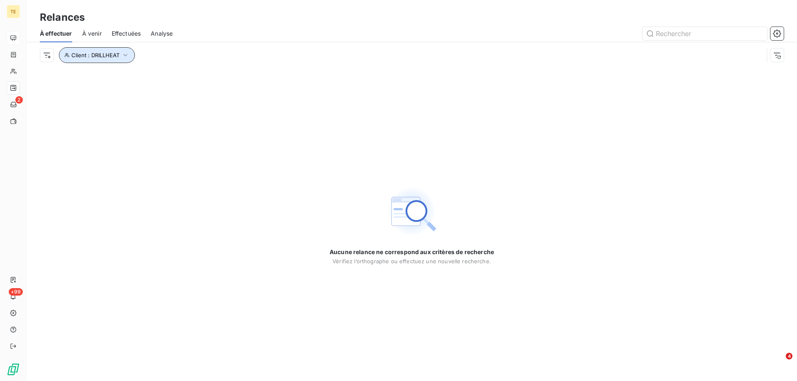
click at [126, 53] on icon "button" at bounding box center [125, 55] width 8 height 8
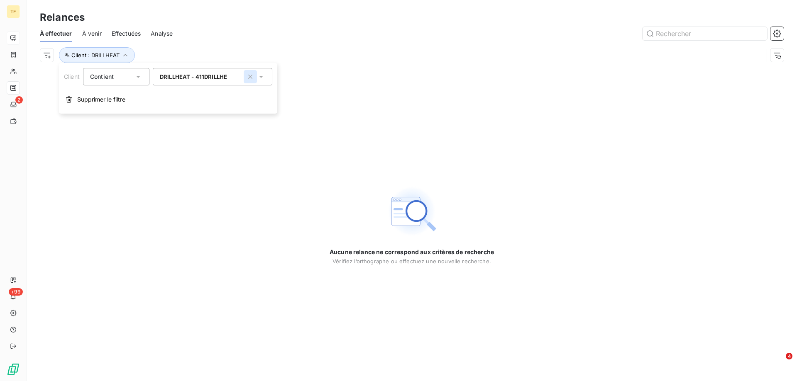
click at [253, 76] on icon "button" at bounding box center [250, 77] width 8 height 8
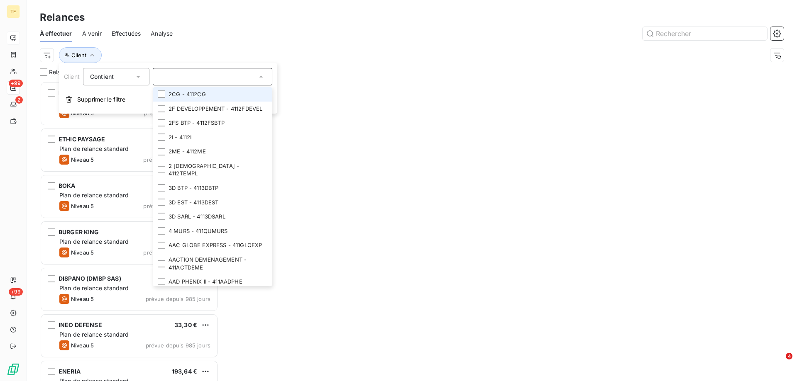
scroll to position [294, 172]
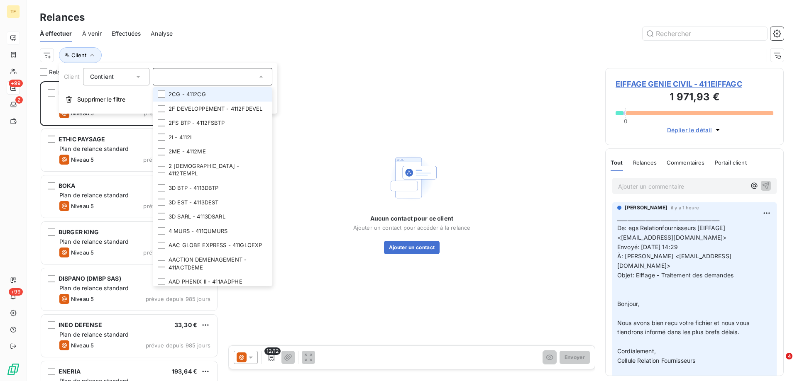
click at [171, 50] on div "Client" at bounding box center [401, 55] width 723 height 16
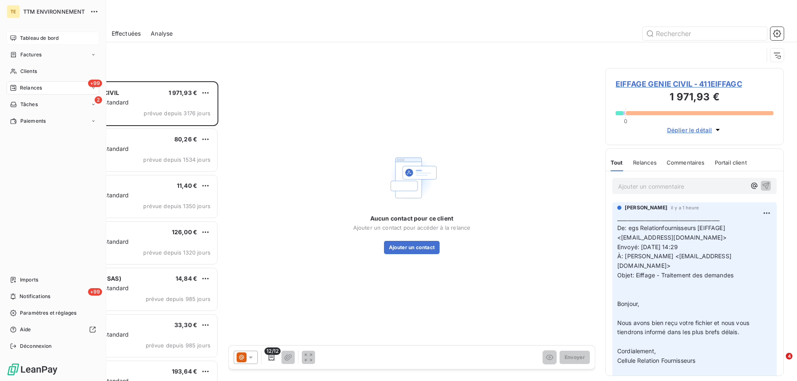
click at [32, 54] on span "Factures" at bounding box center [30, 54] width 21 height 7
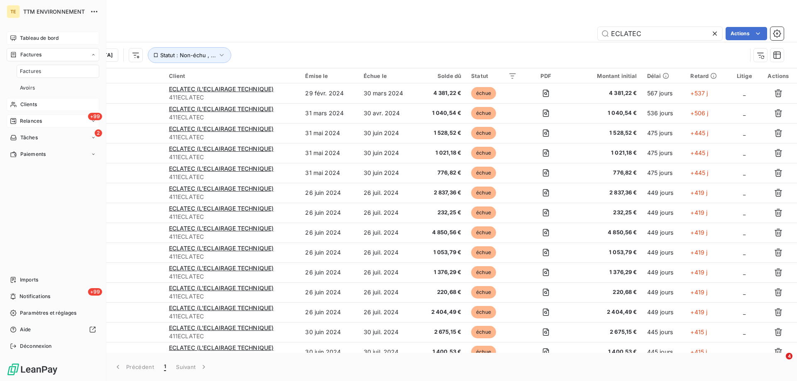
click at [30, 104] on span "Clients" at bounding box center [28, 104] width 17 height 7
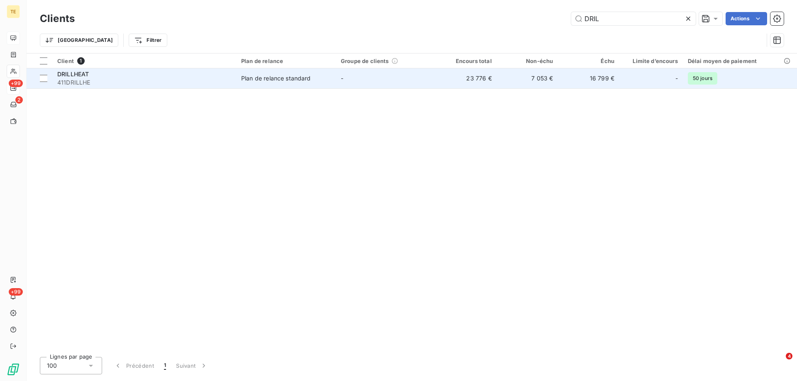
click at [71, 74] on span "DRILLHEAT" at bounding box center [73, 74] width 32 height 7
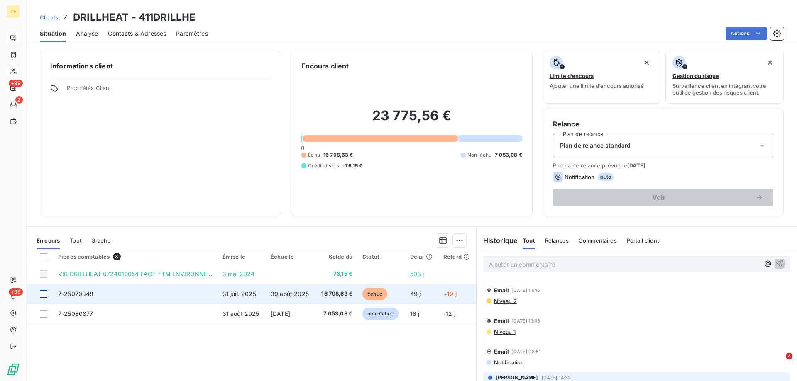
click at [42, 294] on div at bounding box center [43, 293] width 7 height 7
click at [78, 295] on span "7-25070348" at bounding box center [76, 293] width 36 height 7
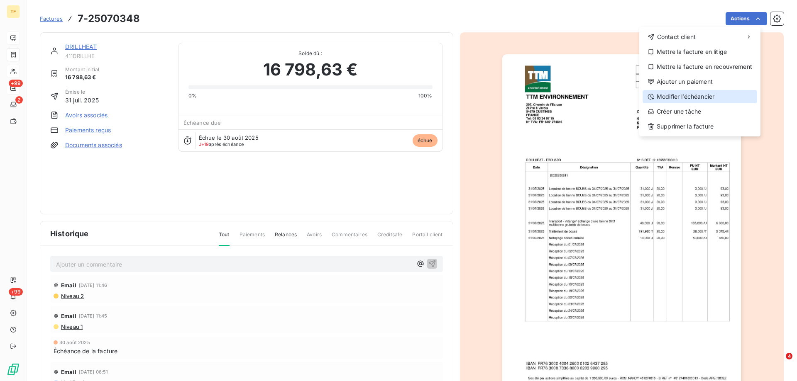
click at [688, 95] on div "Modifier l’échéancier" at bounding box center [699, 96] width 115 height 13
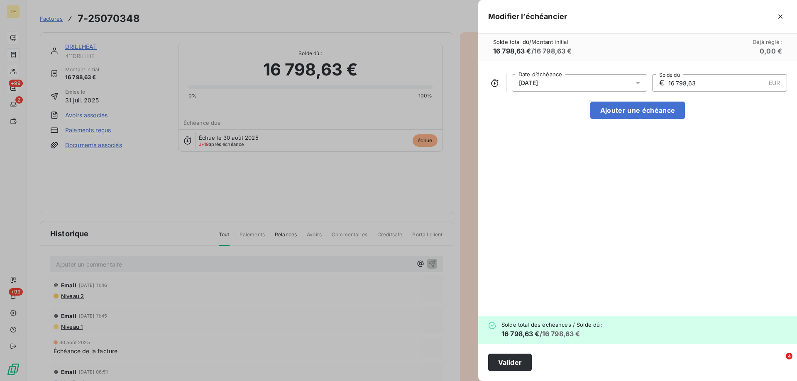
click at [565, 80] on div "[DATE]" at bounding box center [579, 82] width 135 height 17
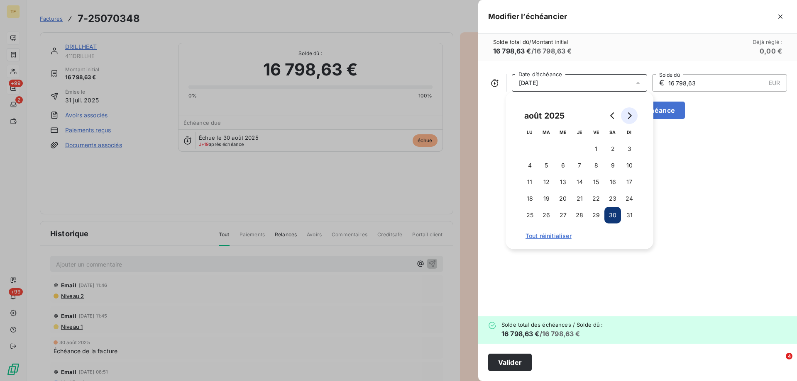
click at [630, 119] on icon "Go to next month" at bounding box center [629, 115] width 7 height 7
click at [549, 215] on button "30" at bounding box center [546, 215] width 17 height 17
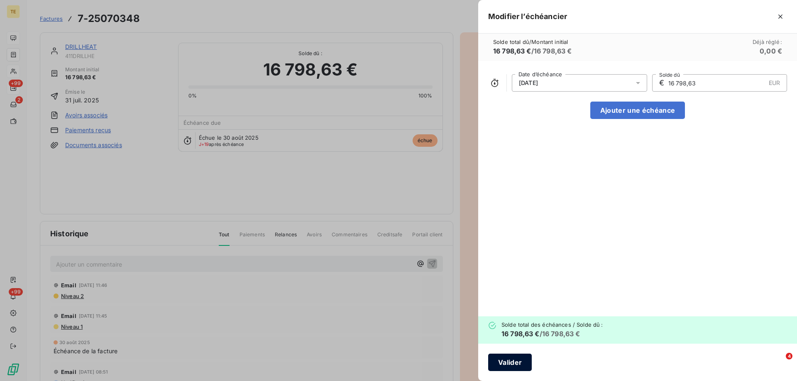
click at [506, 365] on button "Valider" at bounding box center [510, 362] width 44 height 17
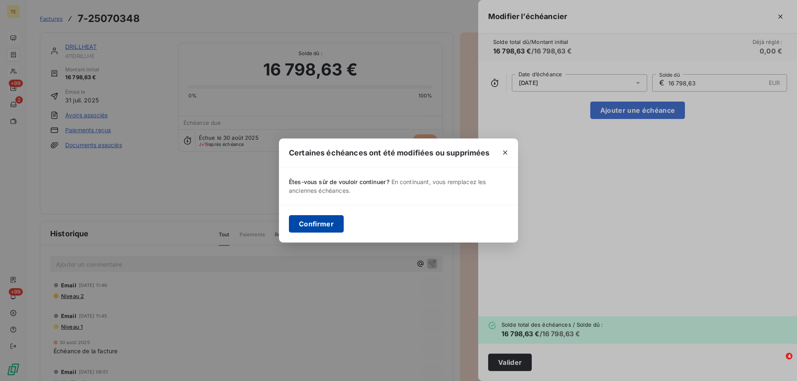
click at [311, 217] on button "Confirmer" at bounding box center [316, 223] width 55 height 17
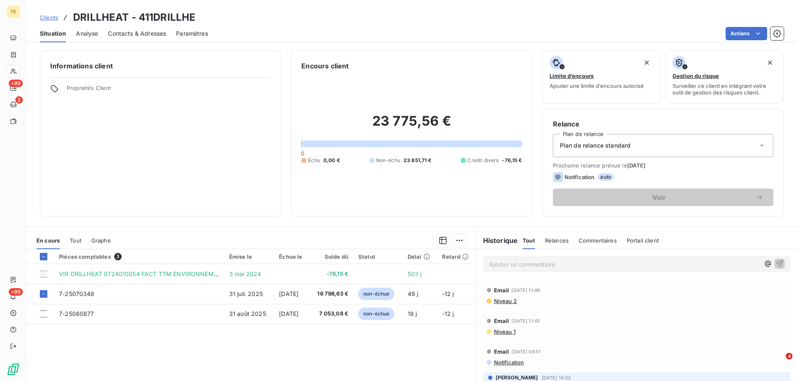
click at [514, 263] on p "Ajouter un commentaire ﻿" at bounding box center [624, 264] width 271 height 10
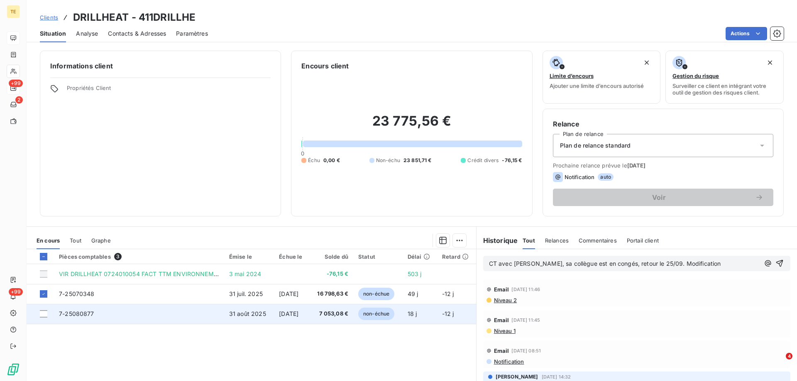
click at [62, 315] on span "7-25080877" at bounding box center [76, 313] width 35 height 7
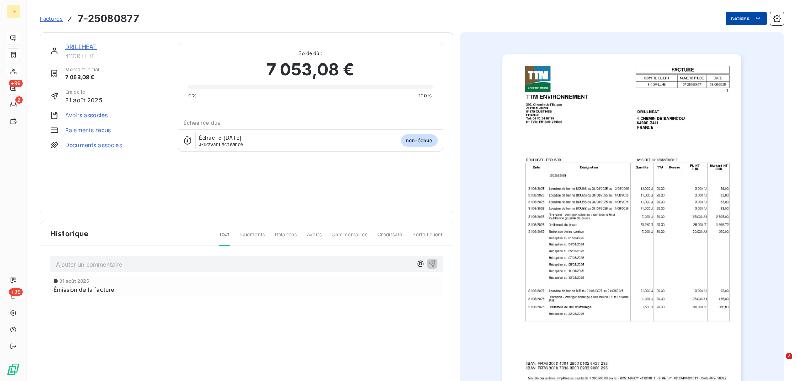
click at [724, 20] on html "TE +99 2 +99 Factures 7-25080877 Actions DRILLHEAT 411DRILLHE Montant initial 7…" at bounding box center [398, 190] width 797 height 381
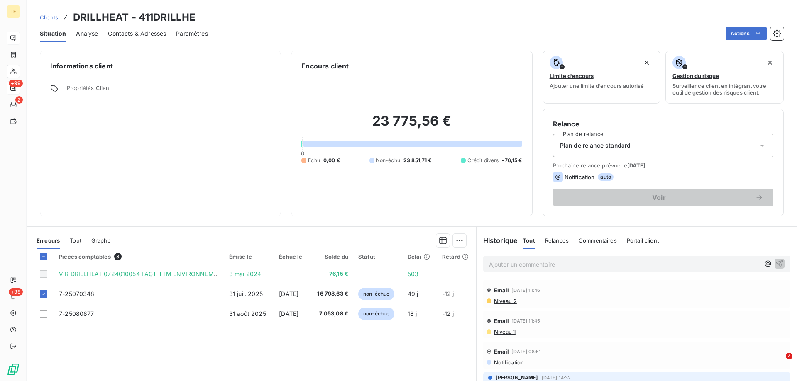
click at [521, 268] on p "Ajouter un commentaire ﻿" at bounding box center [624, 264] width 271 height 10
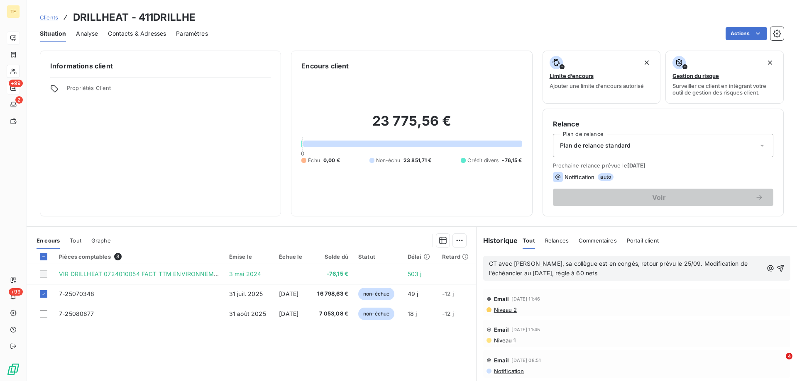
click at [585, 273] on span "CT avec [PERSON_NAME], sa collègue est en congés, retour prévu le 25/09. Modifi…" at bounding box center [619, 268] width 260 height 17
click at [710, 279] on div "CT avec [PERSON_NAME], sa collègue est en congés, retour prévu le 25/09. Modifi…" at bounding box center [636, 268] width 307 height 25
click at [617, 274] on p "CT avec [PERSON_NAME], sa collègue est en congés, retour prévu le 25/09. Modifi…" at bounding box center [626, 268] width 274 height 19
drag, startPoint x: 768, startPoint y: 268, endPoint x: 661, endPoint y: 319, distance: 118.0
click at [667, 322] on div "CT avec [PERSON_NAME], sa collègue est en congés, retour prévu le 25/09. Modifi…" at bounding box center [636, 341] width 320 height 185
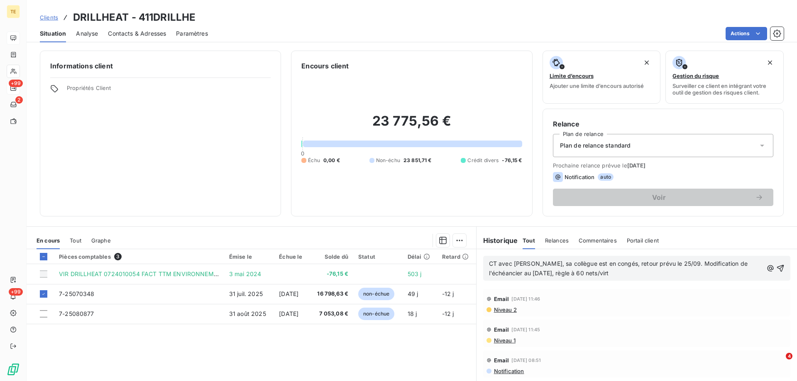
click at [596, 272] on span "CT avec [PERSON_NAME], sa collègue est en congés, retour prévu le 25/09. Modifi…" at bounding box center [619, 268] width 260 height 17
click at [776, 268] on icon "button" at bounding box center [780, 268] width 8 height 8
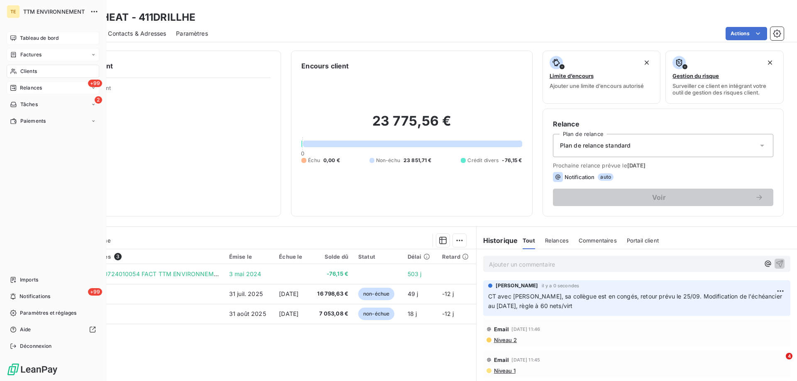
click at [34, 49] on div "Factures" at bounding box center [53, 54] width 93 height 13
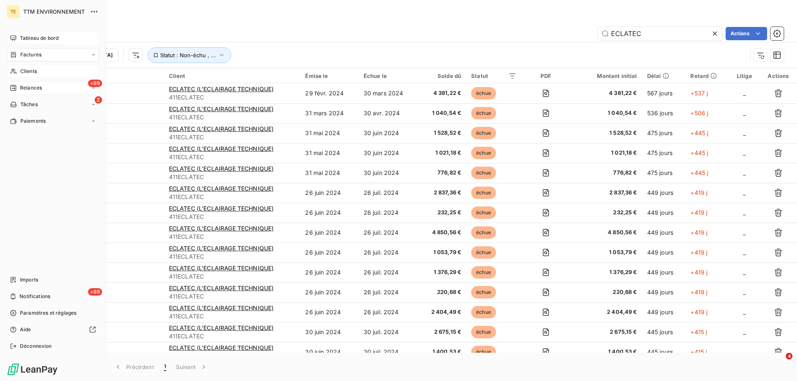
click at [30, 54] on span "Factures" at bounding box center [30, 54] width 21 height 7
click at [35, 103] on span "Clients" at bounding box center [28, 104] width 17 height 7
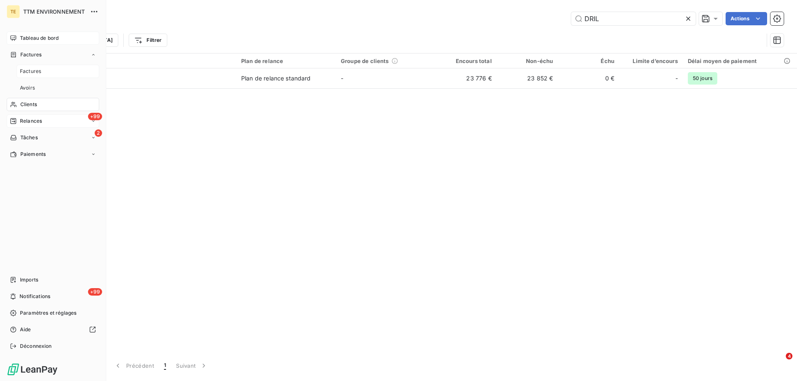
click at [37, 70] on span "Factures" at bounding box center [30, 71] width 21 height 7
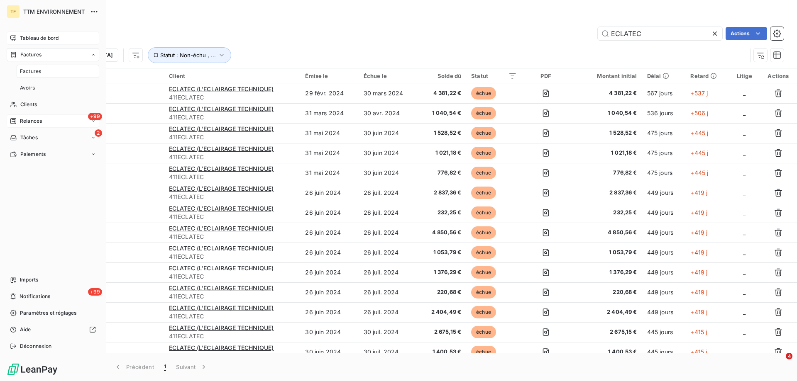
click at [37, 54] on span "Factures" at bounding box center [30, 54] width 21 height 7
click at [29, 297] on span "Notifications" at bounding box center [35, 296] width 31 height 7
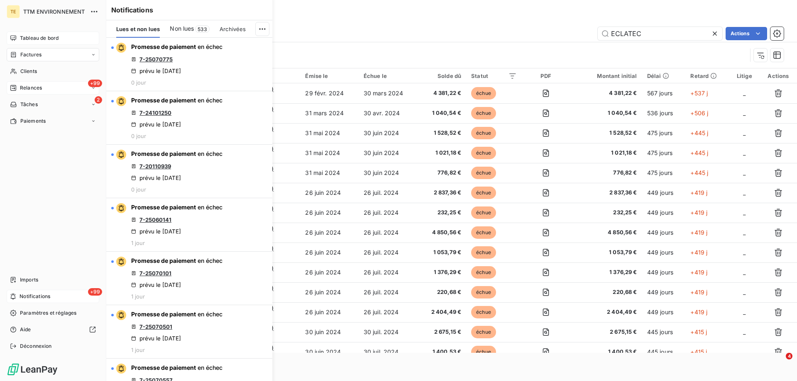
click at [44, 36] on span "Tableau de bord" at bounding box center [39, 37] width 39 height 7
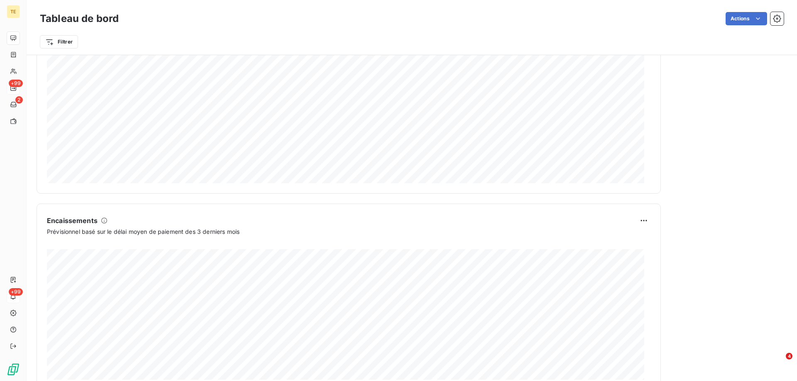
scroll to position [427, 0]
